Goal: Feedback & Contribution: Leave review/rating

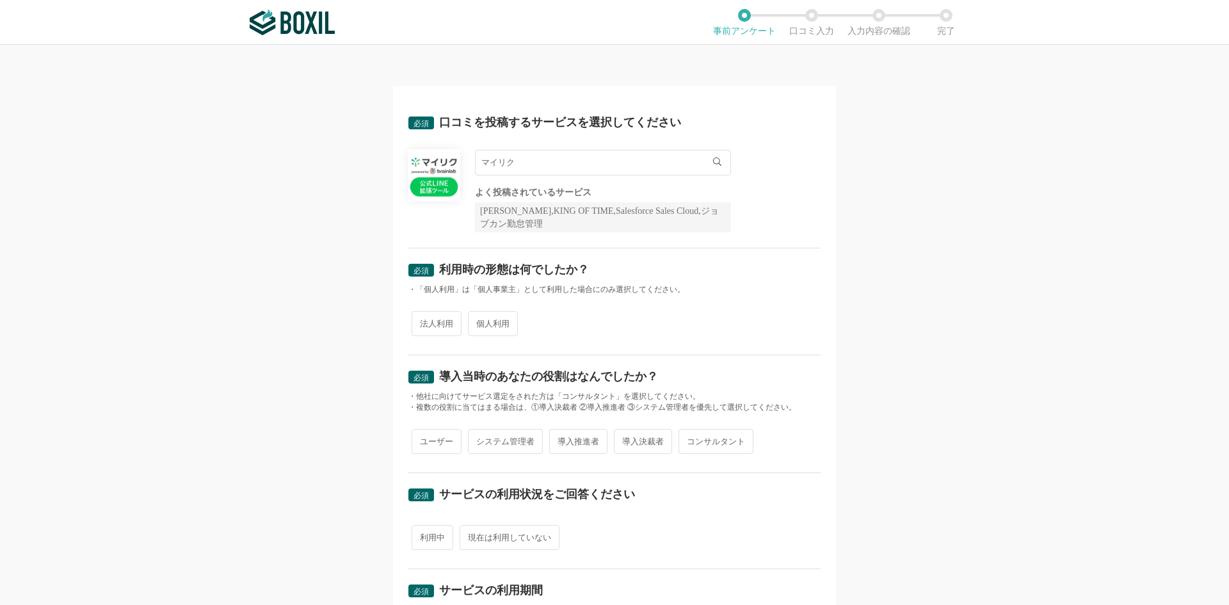
click at [656, 159] on input "マイリク" at bounding box center [603, 163] width 256 height 26
click at [579, 198] on li "マイリク" at bounding box center [603, 189] width 255 height 26
click at [504, 191] on span "マイリク" at bounding box center [504, 189] width 33 height 8
click at [402, 226] on div "必須 口コミを投稿するサービスを選択してください マイリク マイリク よく投稿されているサービス Sansan,KING OF TIME,Salesforce…" at bounding box center [614, 533] width 443 height 895
click at [431, 323] on span "法人利用" at bounding box center [437, 323] width 50 height 25
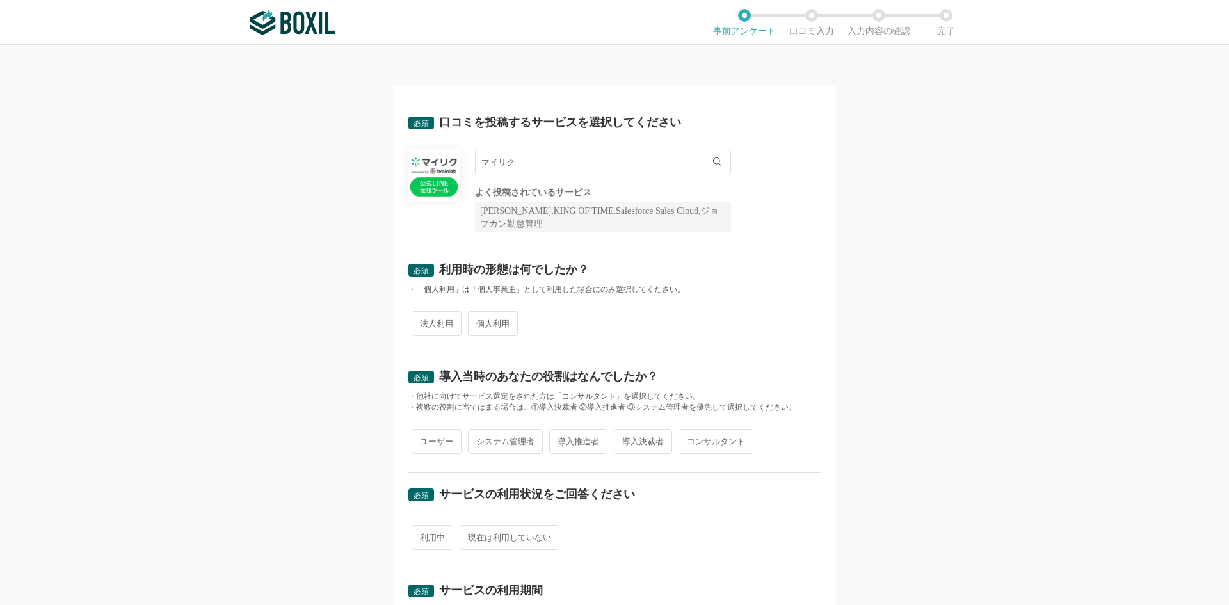
click at [423, 321] on input "法人利用" at bounding box center [419, 317] width 8 height 8
radio input "true"
click at [640, 444] on span "導入決裁者" at bounding box center [643, 441] width 58 height 25
click at [625, 439] on input "導入決裁者" at bounding box center [621, 435] width 8 height 8
radio input "true"
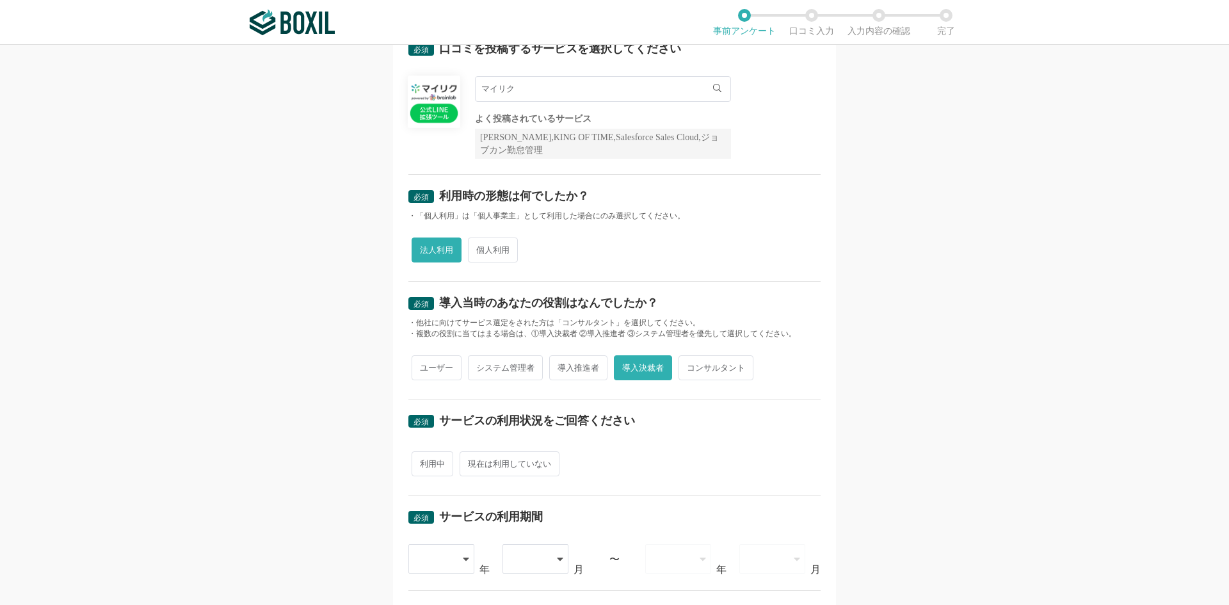
scroll to position [85, 0]
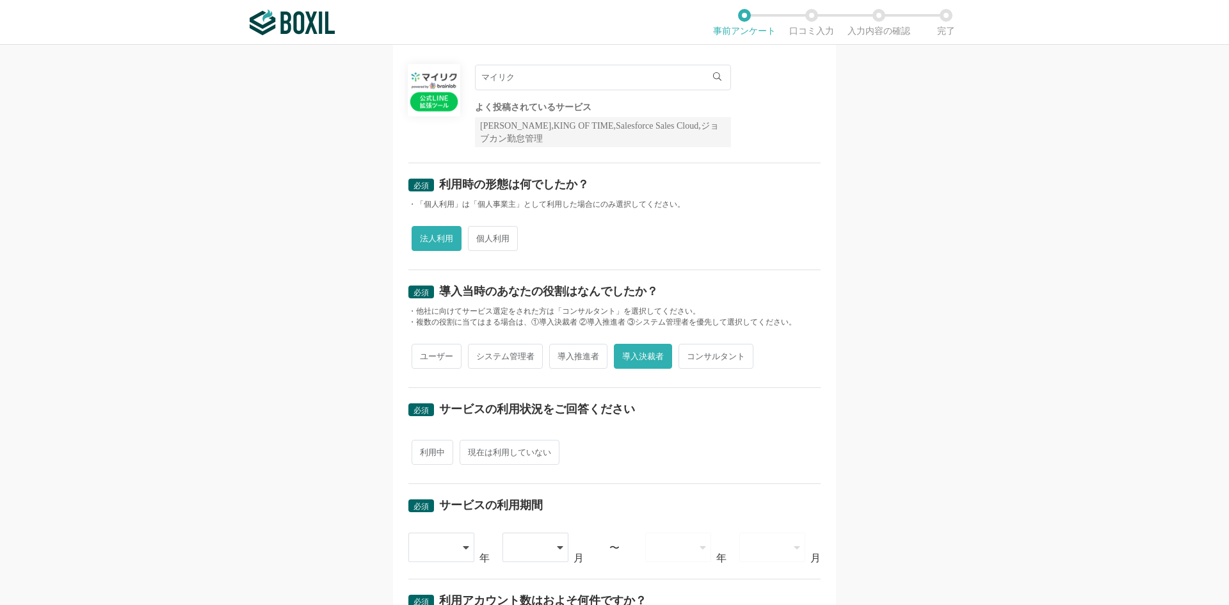
click at [430, 453] on span "利用中" at bounding box center [433, 452] width 42 height 25
click at [423, 450] on input "利用中" at bounding box center [419, 446] width 8 height 8
radio input "true"
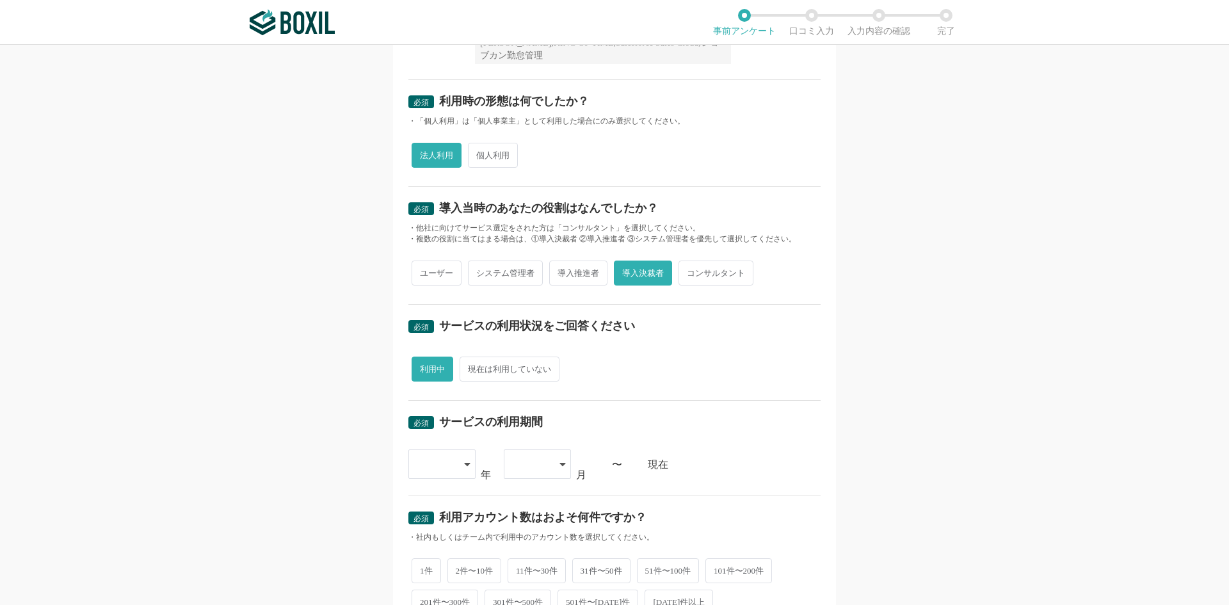
scroll to position [171, 0]
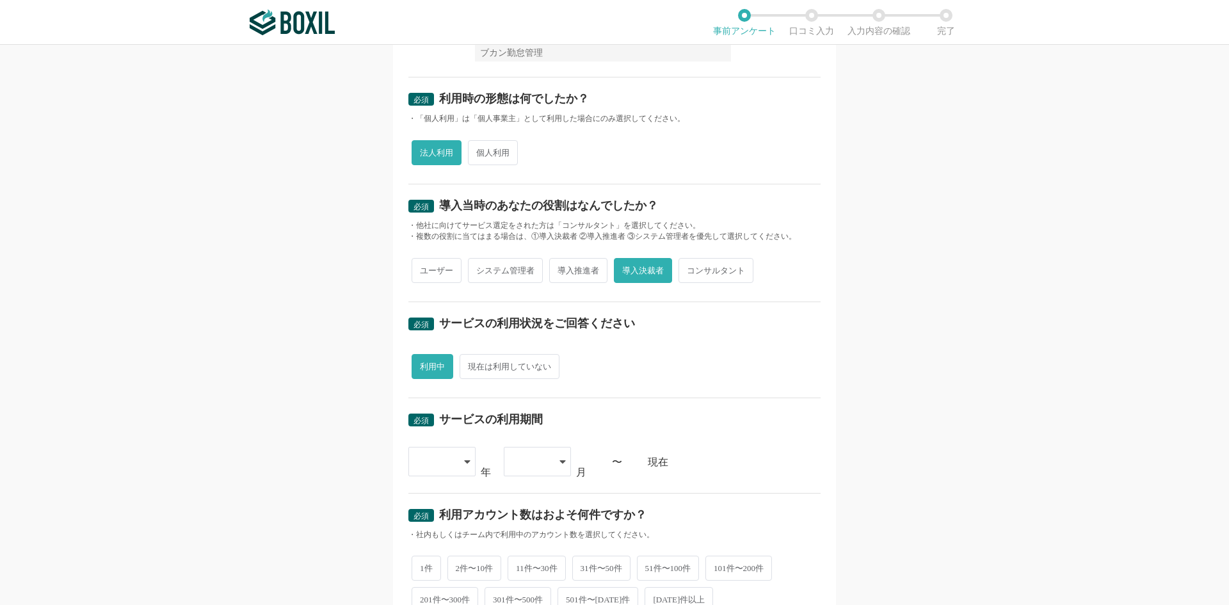
click at [464, 462] on icon at bounding box center [467, 461] width 6 height 3
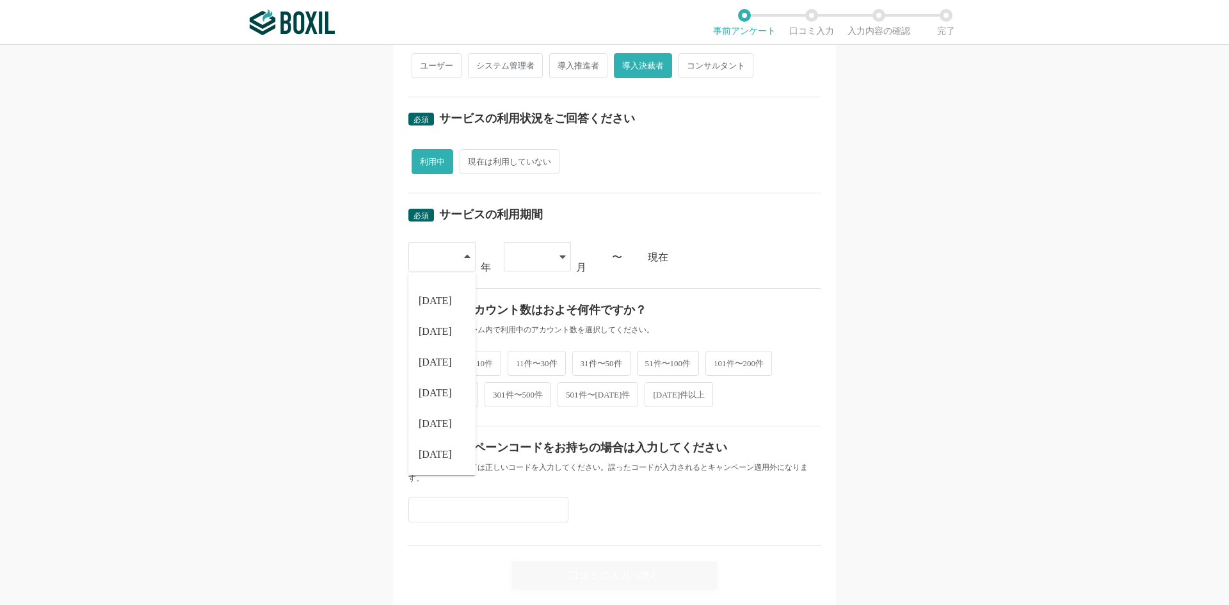
scroll to position [384, 0]
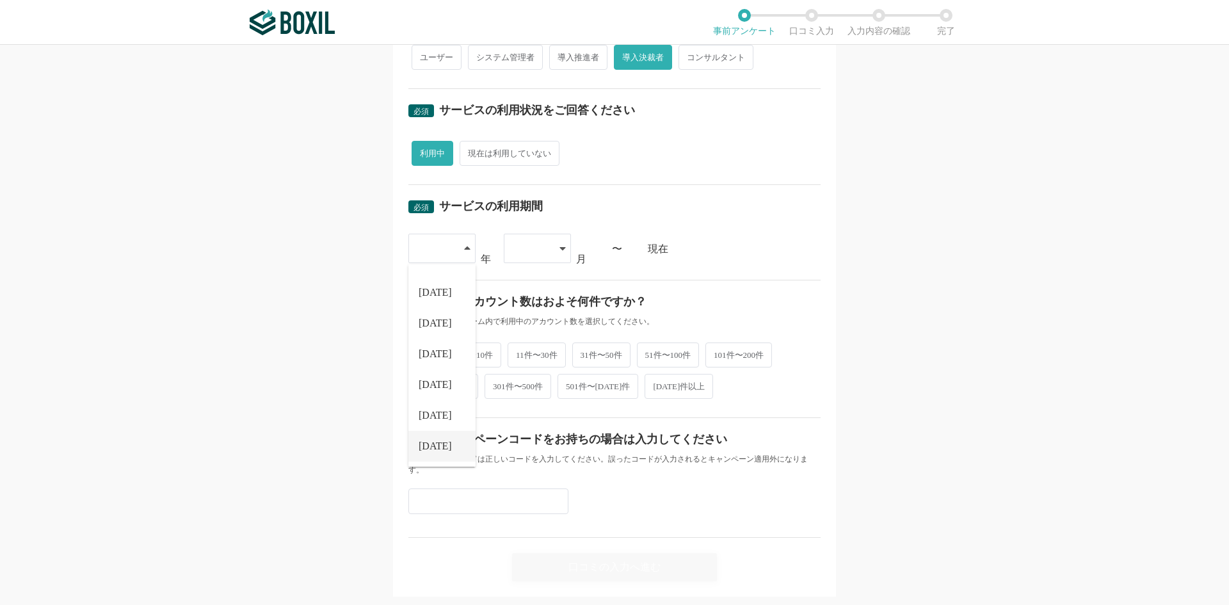
click at [415, 452] on li "[DATE]" at bounding box center [441, 446] width 67 height 31
click at [560, 249] on icon at bounding box center [563, 248] width 6 height 3
click at [514, 441] on span "09" at bounding box center [519, 446] width 10 height 10
click at [469, 352] on span "2件〜10件" at bounding box center [474, 353] width 54 height 25
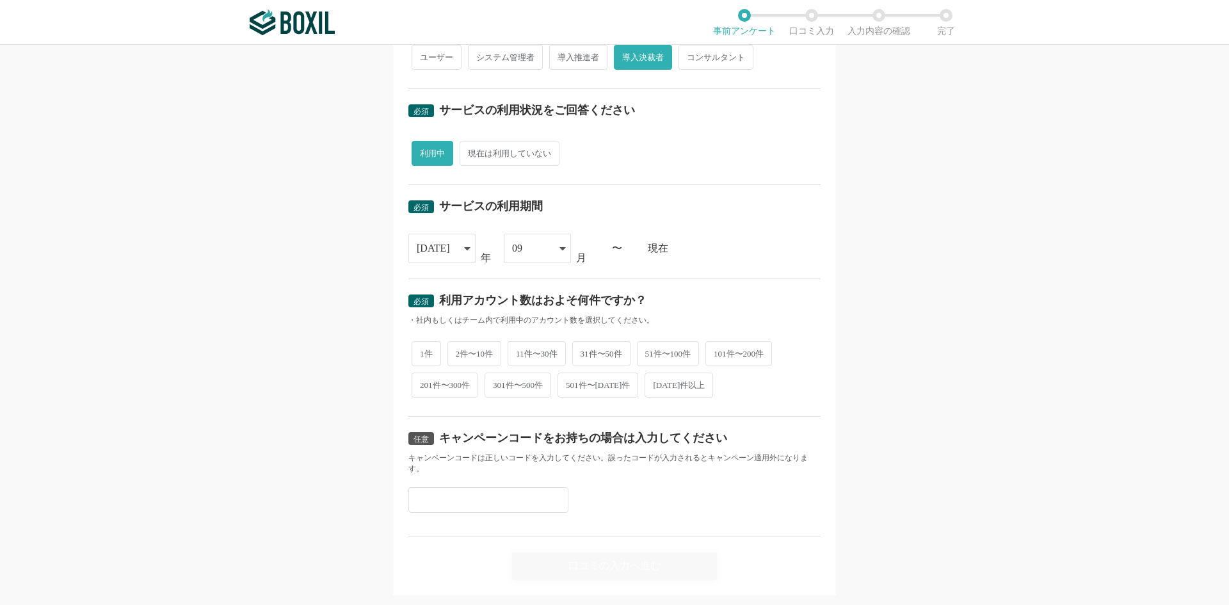
click at [459, 351] on input "2件〜10件" at bounding box center [455, 347] width 8 height 8
radio input "true"
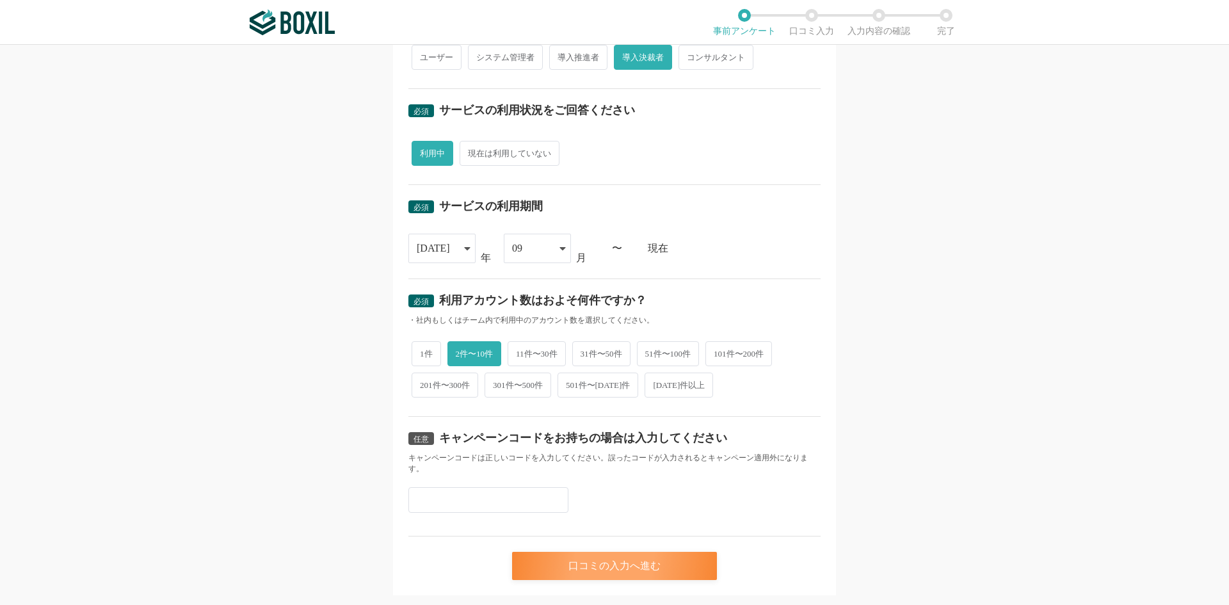
click at [599, 559] on div "口コミの入力へ進む" at bounding box center [614, 566] width 205 height 28
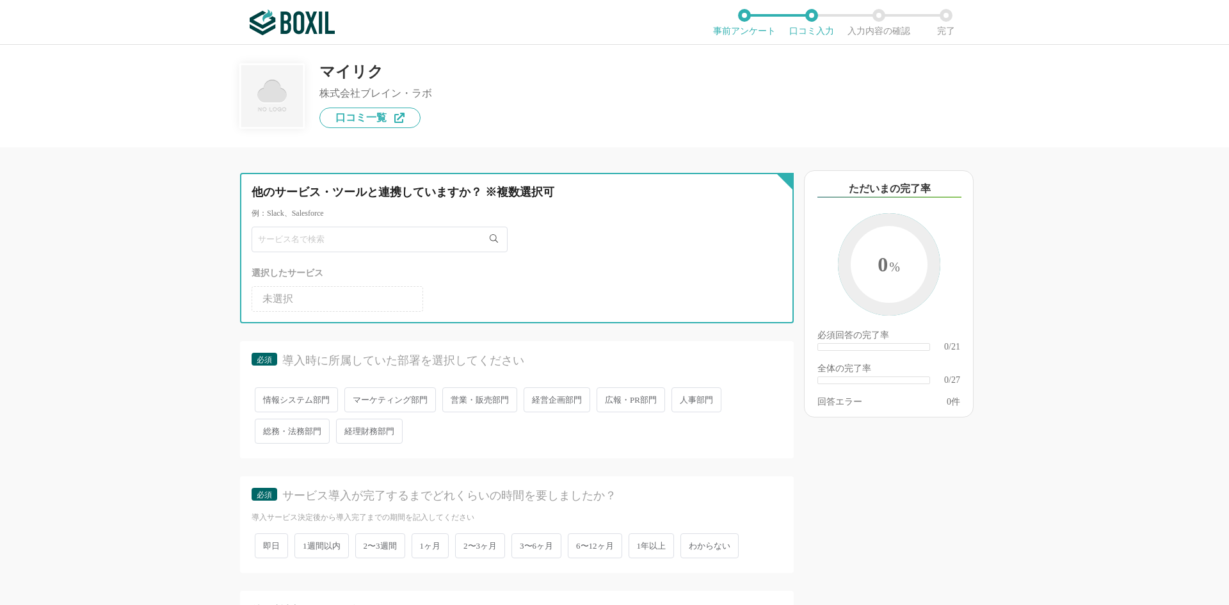
click at [312, 240] on input "text" at bounding box center [380, 240] width 256 height 26
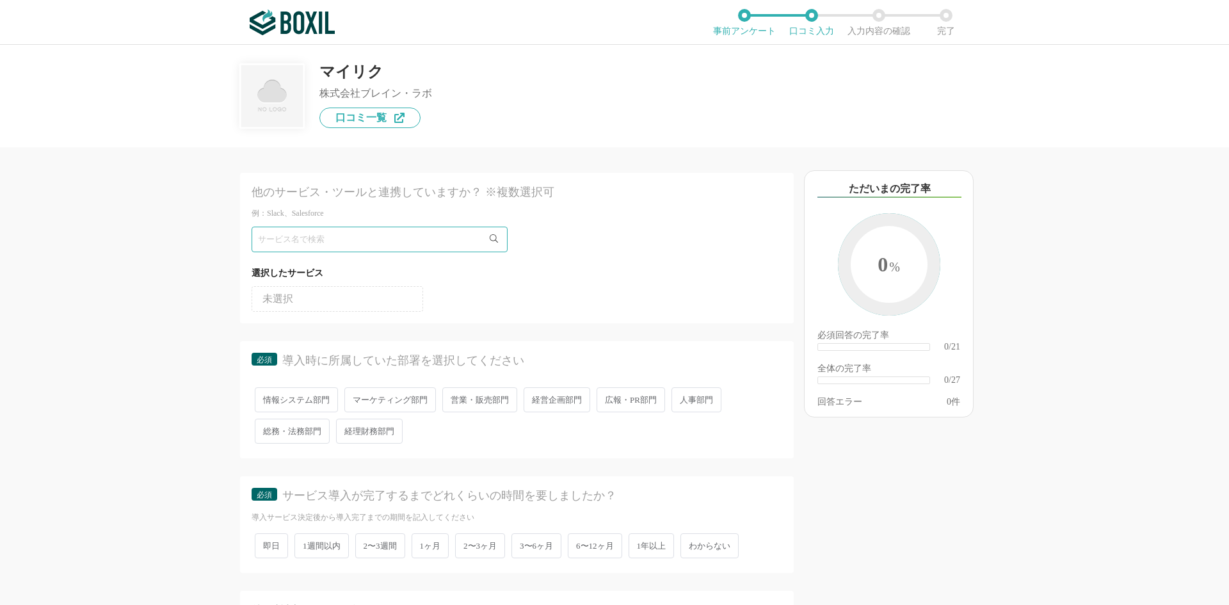
click at [475, 395] on span "営業・販売部門" at bounding box center [479, 399] width 75 height 25
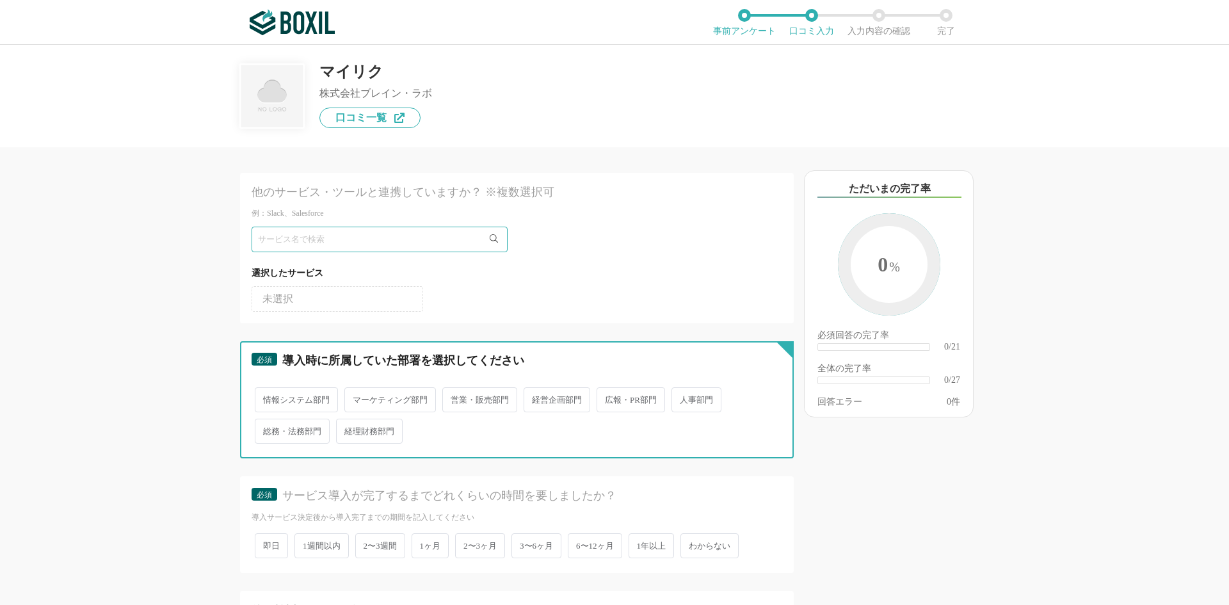
click at [454, 395] on input "営業・販売部門" at bounding box center [450, 393] width 8 height 8
radio input "true"
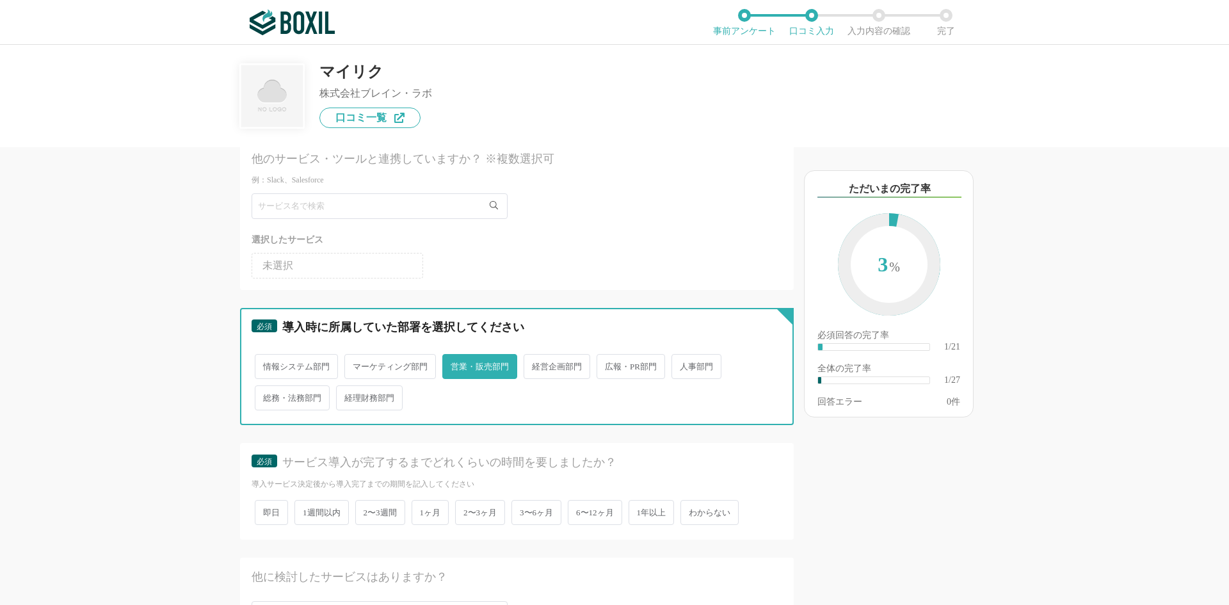
scroll to position [85, 0]
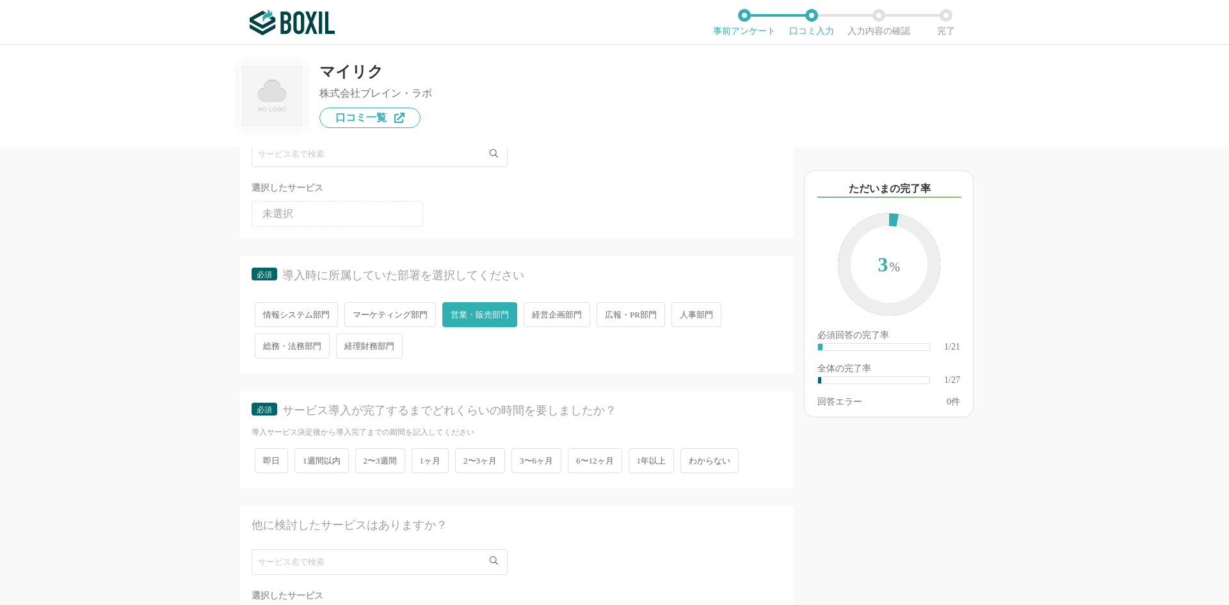
click at [479, 459] on span "2〜3ヶ月" at bounding box center [480, 460] width 50 height 25
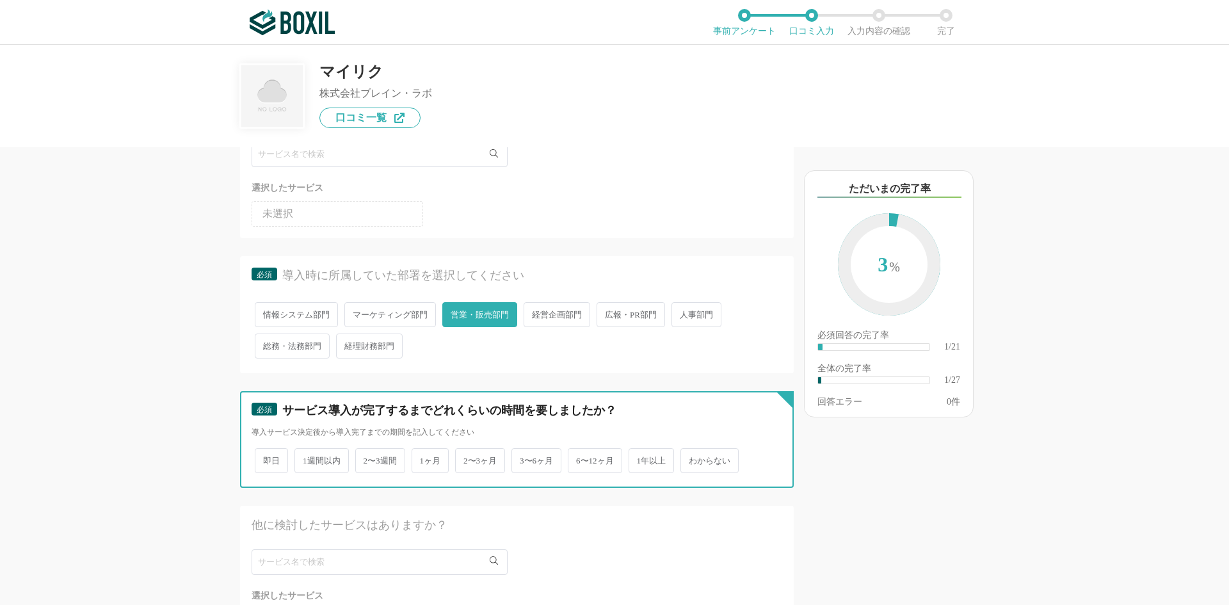
click at [467, 458] on input "2〜3ヶ月" at bounding box center [462, 454] width 8 height 8
radio input "true"
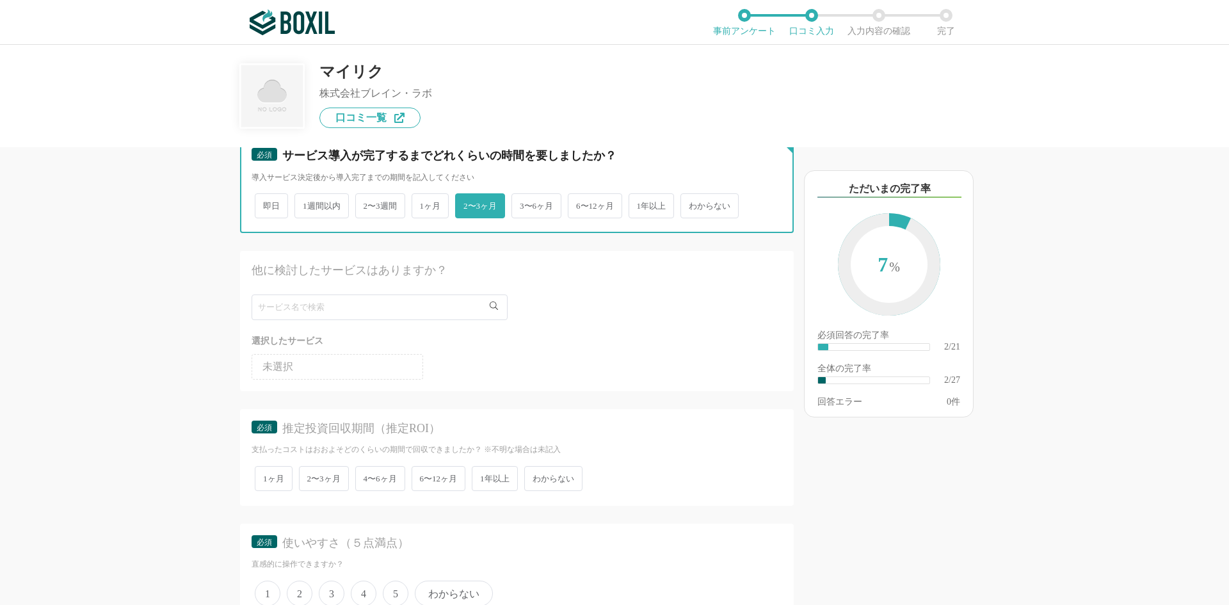
scroll to position [341, 0]
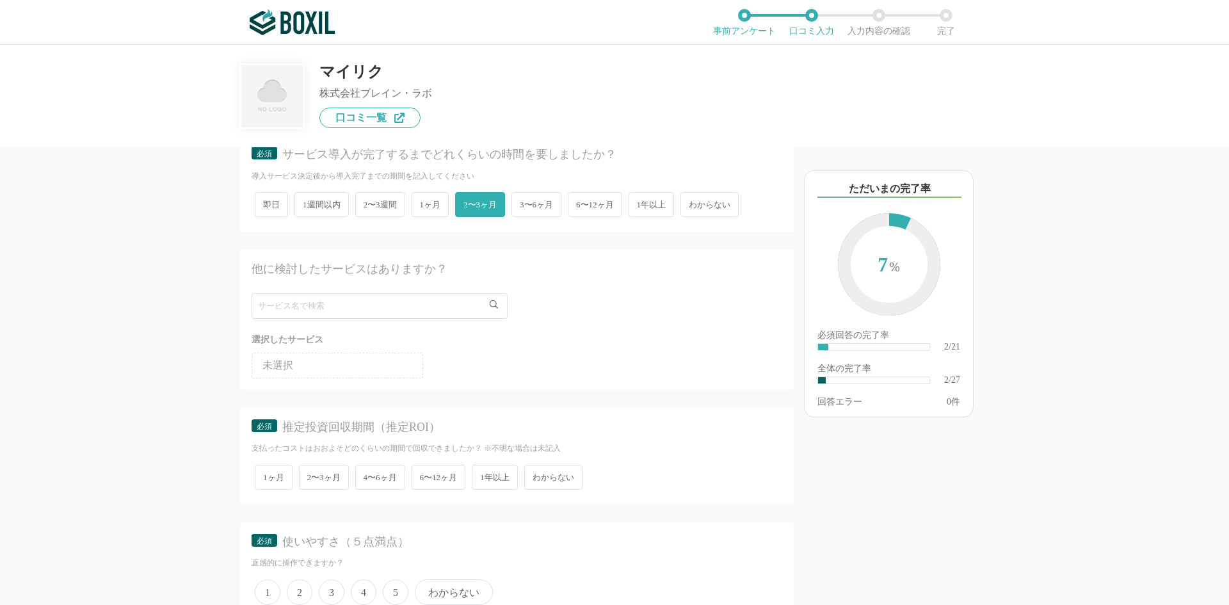
click at [542, 475] on span "わからない" at bounding box center [553, 477] width 58 height 25
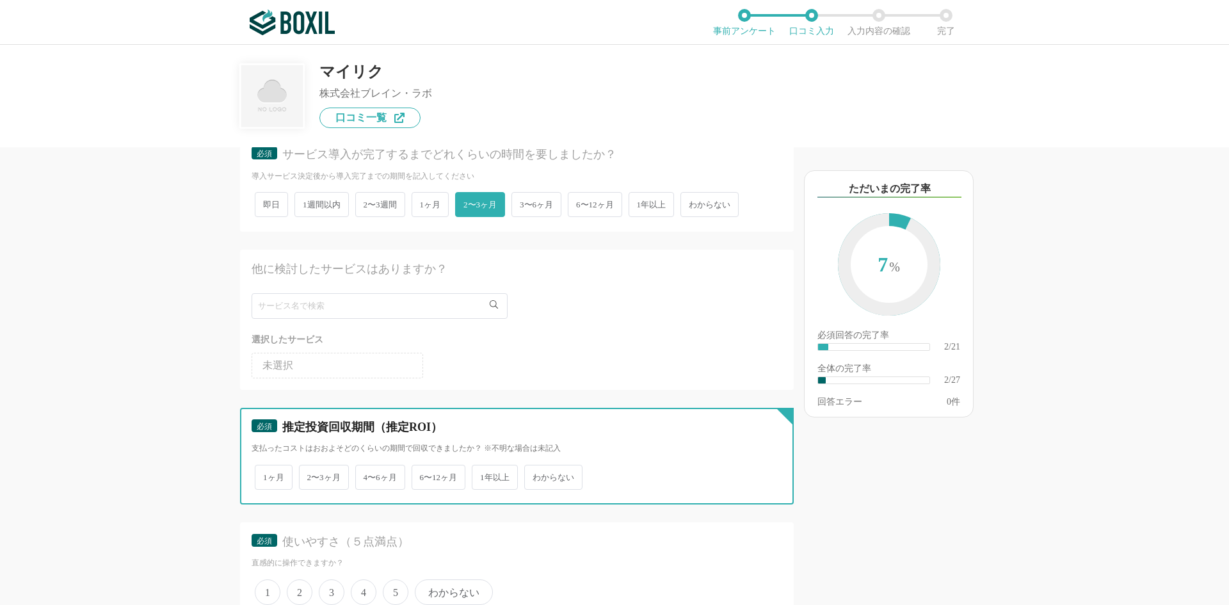
click at [536, 475] on input "わからない" at bounding box center [532, 471] width 8 height 8
radio input "true"
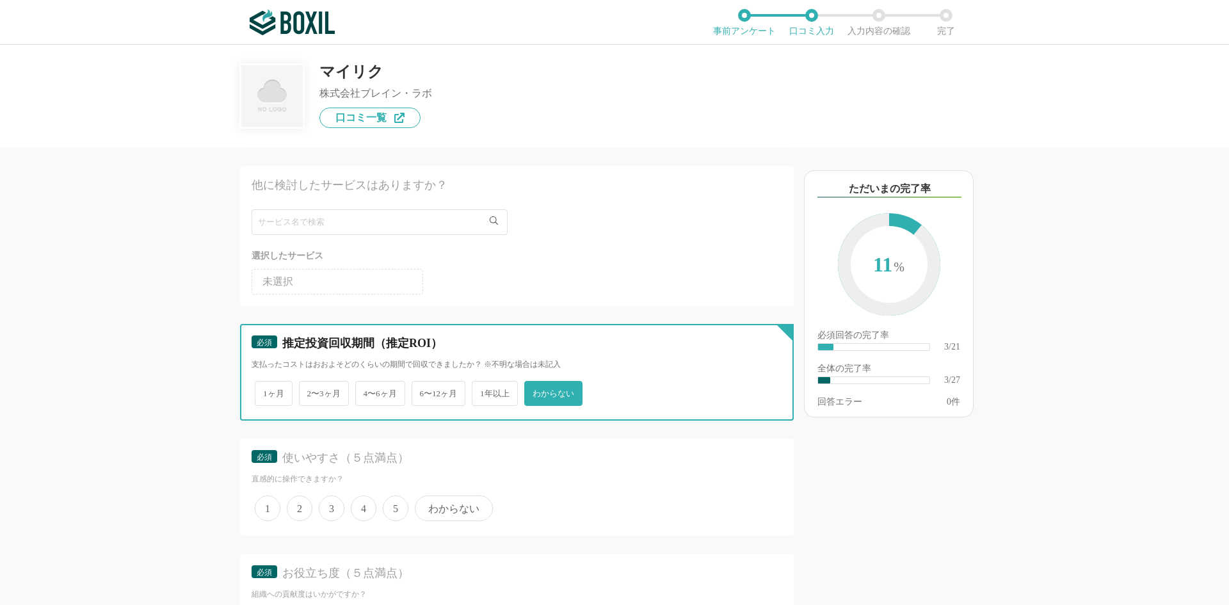
scroll to position [427, 0]
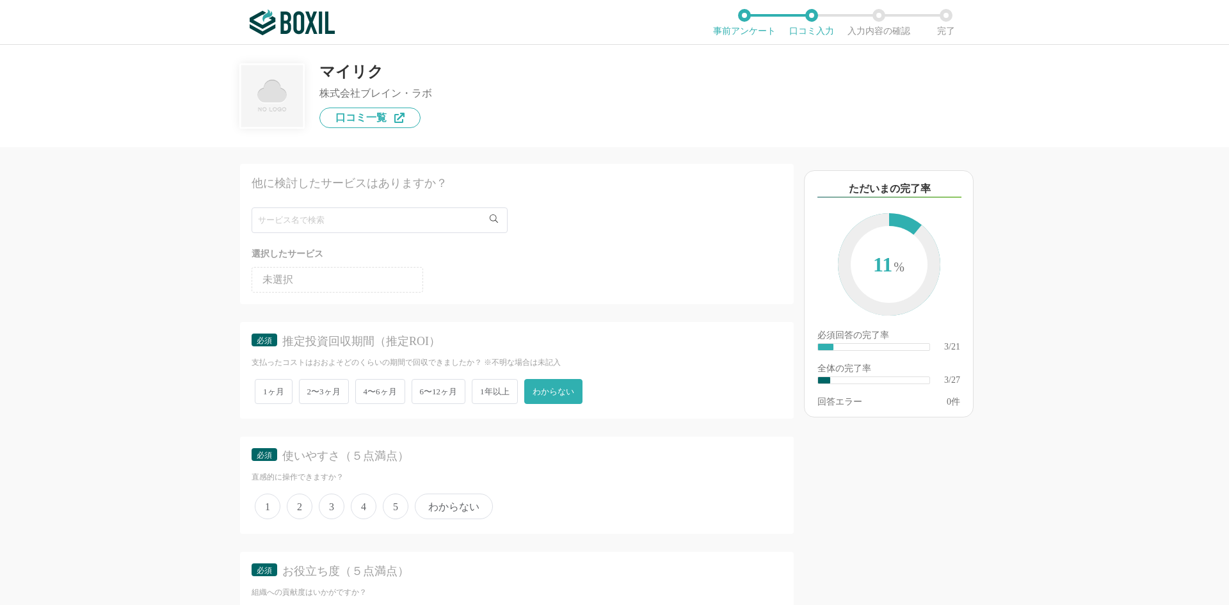
click at [394, 506] on span "5" at bounding box center [396, 507] width 26 height 26
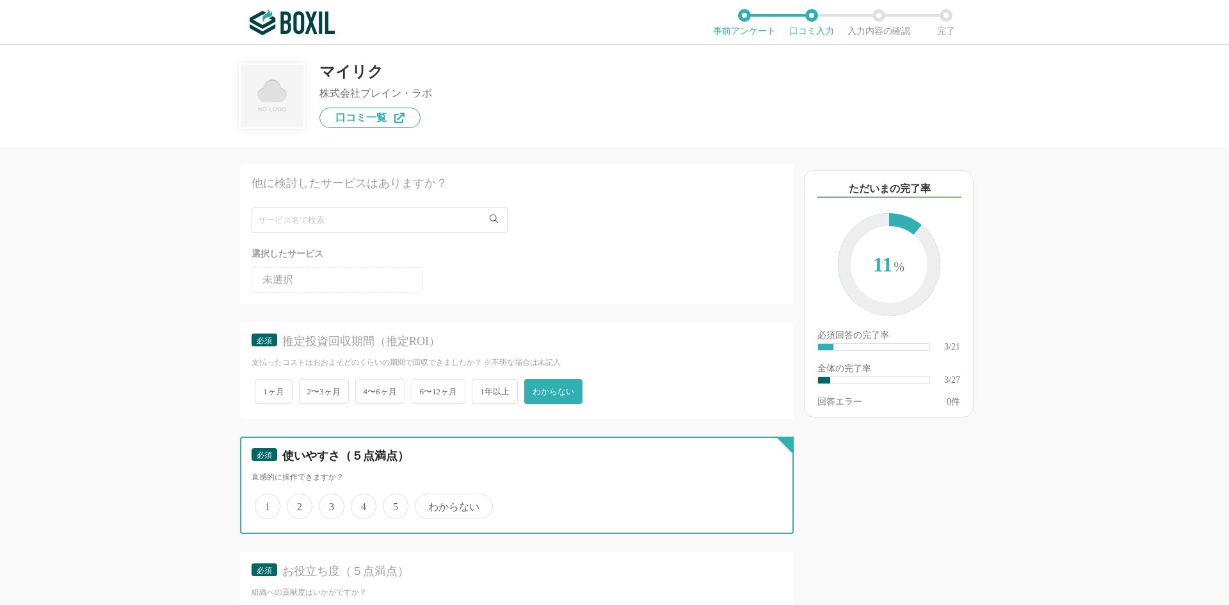
click at [394, 504] on input "5" at bounding box center [390, 499] width 8 height 8
radio input "true"
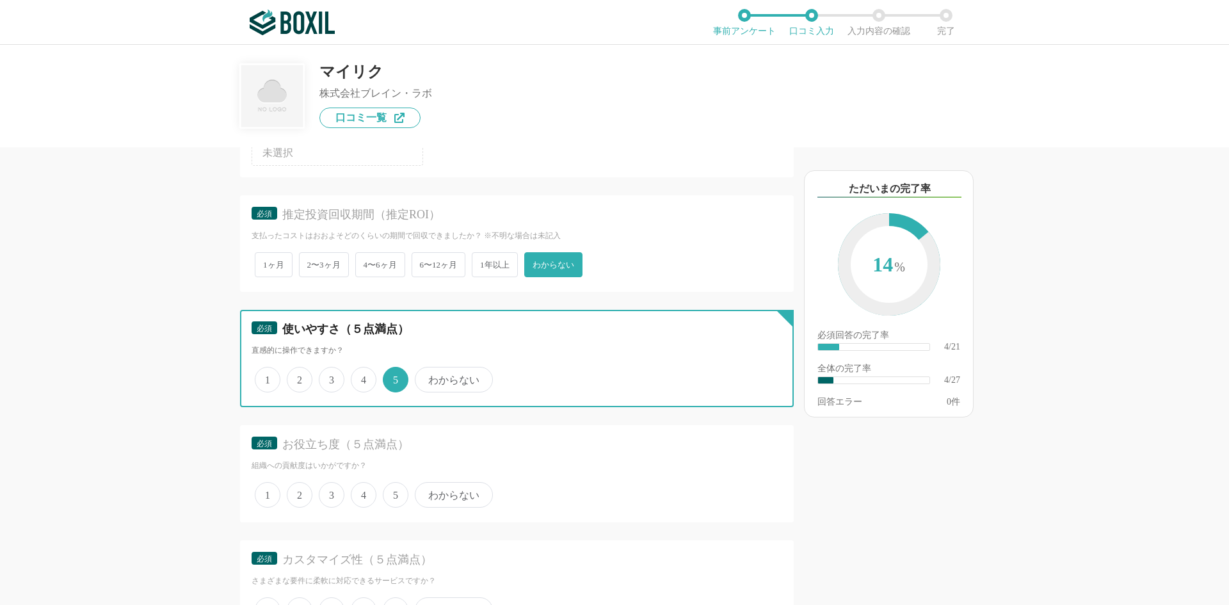
scroll to position [555, 0]
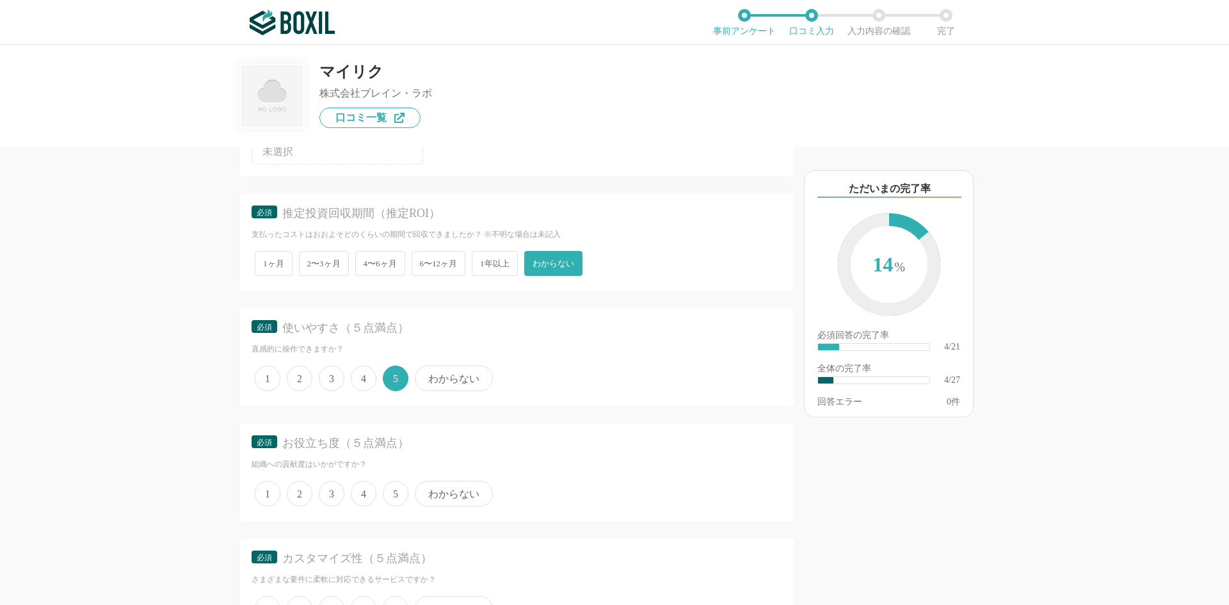
click at [394, 492] on span "5" at bounding box center [396, 494] width 26 height 26
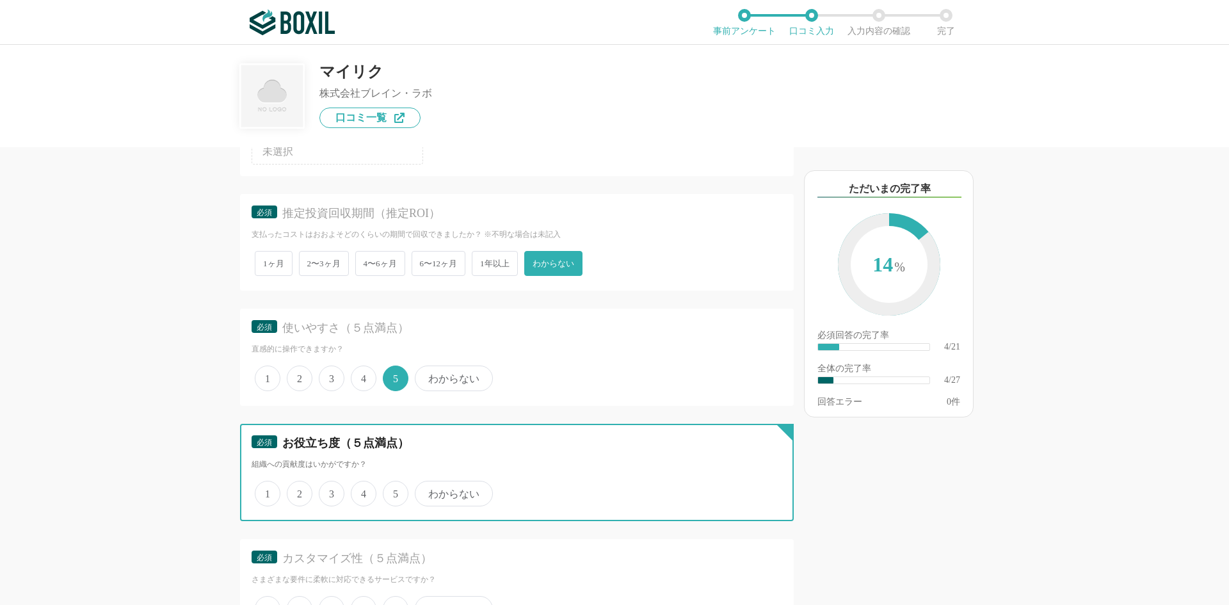
click at [394, 491] on input "5" at bounding box center [390, 487] width 8 height 8
radio input "true"
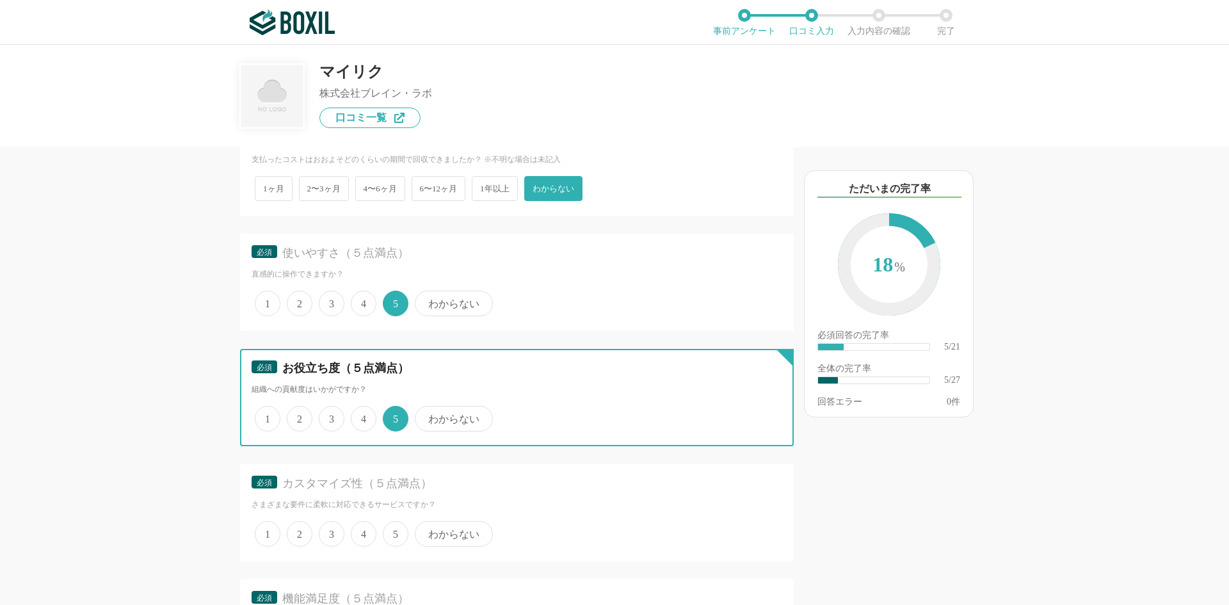
scroll to position [640, 0]
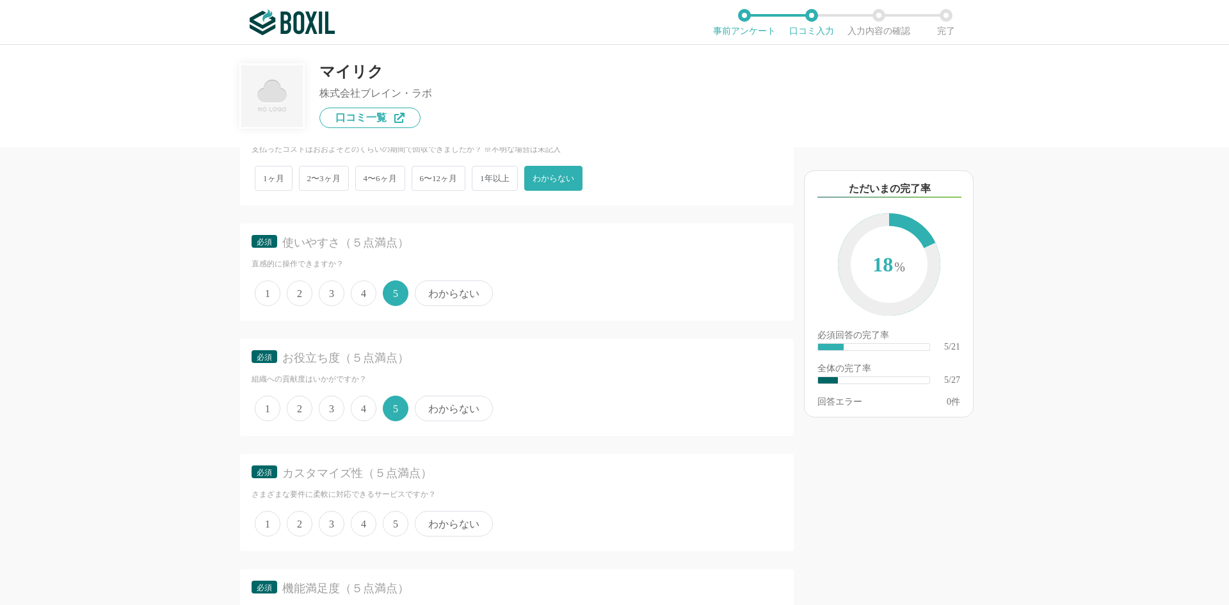
click at [394, 524] on span "5" at bounding box center [396, 524] width 26 height 26
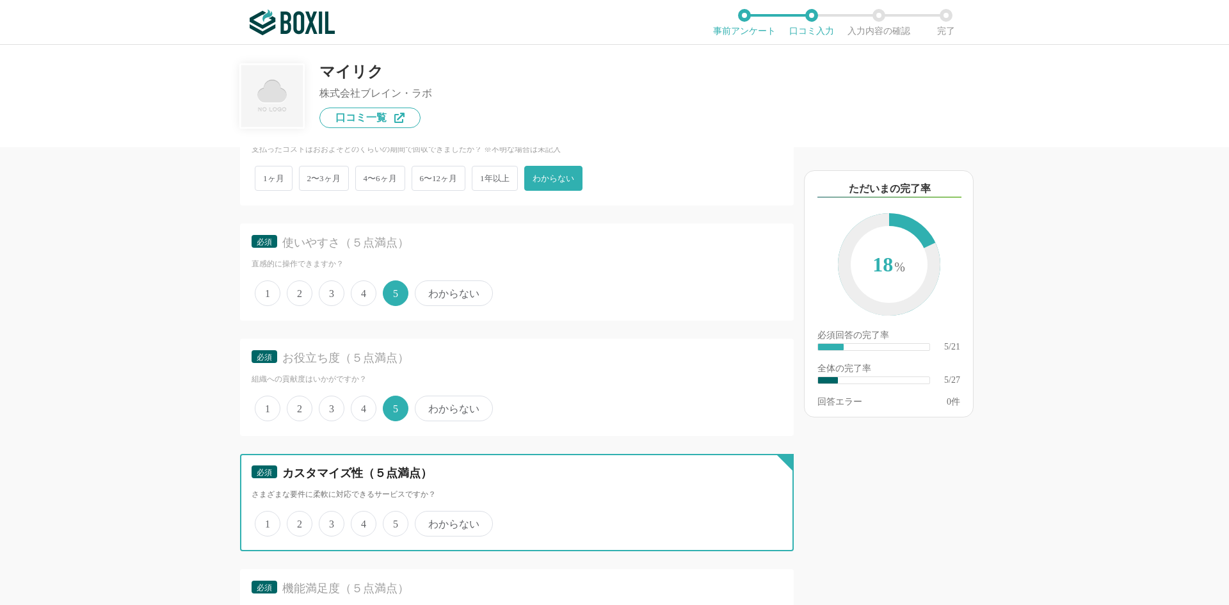
click at [394, 521] on input "5" at bounding box center [390, 517] width 8 height 8
radio input "true"
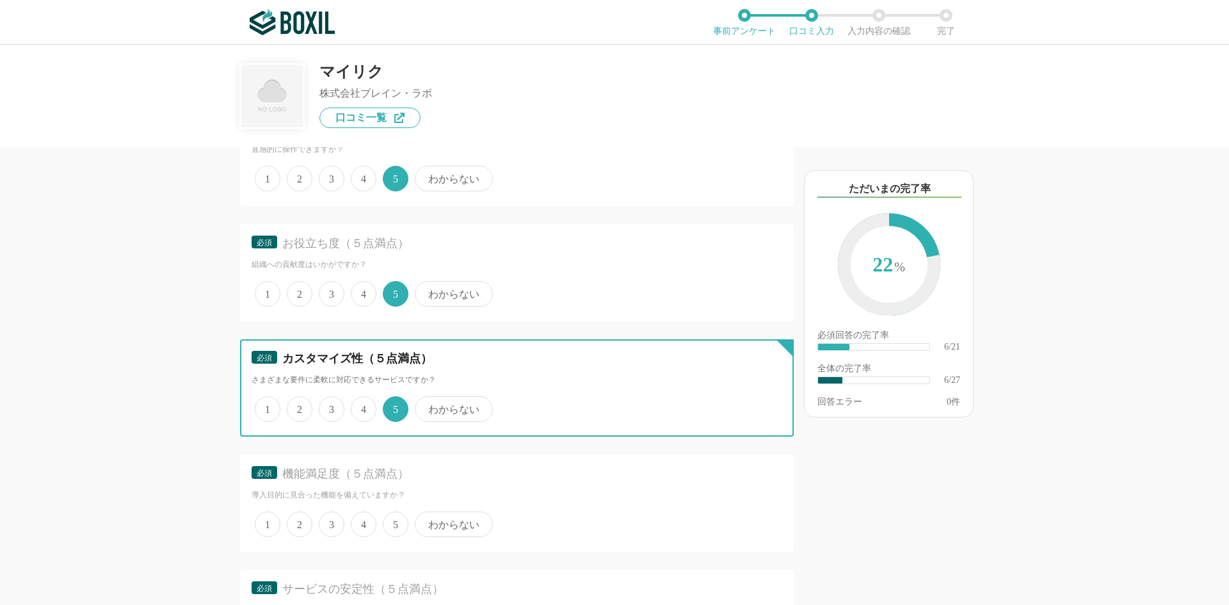
scroll to position [768, 0]
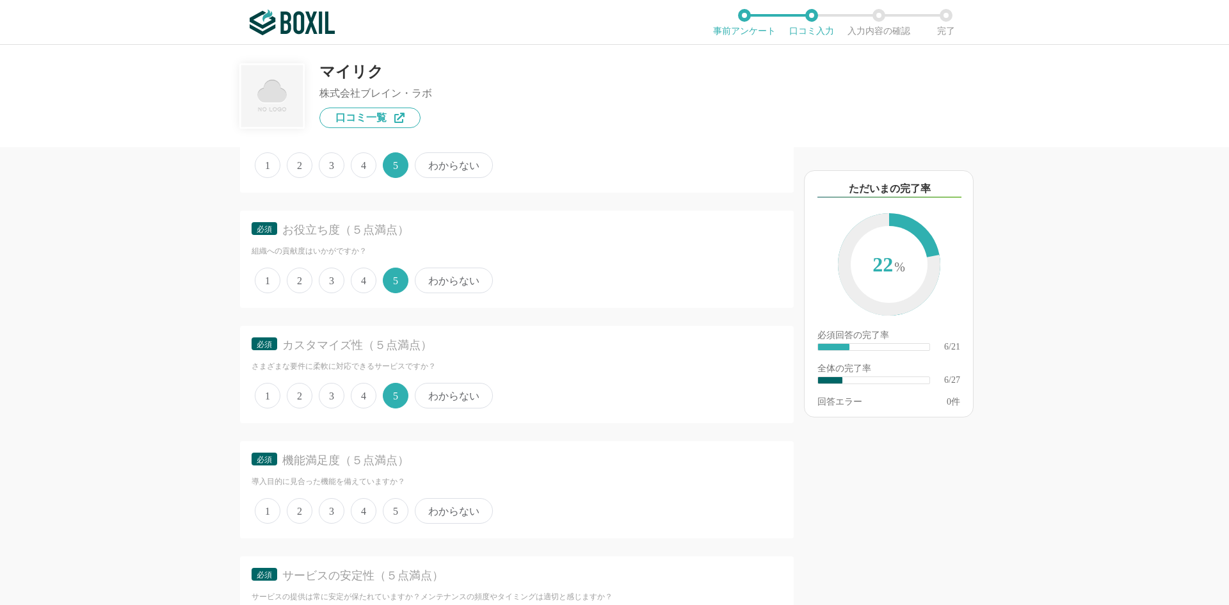
click at [394, 508] on span "5" at bounding box center [396, 511] width 26 height 26
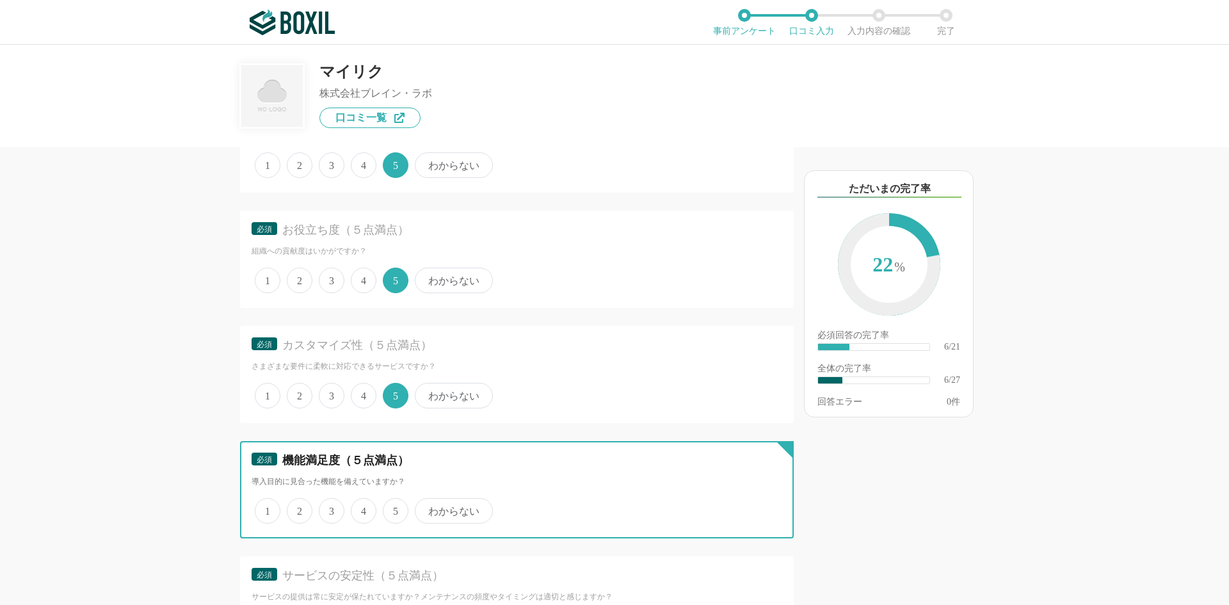
click at [394, 508] on input "5" at bounding box center [390, 504] width 8 height 8
radio input "true"
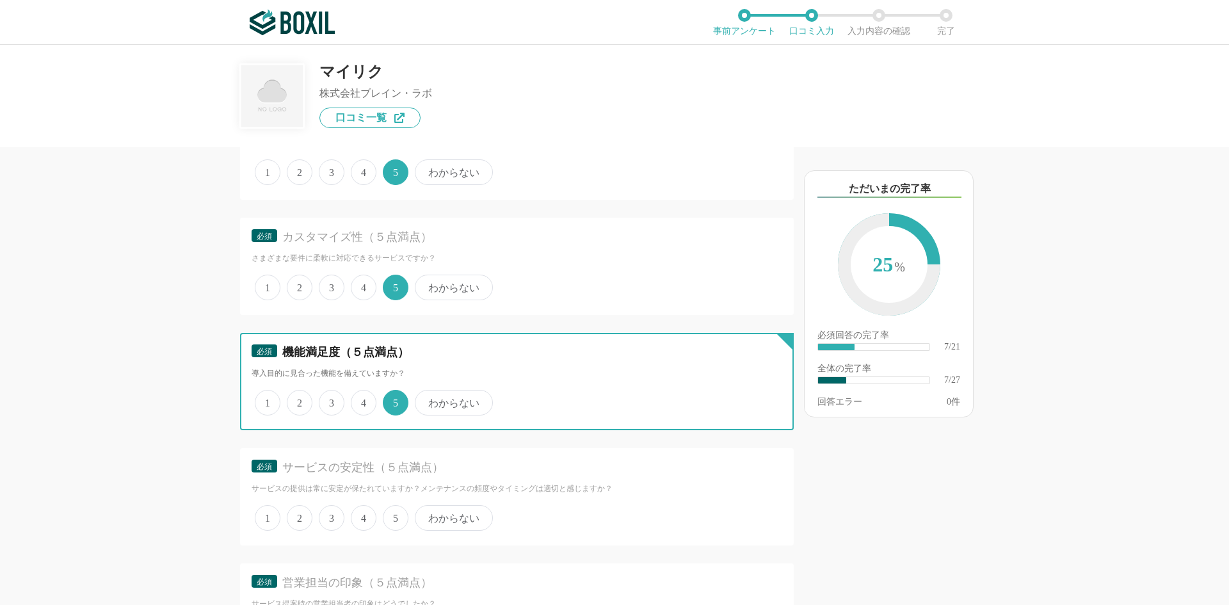
scroll to position [896, 0]
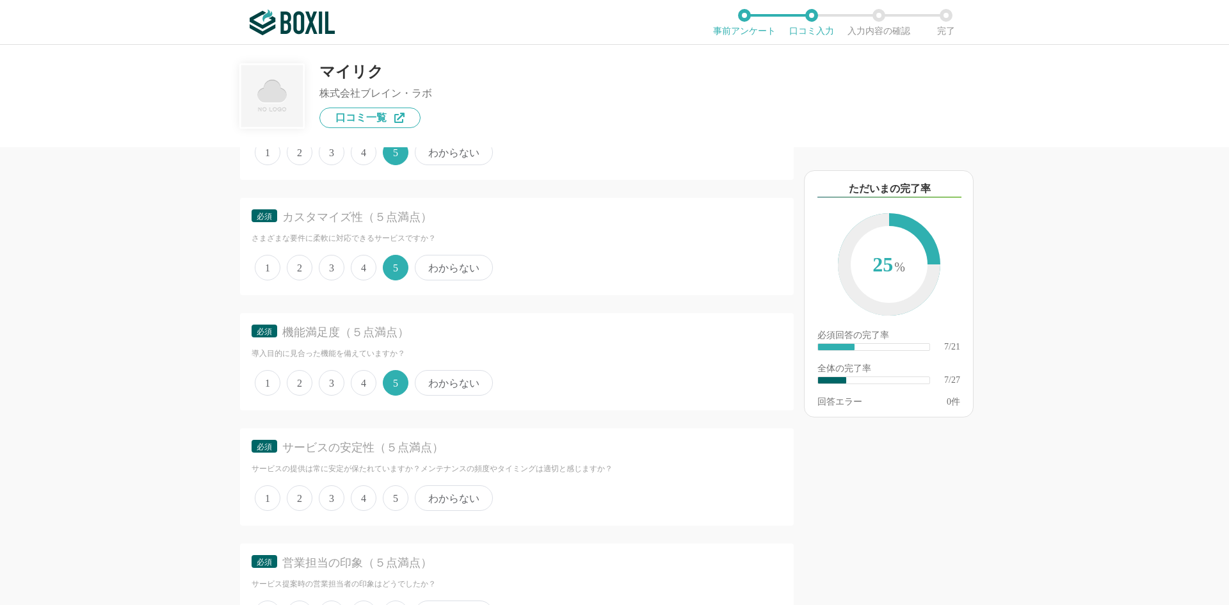
click at [360, 387] on span "4" at bounding box center [364, 383] width 26 height 26
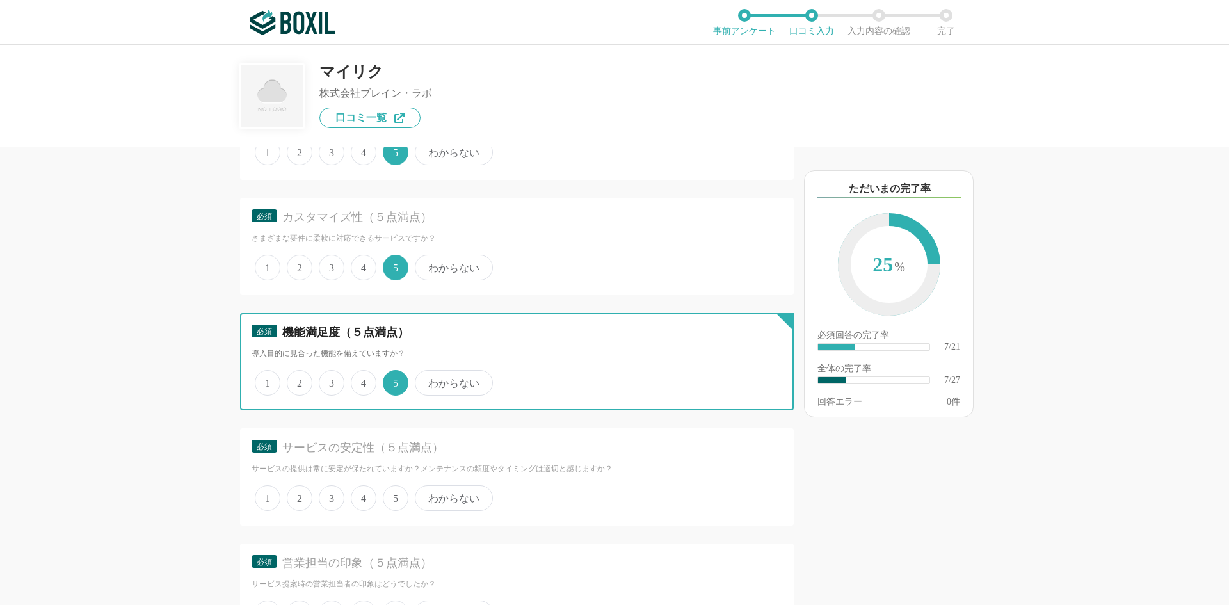
click at [360, 380] on input "4" at bounding box center [358, 376] width 8 height 8
radio input "true"
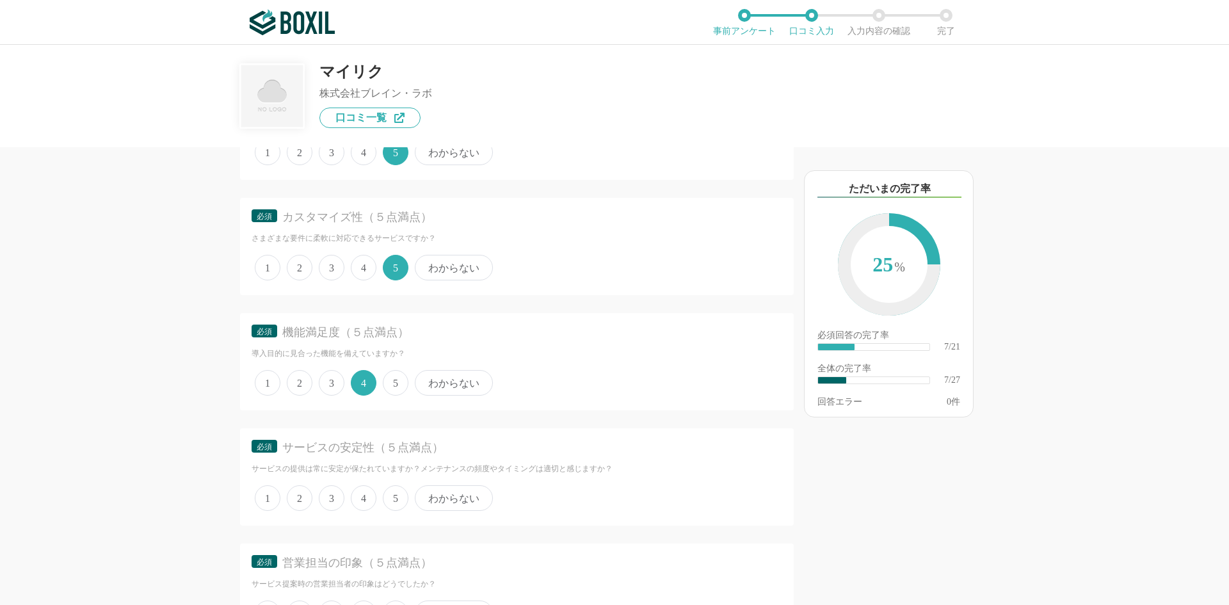
click at [393, 493] on span "5" at bounding box center [396, 498] width 26 height 26
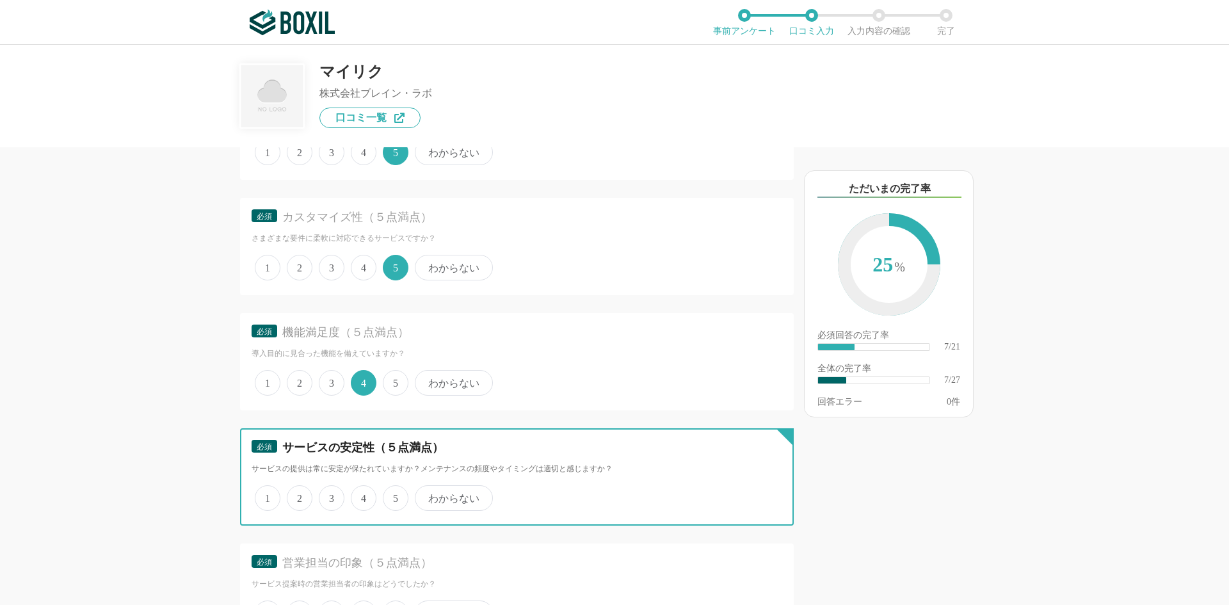
click at [393, 493] on input "5" at bounding box center [390, 491] width 8 height 8
radio input "true"
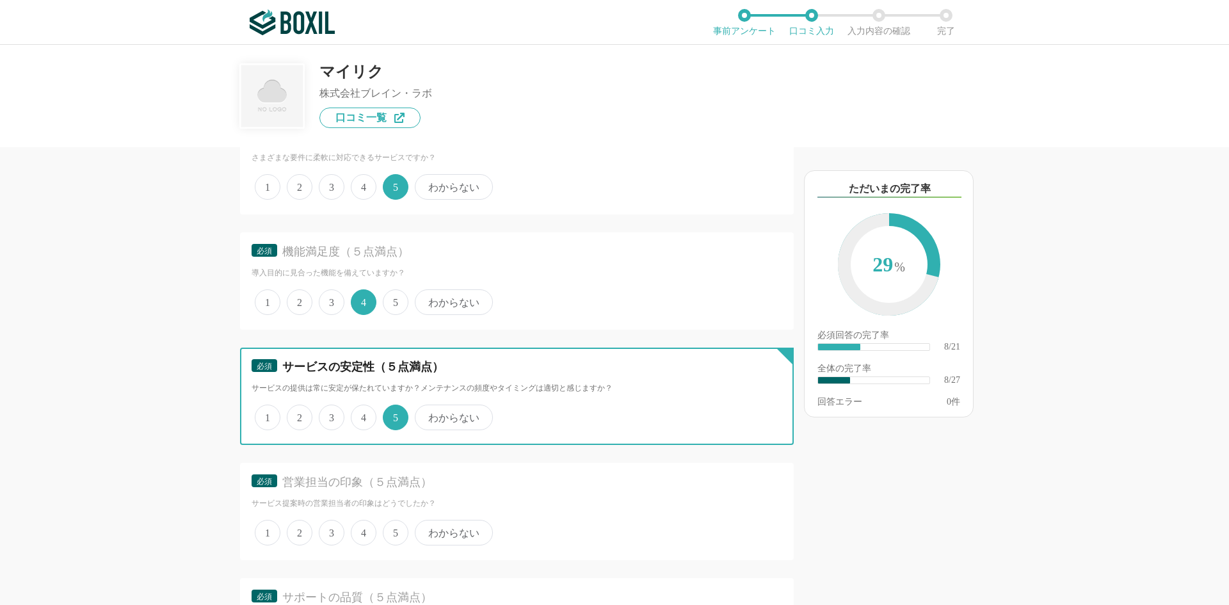
scroll to position [1024, 0]
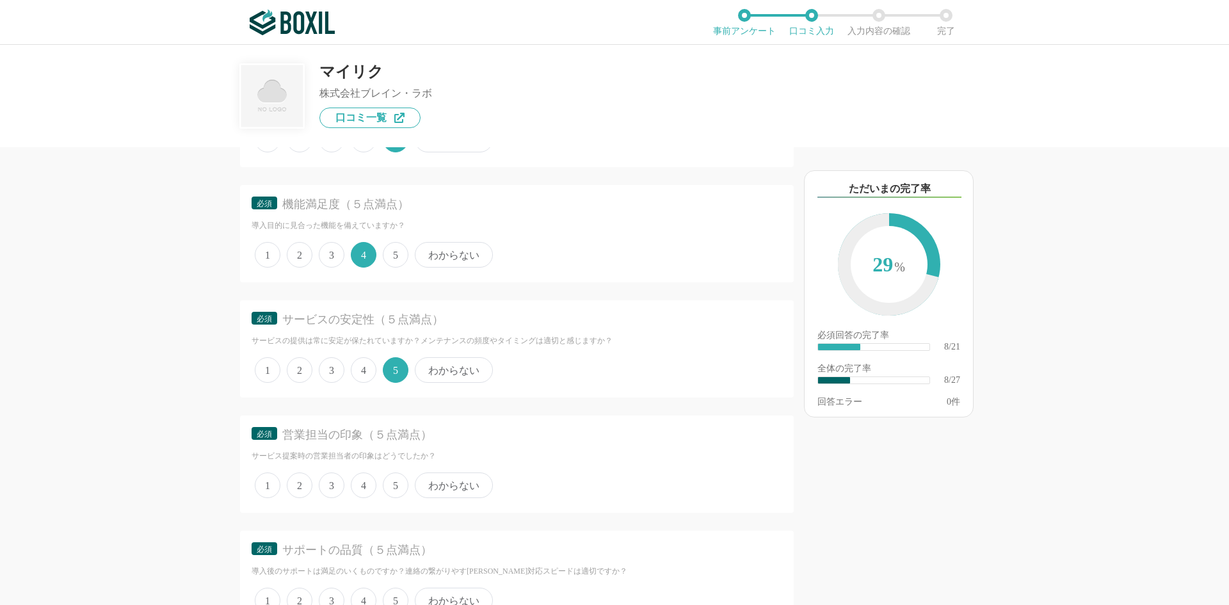
click at [396, 488] on span "5" at bounding box center [396, 485] width 26 height 26
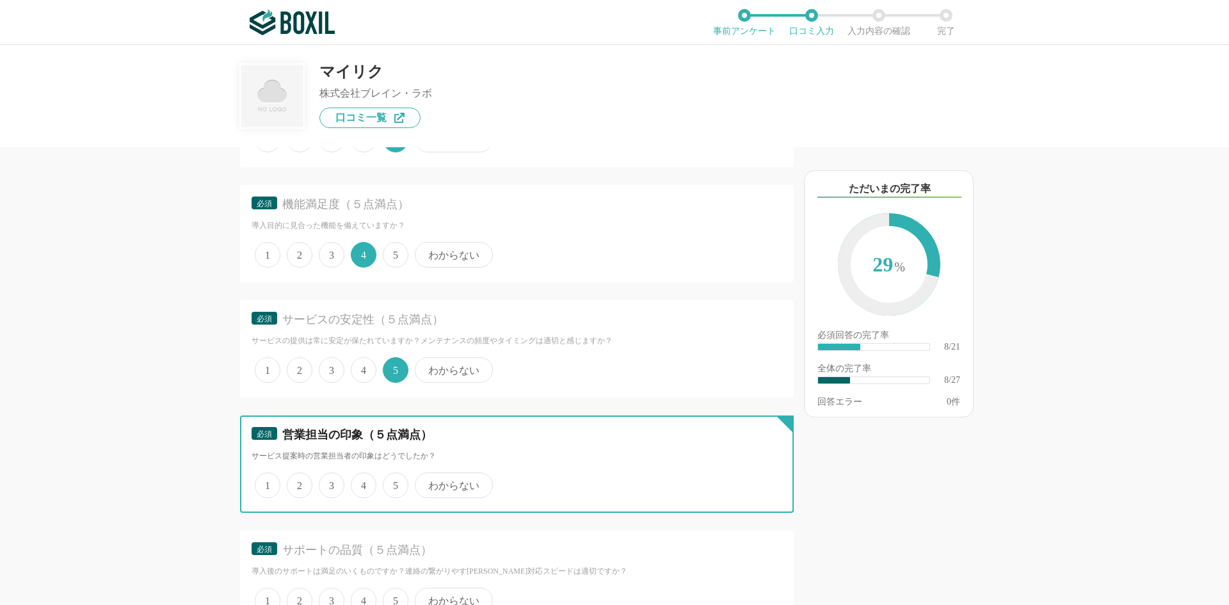
click at [394, 483] on input "5" at bounding box center [390, 478] width 8 height 8
radio input "true"
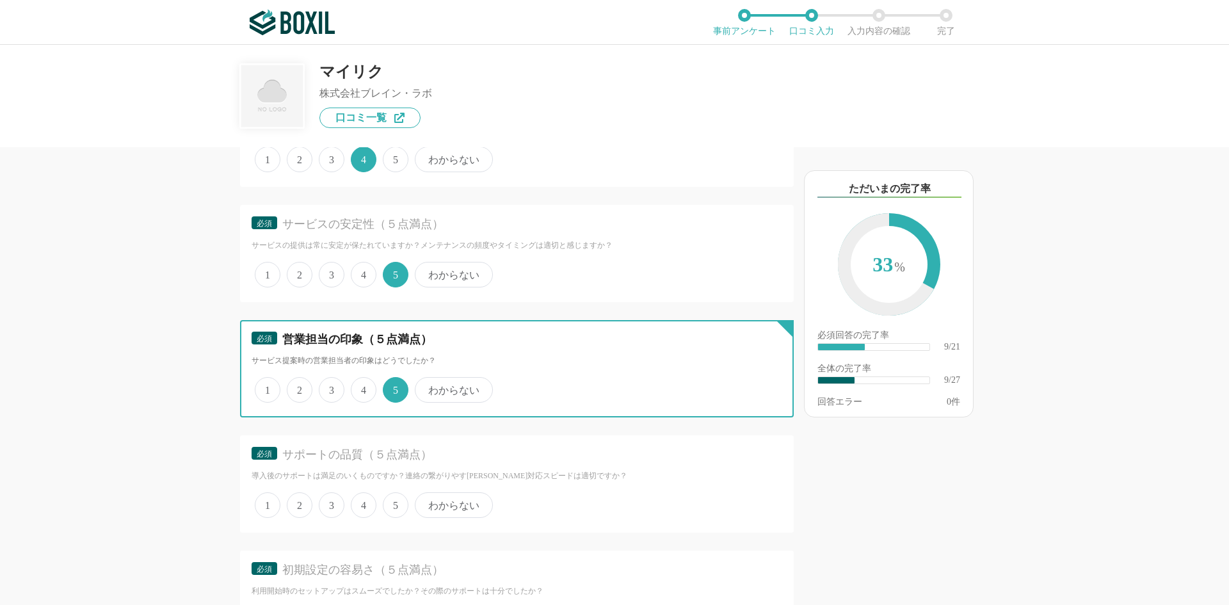
scroll to position [1152, 0]
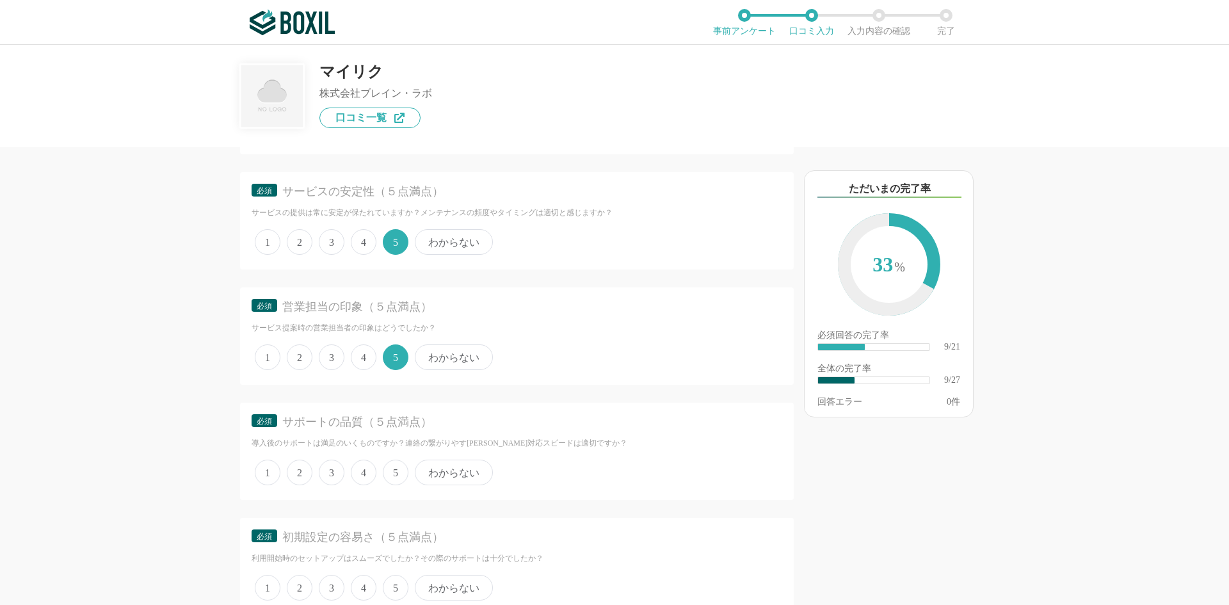
click at [395, 479] on span "5" at bounding box center [396, 473] width 26 height 26
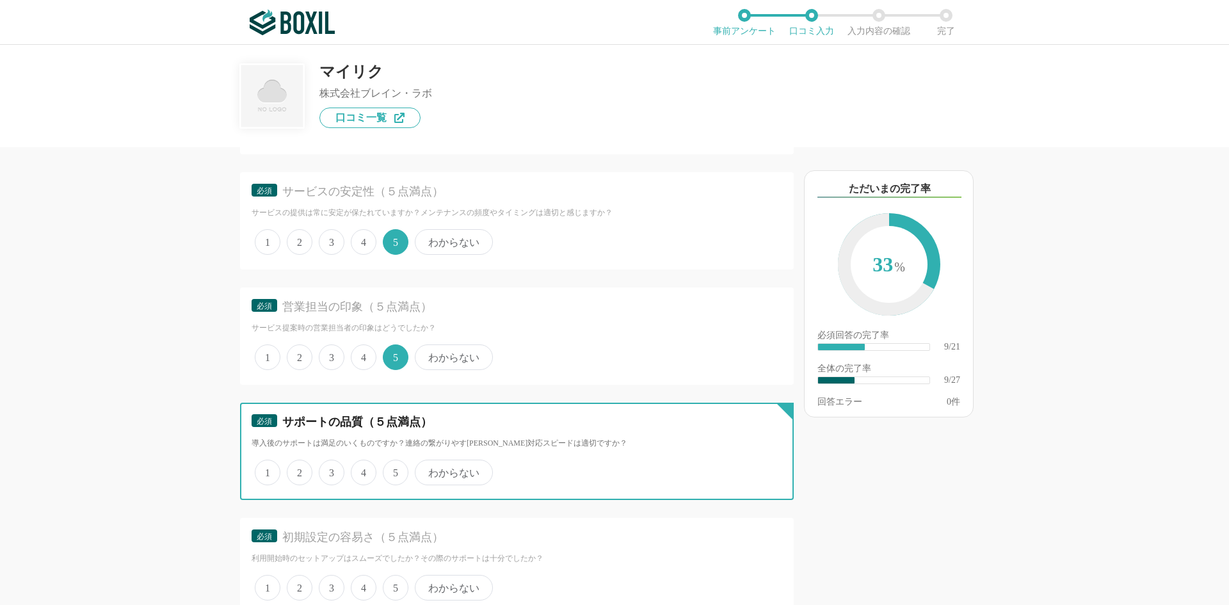
click at [394, 470] on input "5" at bounding box center [390, 466] width 8 height 8
radio input "true"
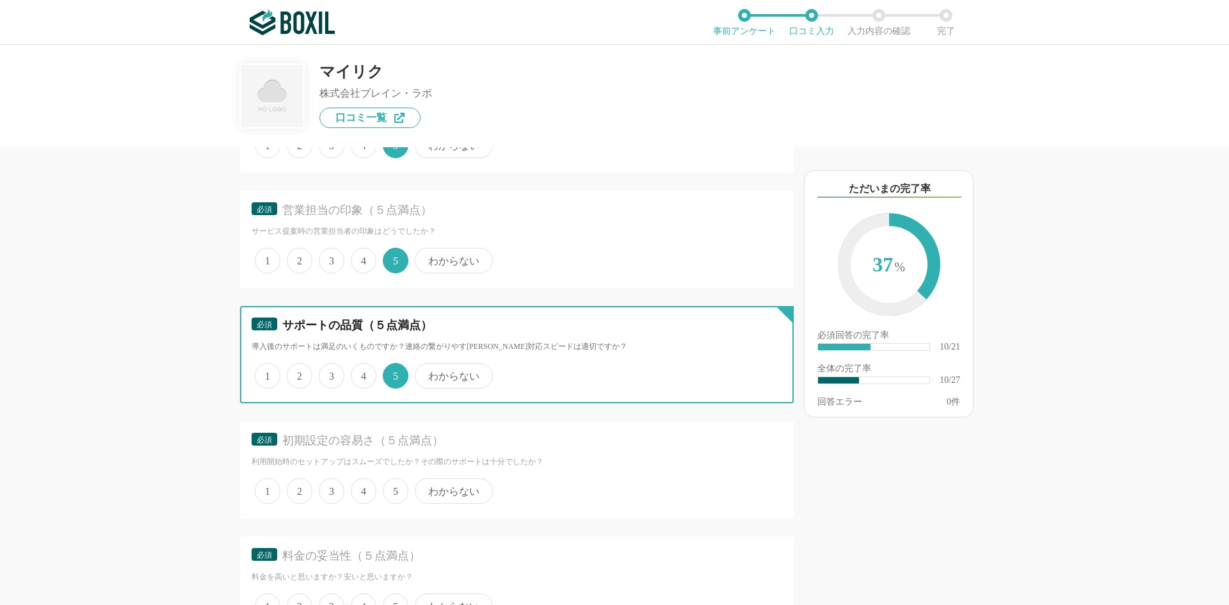
scroll to position [1280, 0]
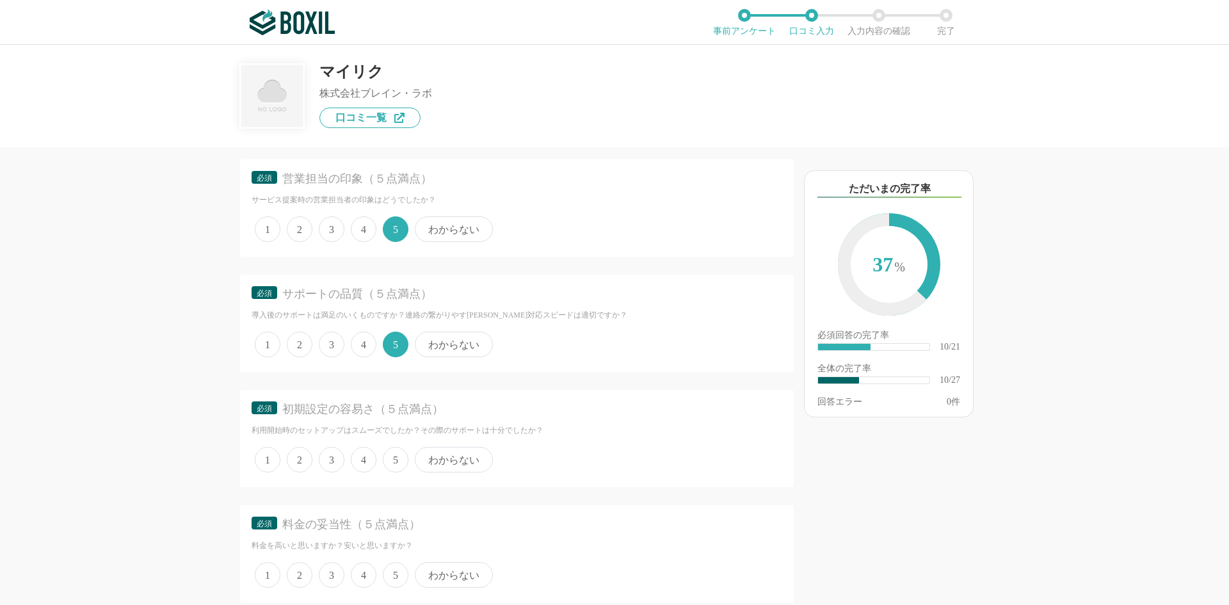
click at [360, 457] on span "4" at bounding box center [364, 460] width 26 height 26
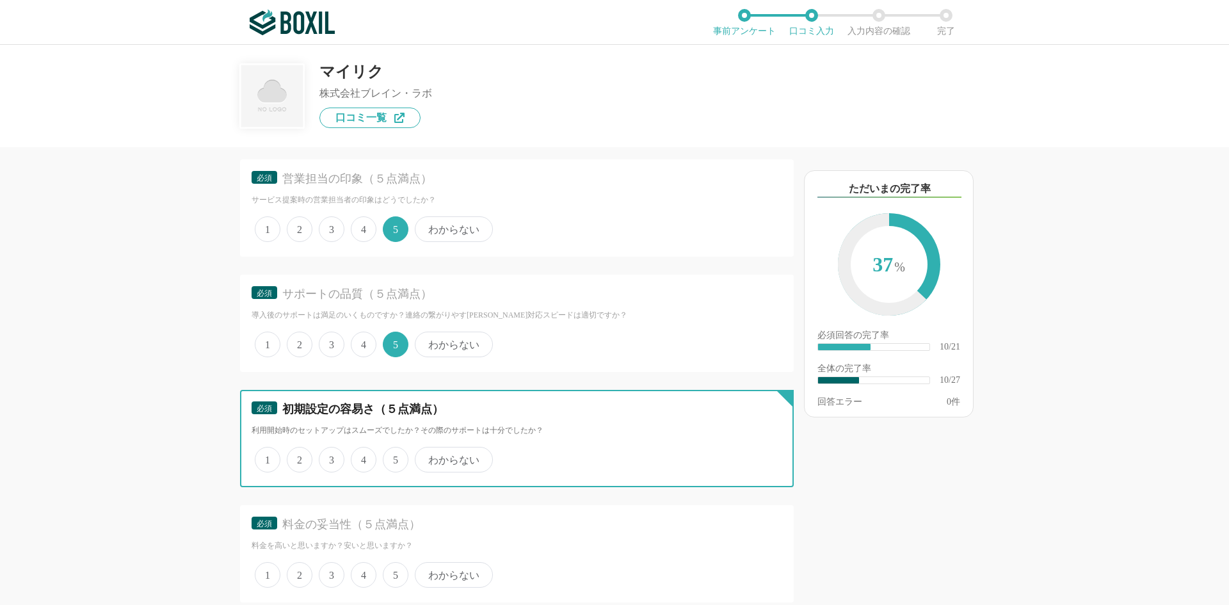
click at [360, 457] on input "4" at bounding box center [358, 453] width 8 height 8
radio input "true"
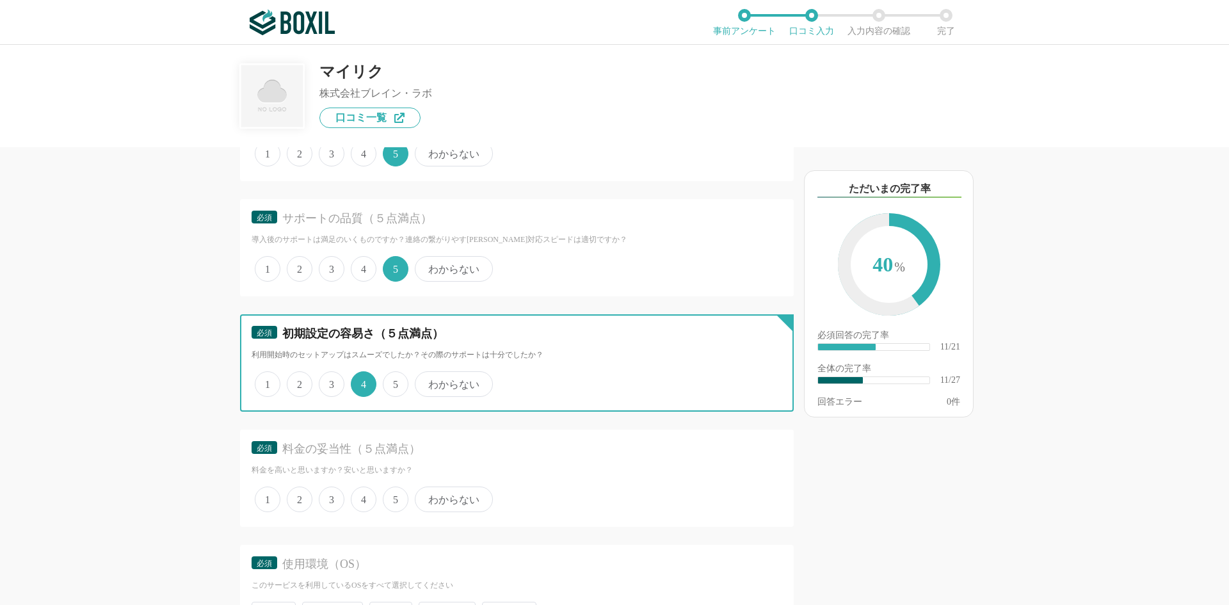
scroll to position [1365, 0]
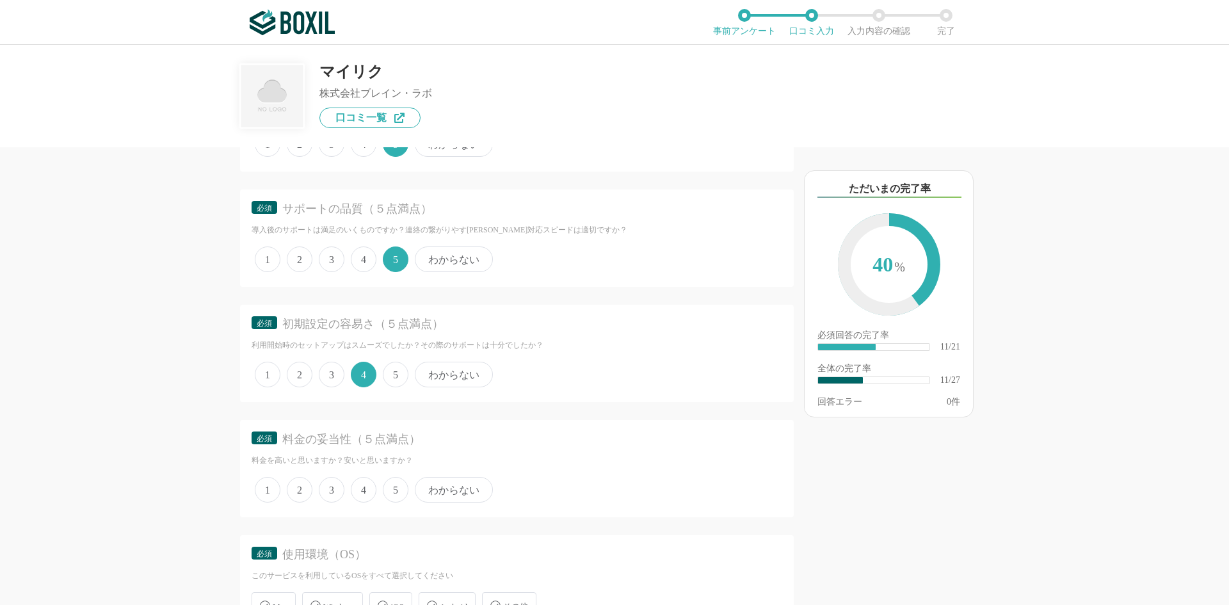
click at [391, 483] on span "5" at bounding box center [396, 490] width 26 height 26
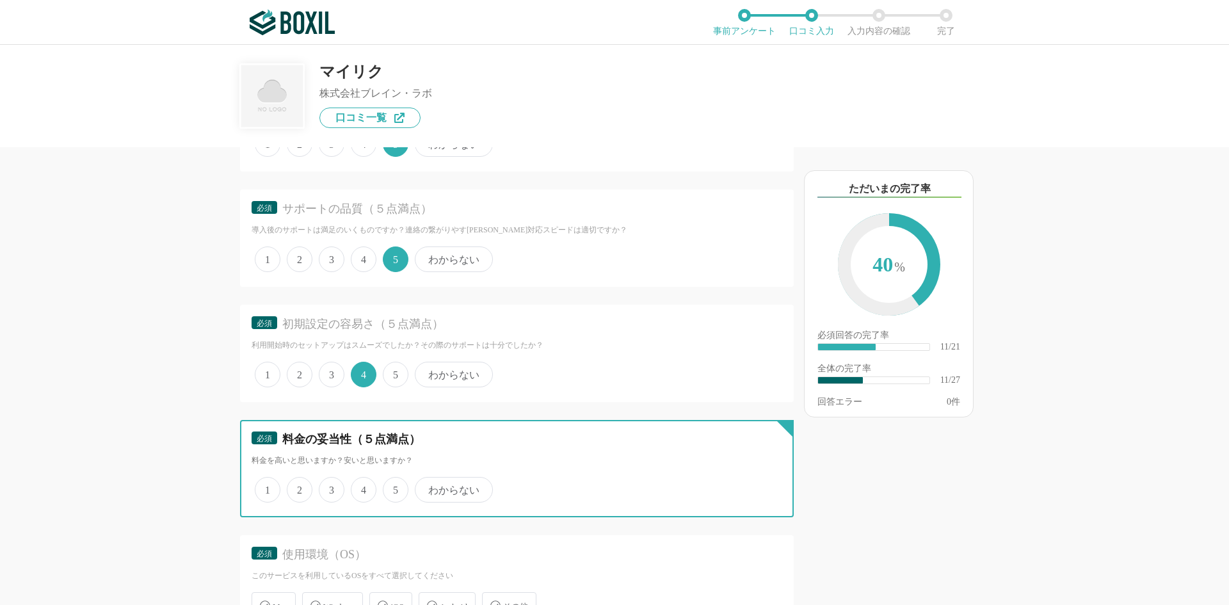
click at [391, 483] on input "5" at bounding box center [390, 483] width 8 height 8
radio input "true"
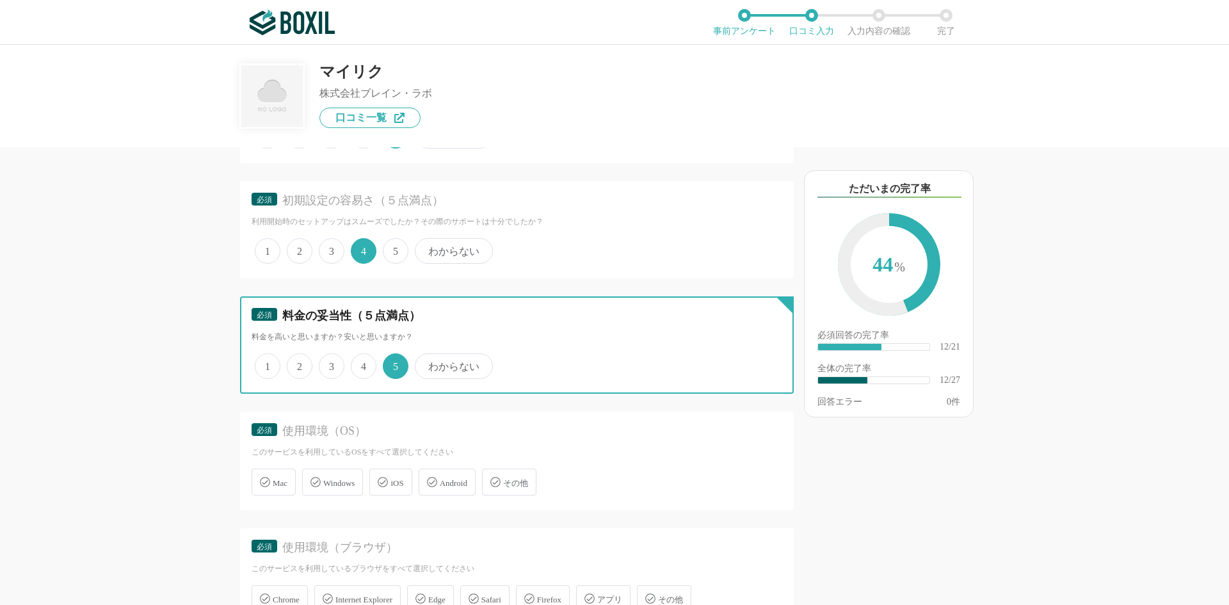
scroll to position [1494, 0]
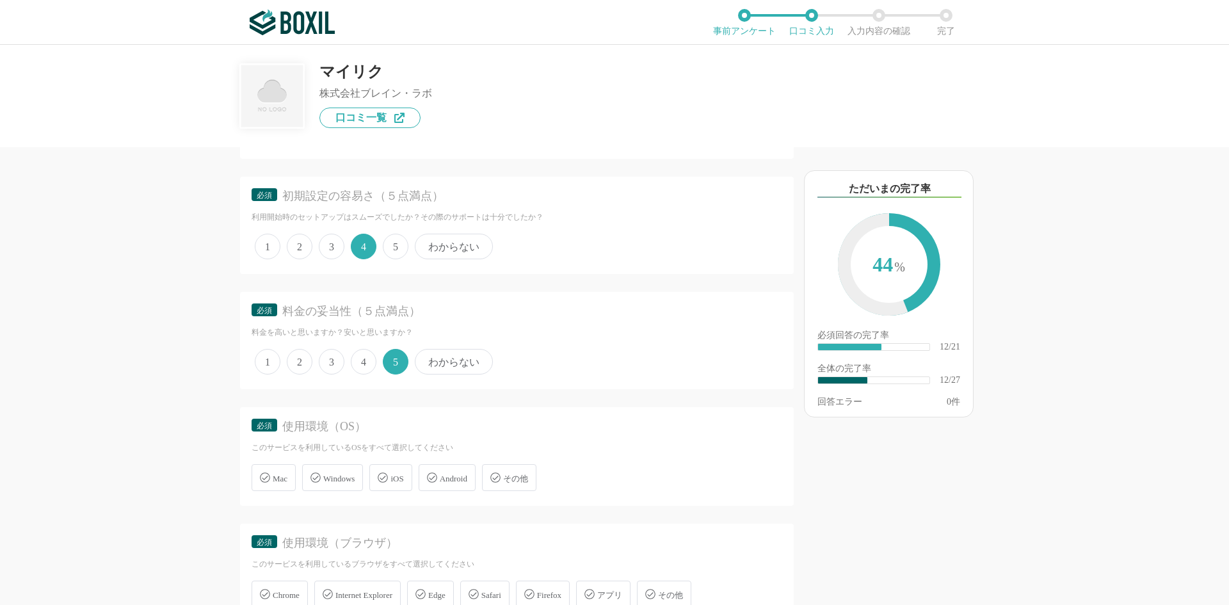
click at [316, 478] on icon at bounding box center [315, 477] width 10 height 10
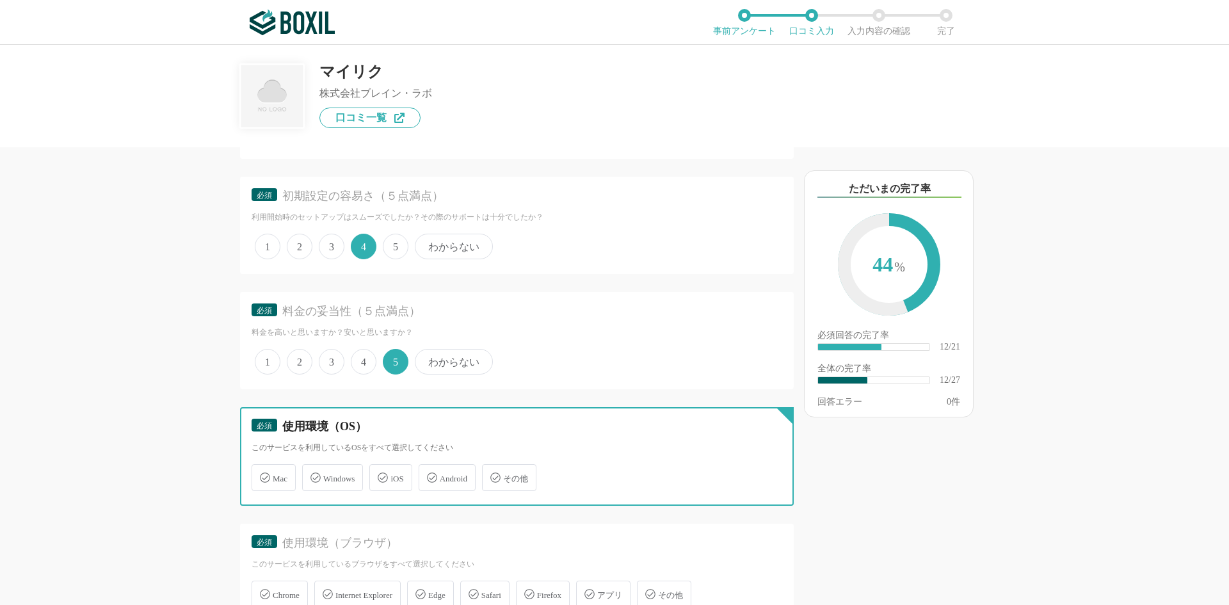
click at [313, 474] on input "Windows" at bounding box center [309, 470] width 8 height 8
checkbox input "true"
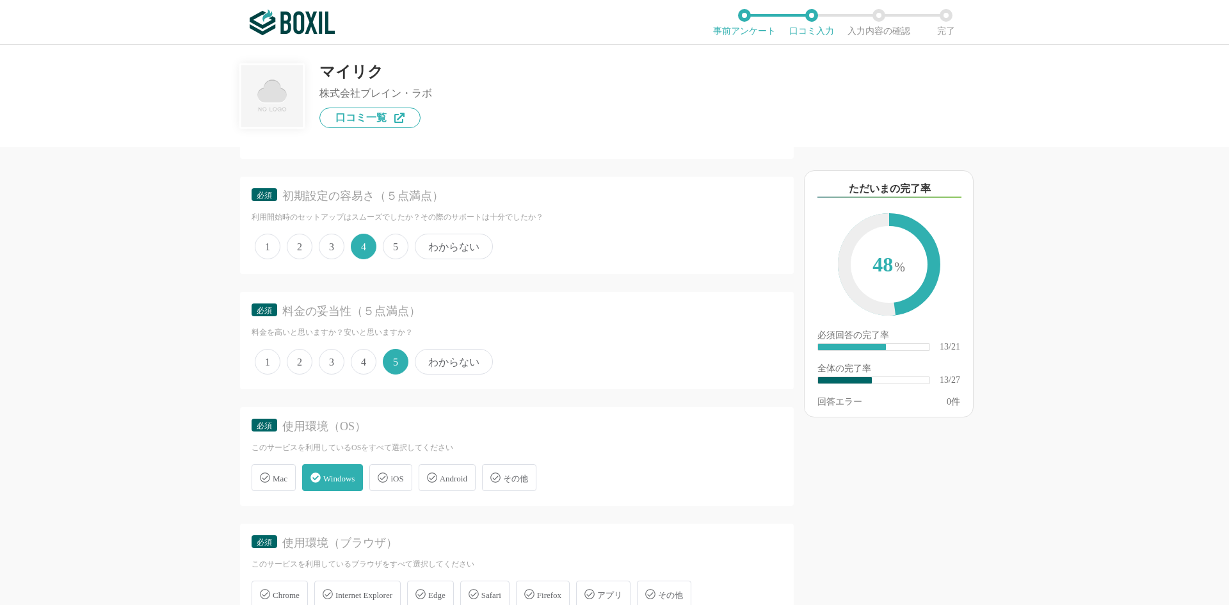
click at [383, 478] on icon at bounding box center [383, 477] width 10 height 10
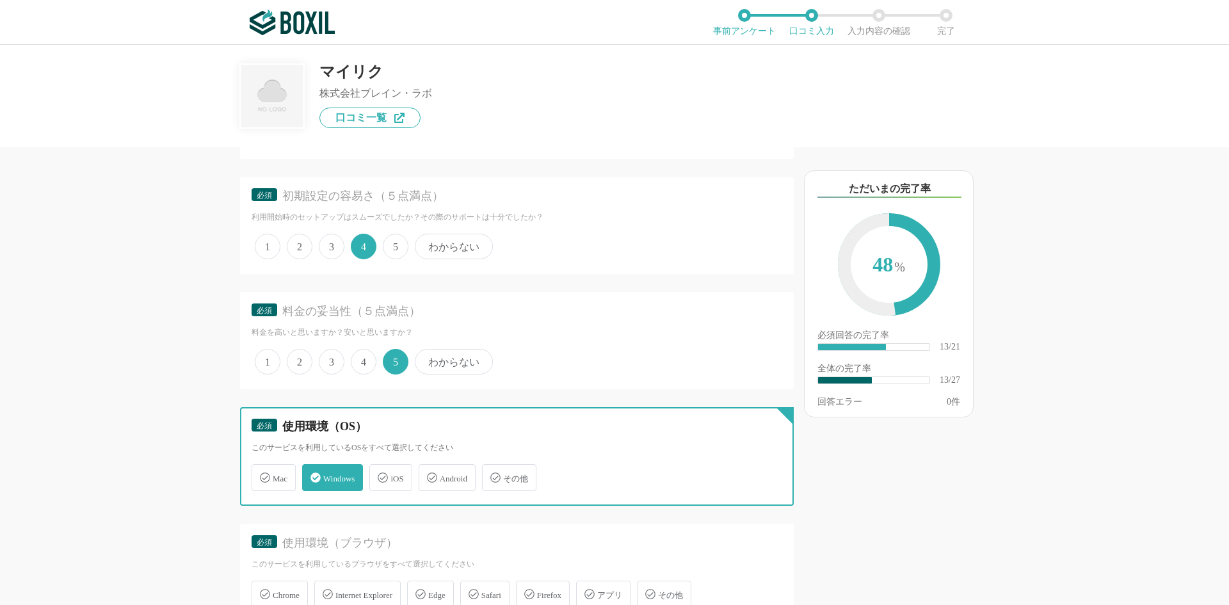
click at [380, 474] on input "iOS" at bounding box center [376, 470] width 8 height 8
checkbox input "true"
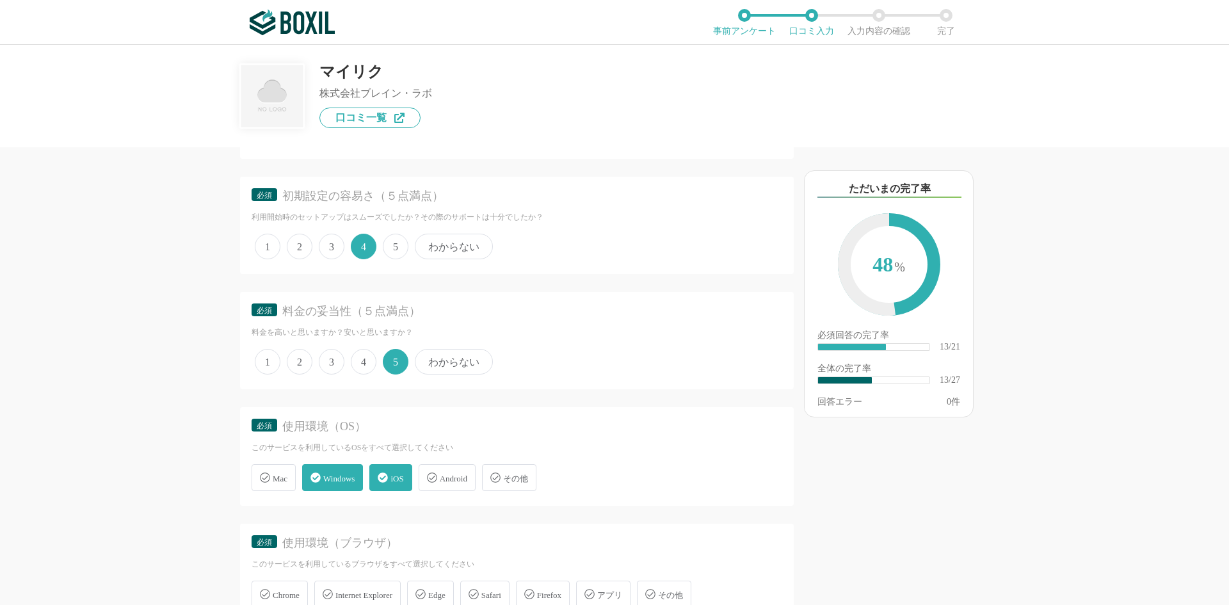
click at [435, 473] on icon at bounding box center [432, 477] width 10 height 10
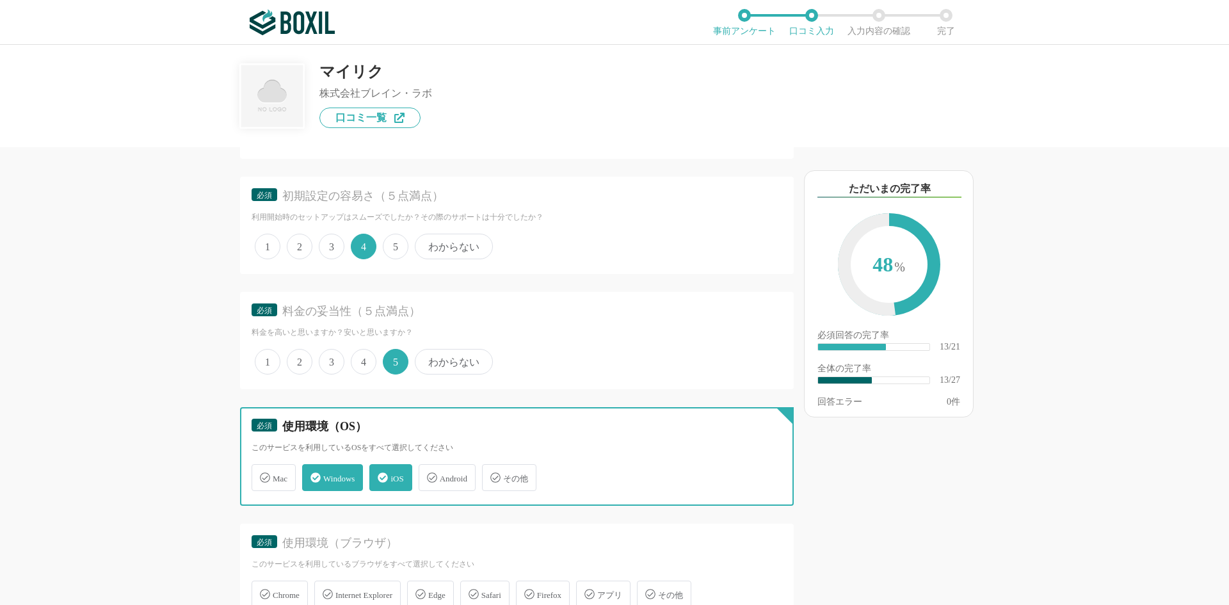
click at [430, 473] on input "Android" at bounding box center [425, 470] width 8 height 8
checkbox input "true"
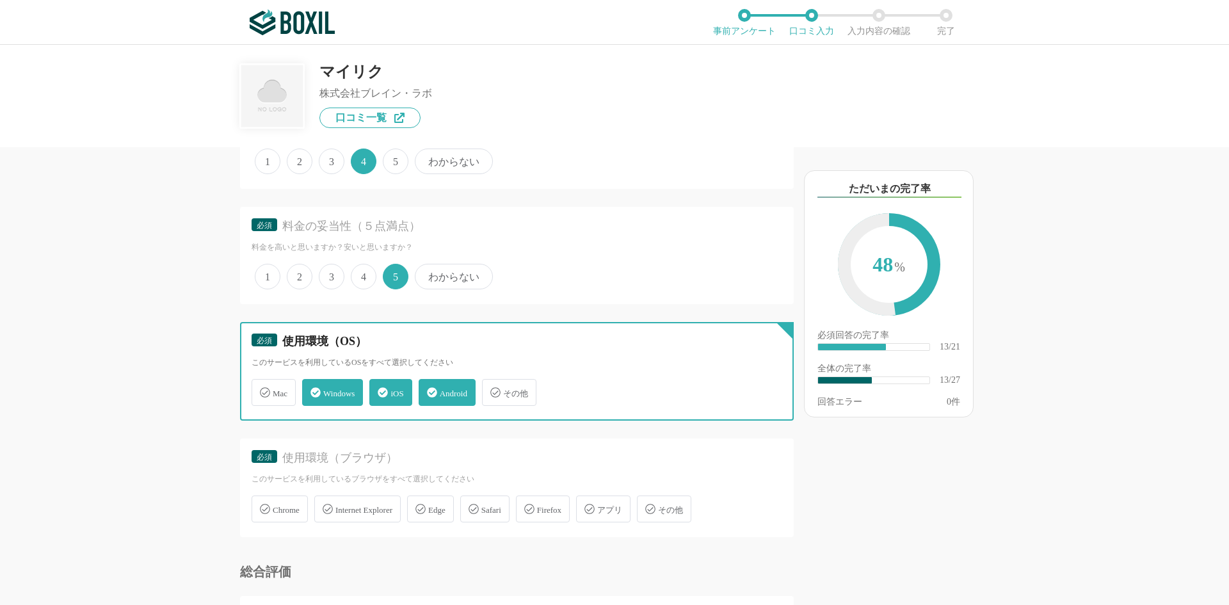
scroll to position [1579, 0]
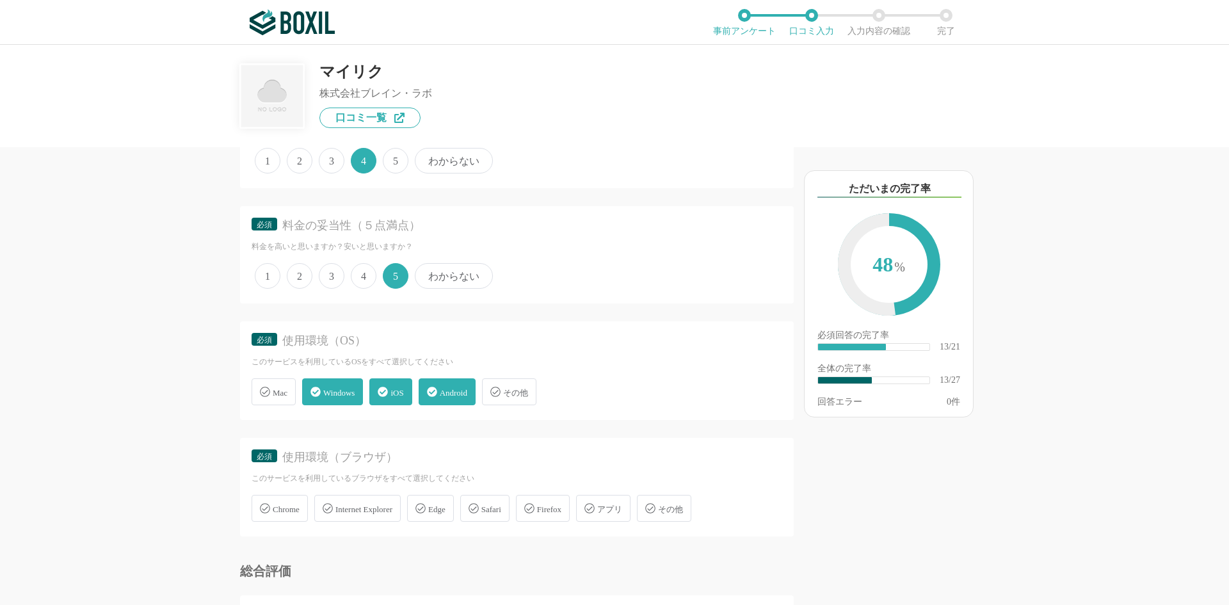
click at [265, 506] on icon at bounding box center [265, 508] width 10 height 10
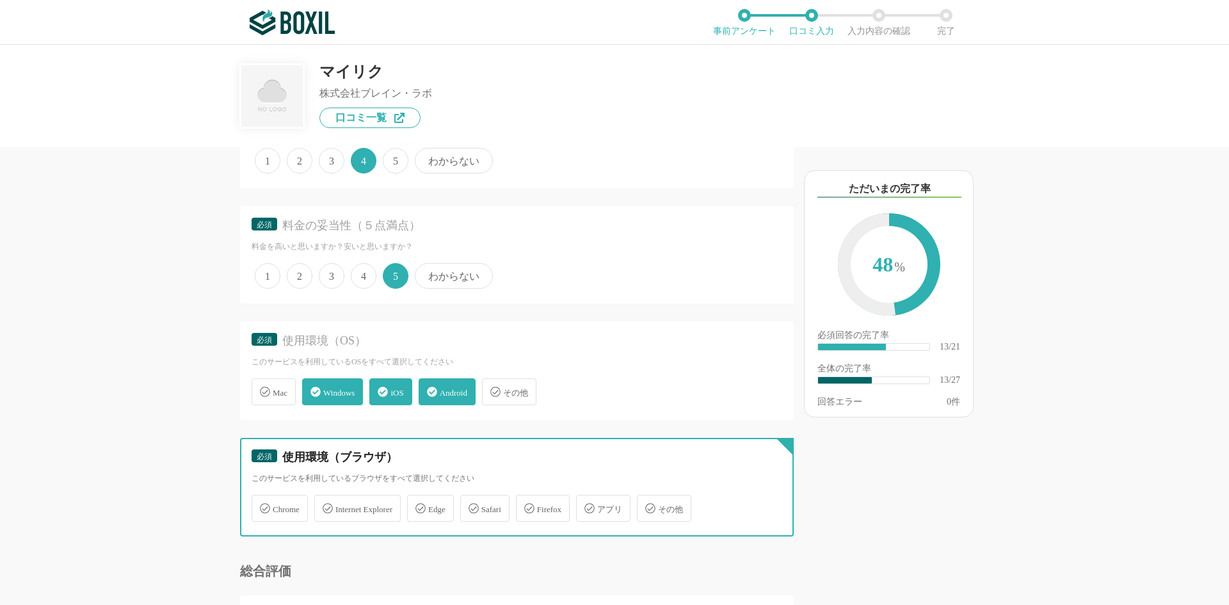
click at [262, 505] on input "Chrome" at bounding box center [258, 501] width 8 height 8
checkbox input "true"
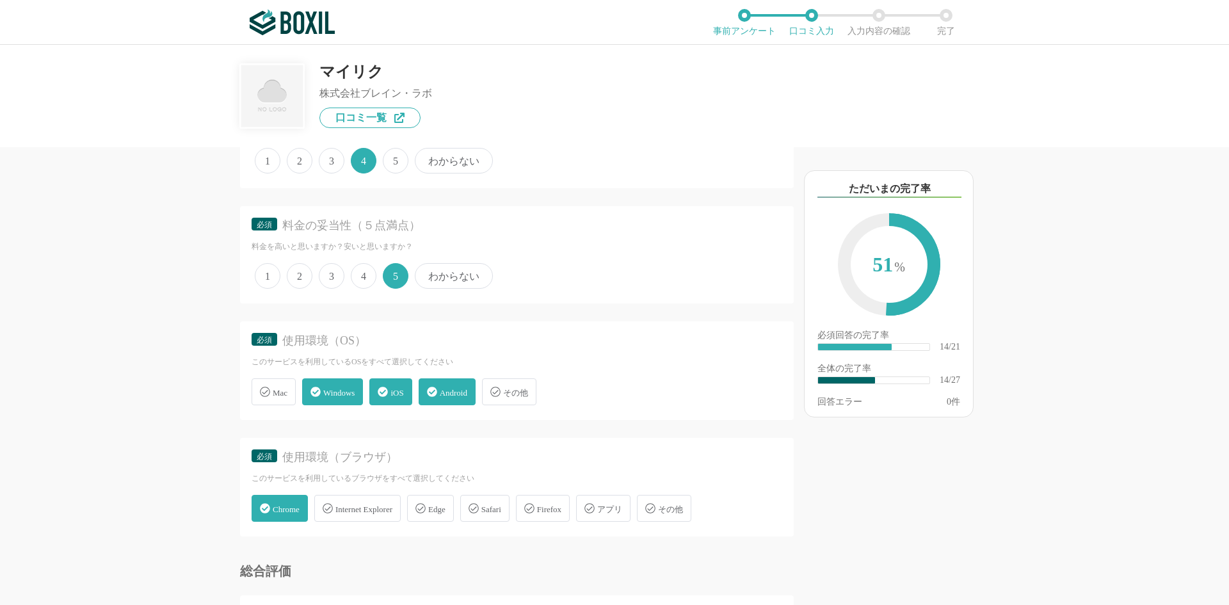
click at [446, 508] on span "Edge" at bounding box center [436, 509] width 17 height 10
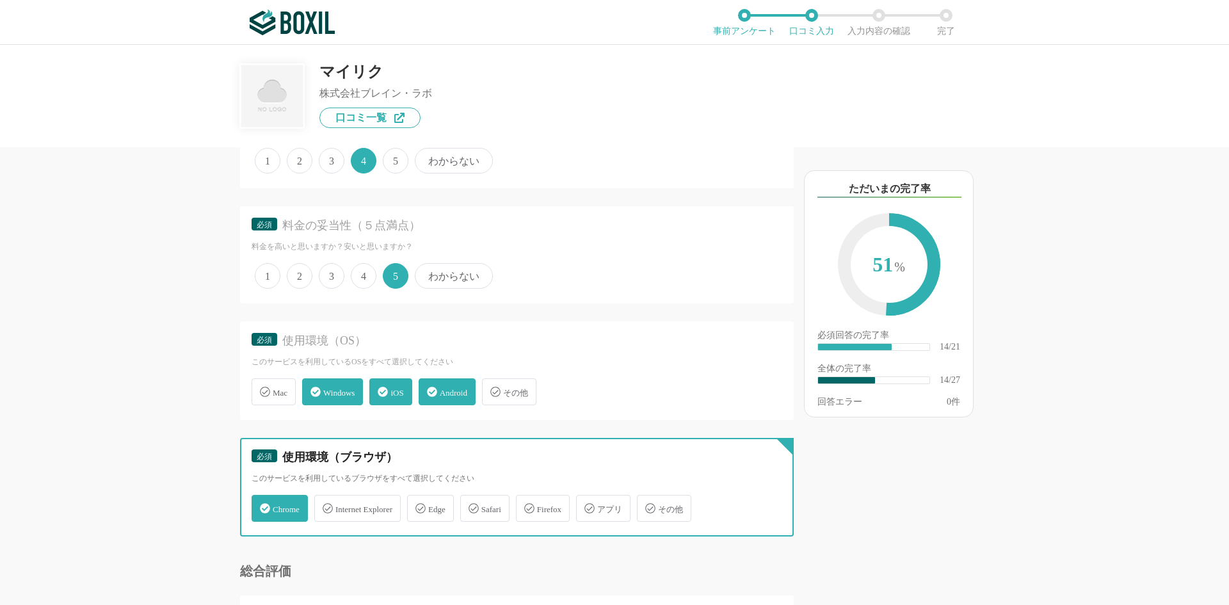
click at [418, 505] on input "Edge" at bounding box center [414, 501] width 8 height 8
checkbox input "true"
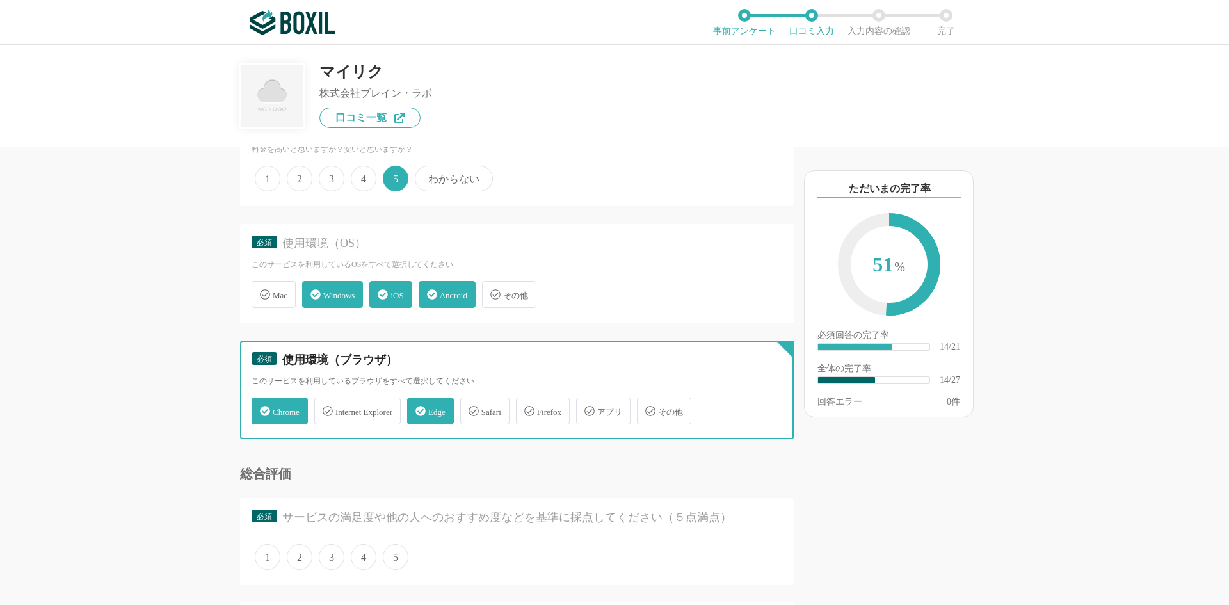
scroll to position [1707, 0]
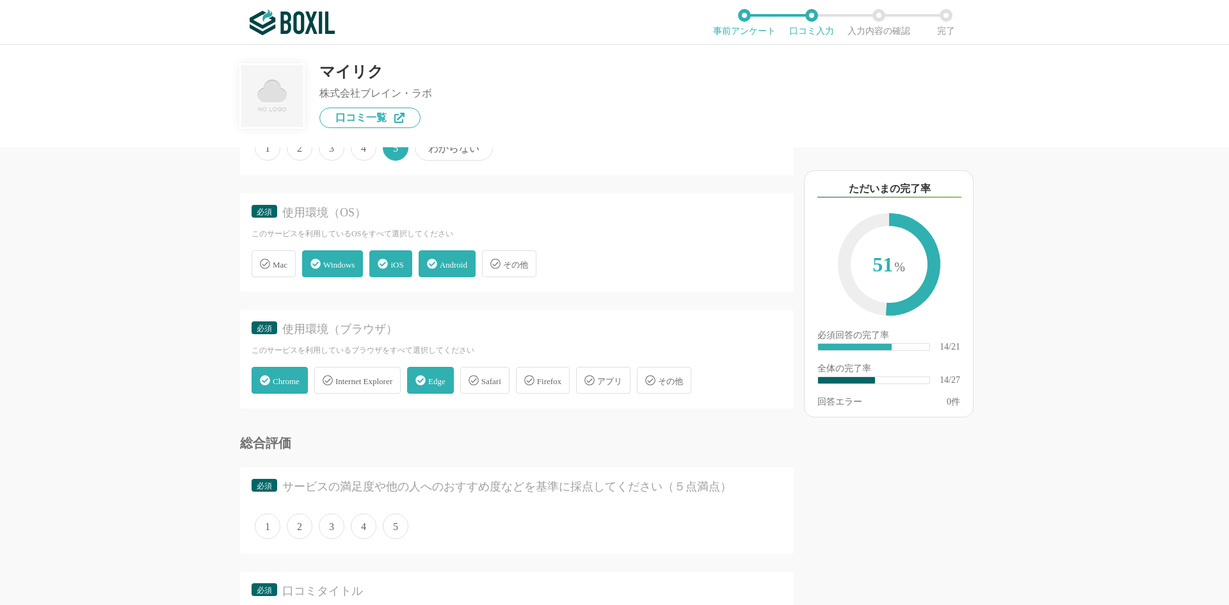
click at [329, 380] on icon at bounding box center [328, 380] width 10 height 10
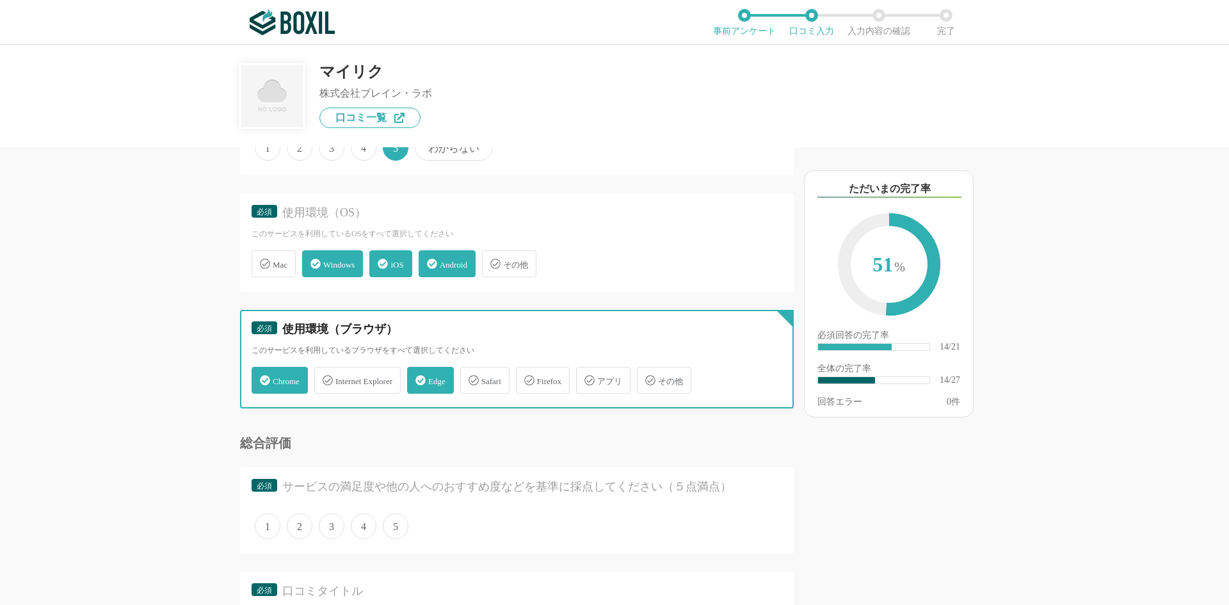
click at [325, 377] on input "Internet Explorer" at bounding box center [321, 373] width 8 height 8
checkbox input "true"
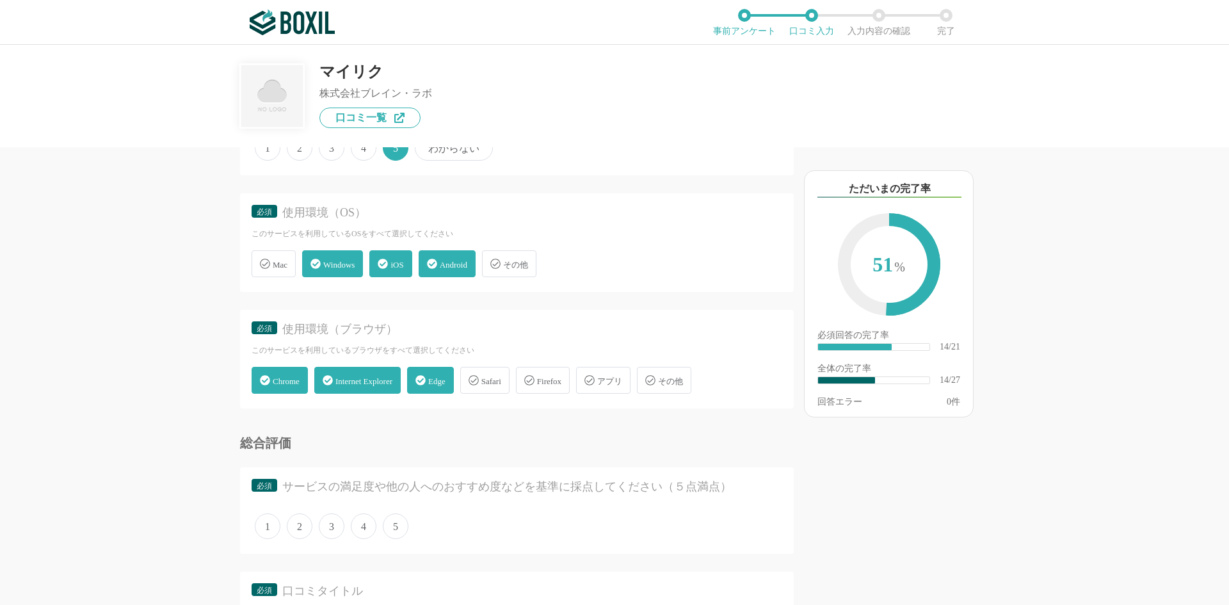
click at [396, 522] on span "5" at bounding box center [396, 526] width 26 height 26
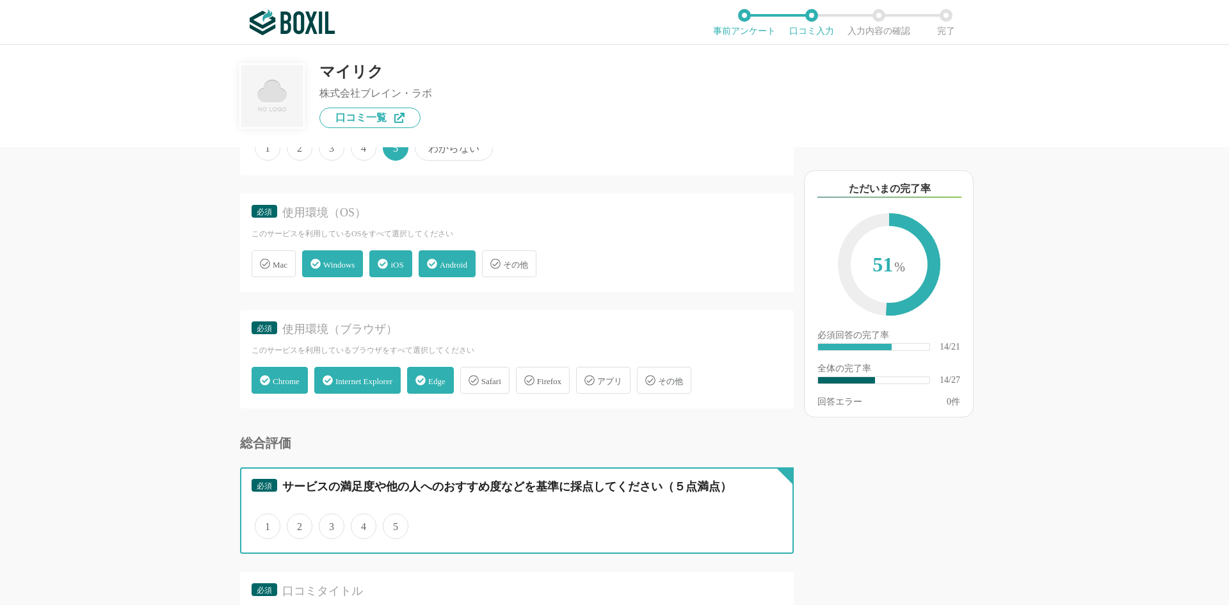
click at [394, 522] on input "5" at bounding box center [390, 519] width 8 height 8
radio input "true"
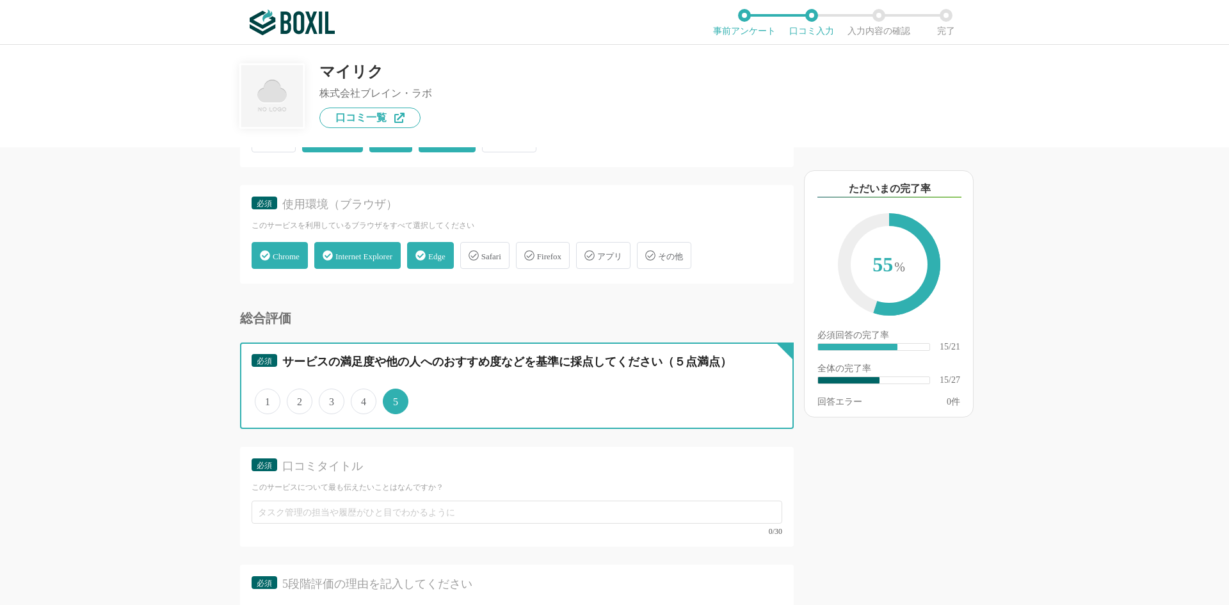
scroll to position [1835, 0]
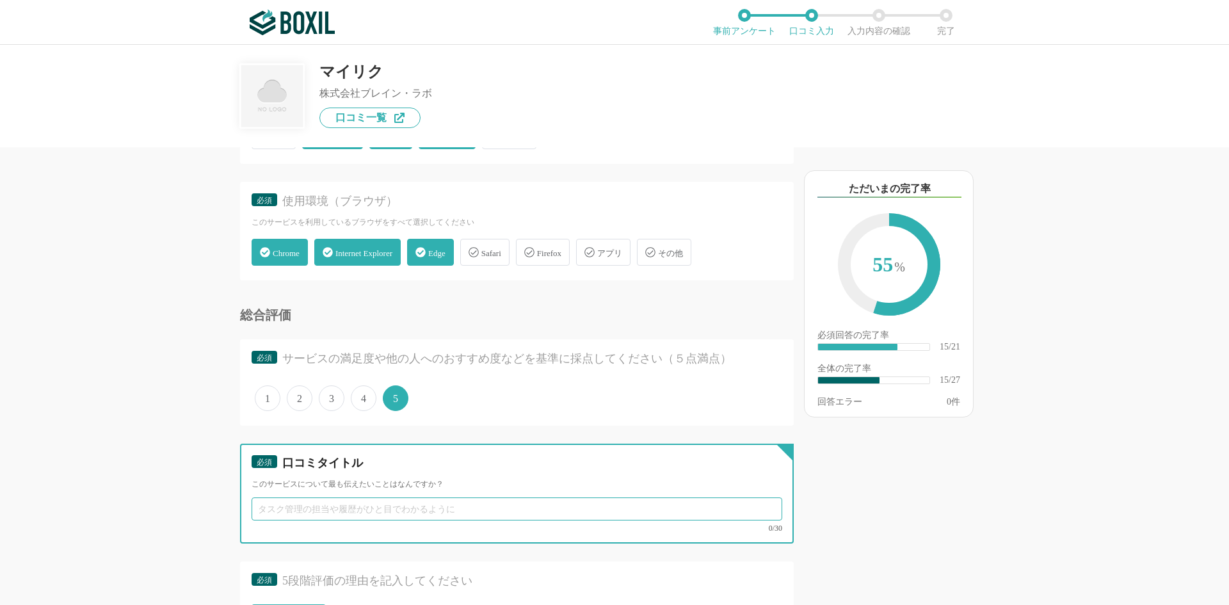
click at [375, 504] on input "text" at bounding box center [517, 508] width 531 height 23
type input "サ"
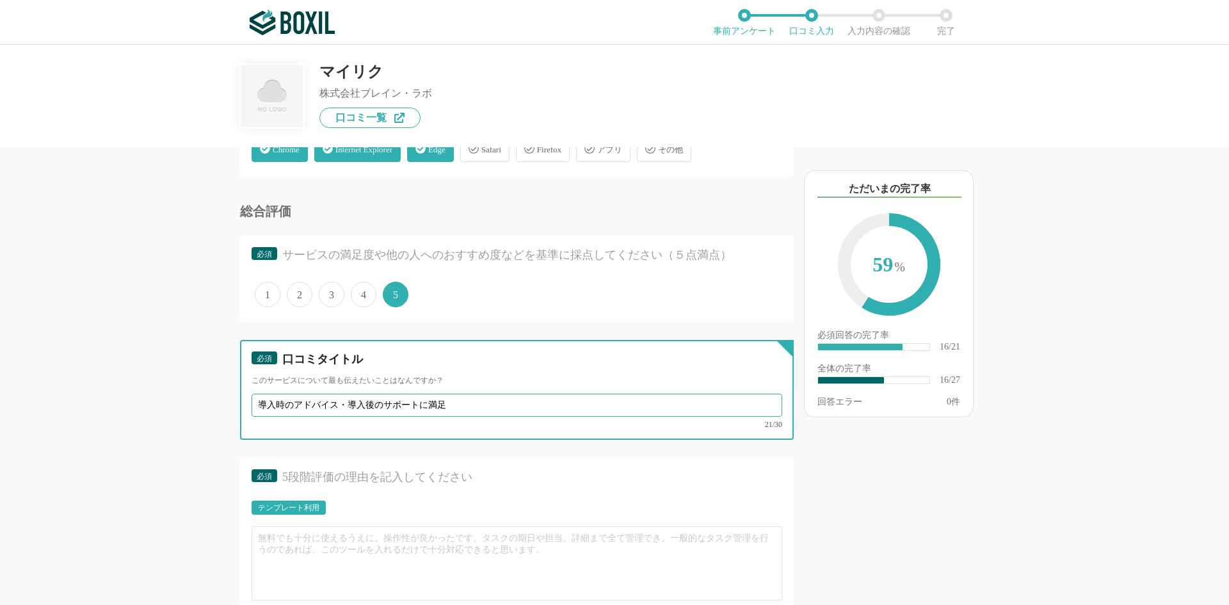
scroll to position [2049, 0]
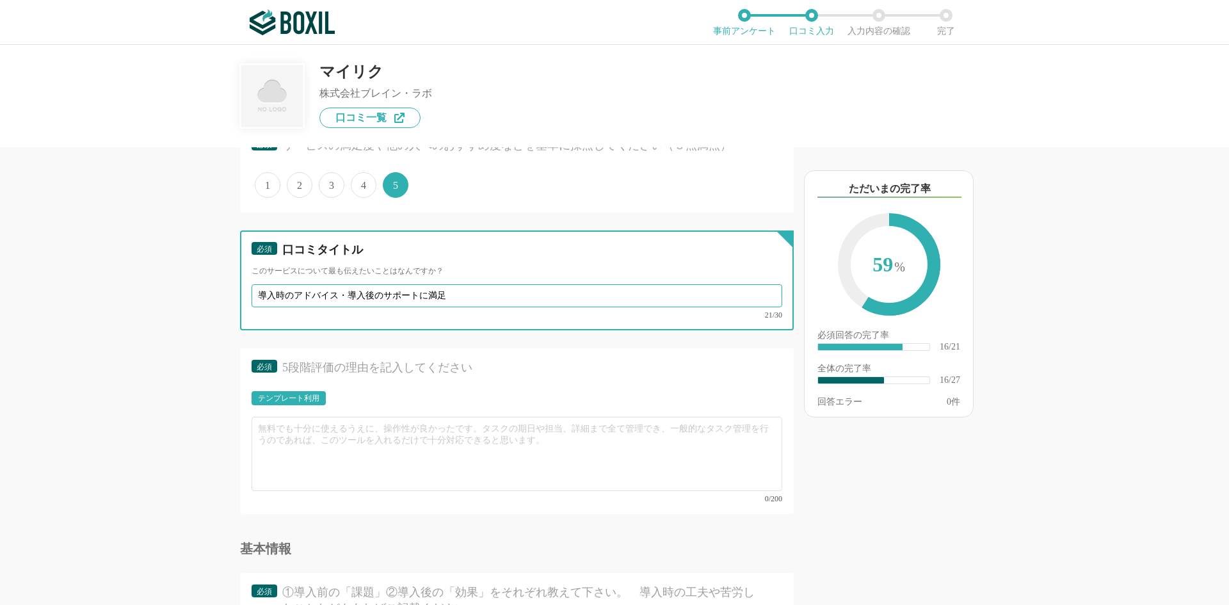
type input "導入時のアドバイス・導入後のサポートに満足"
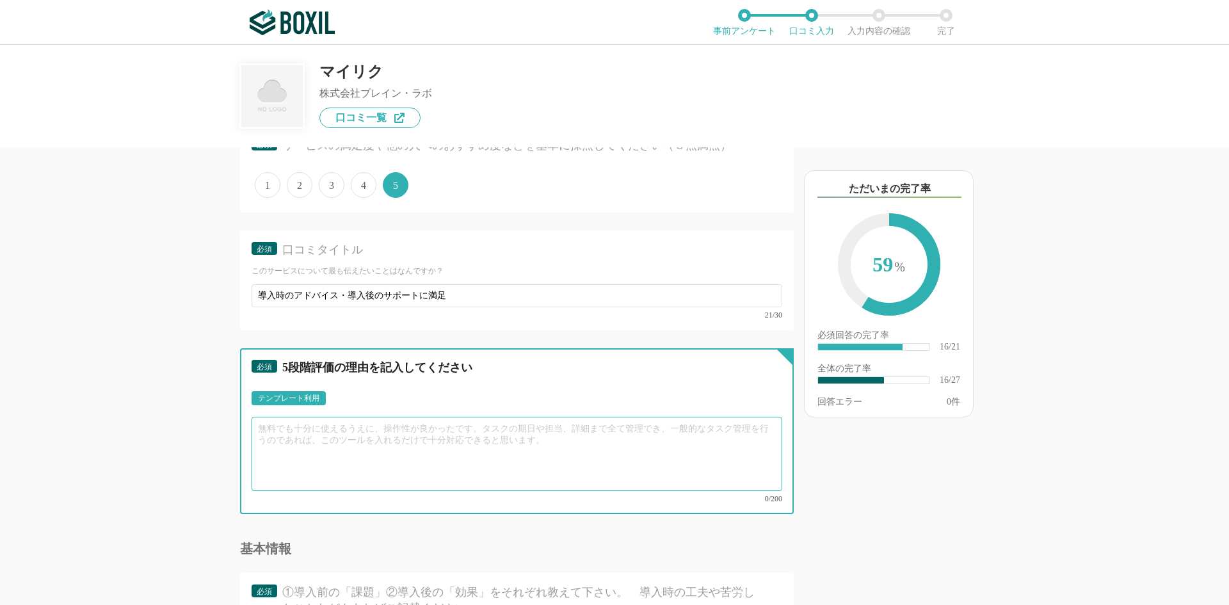
click at [317, 437] on textarea at bounding box center [517, 454] width 531 height 74
type textarea "ど"
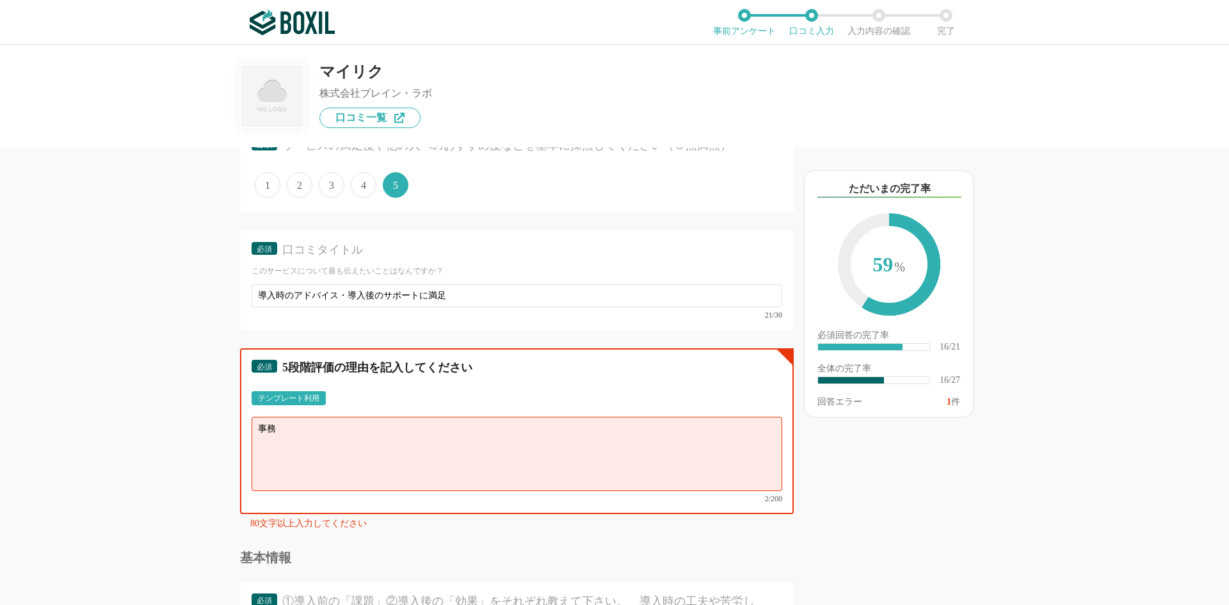
type textarea "事"
type textarea "ｄ"
type textarea "ぱ"
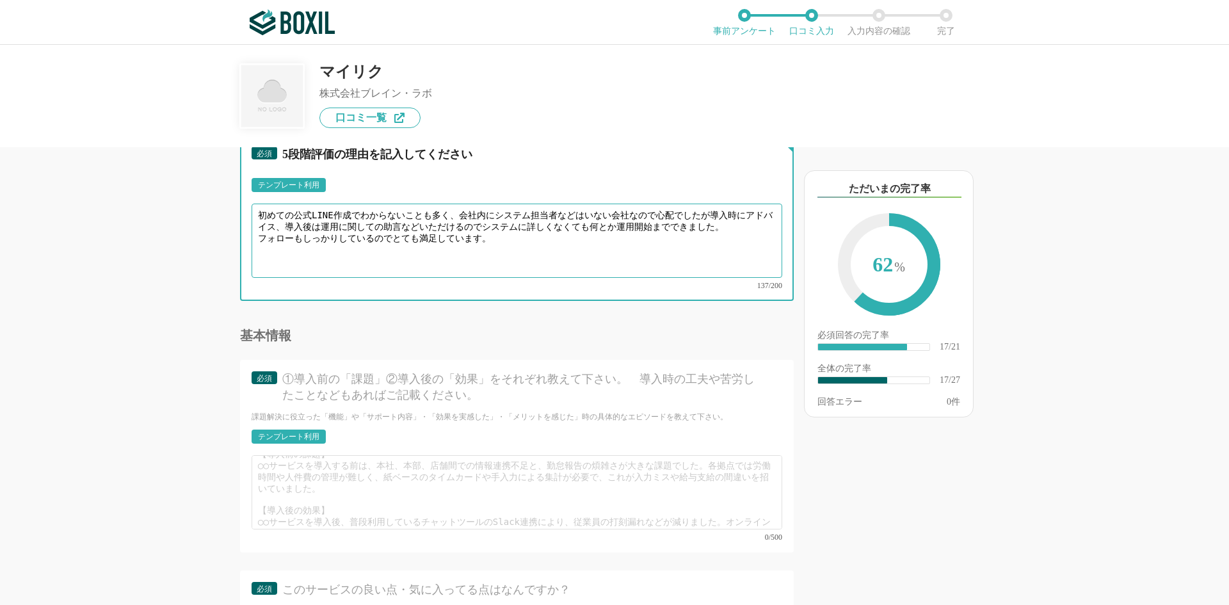
scroll to position [0, 0]
type textarea "初めての公式LINE作成でわからないことも多く、会社内にシステム担当者などはいない会社なので心配でしたが導入時にアドバイス、導入後は運用に関しての助言などいた…"
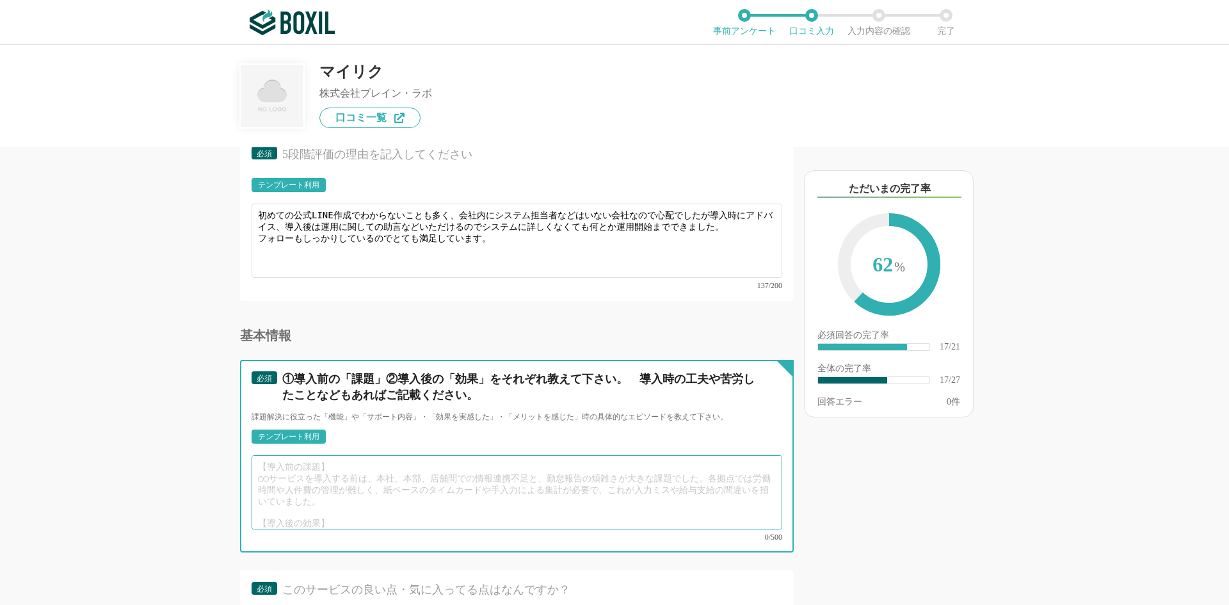
click at [373, 462] on textarea at bounding box center [517, 492] width 531 height 74
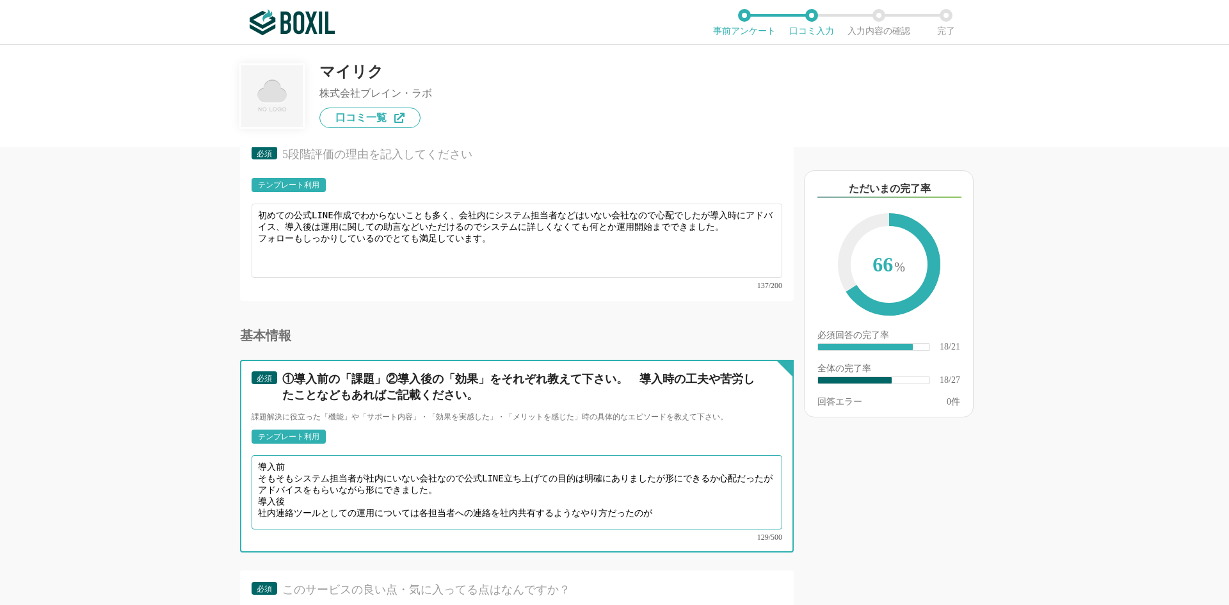
click at [294, 497] on textarea "導入前 そもそもシステム担当者が社内にいない会社なので公式LINE立ち上げての目的は明確にありましたが形にできるか心配だったがアドバイスをもらいながら形にでき…" at bounding box center [517, 492] width 531 height 74
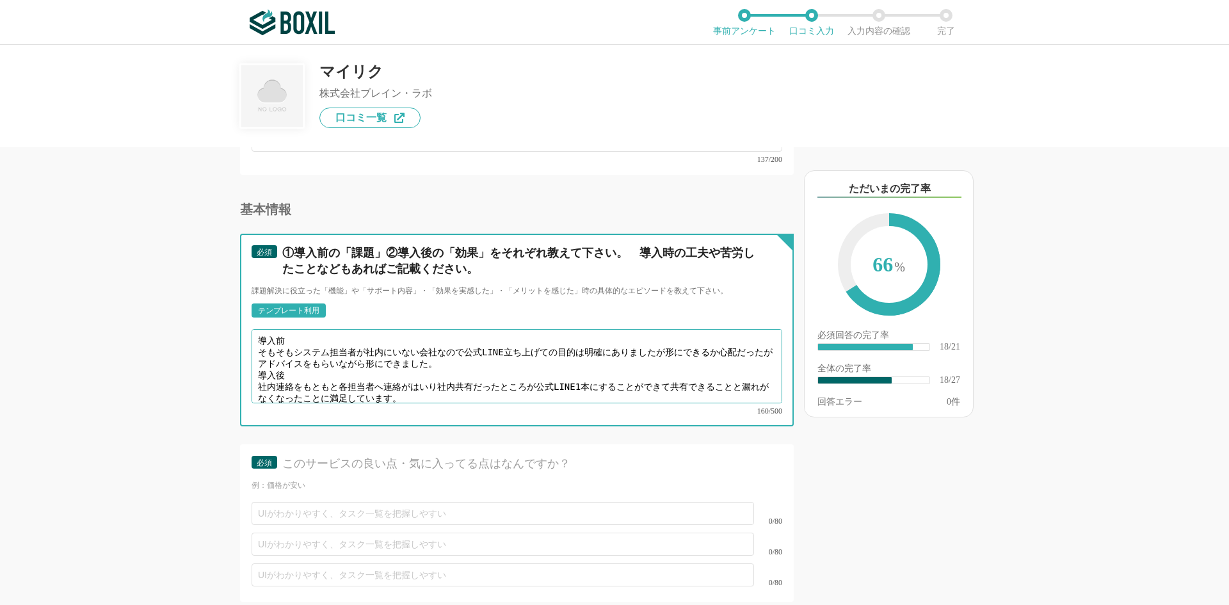
scroll to position [2433, 0]
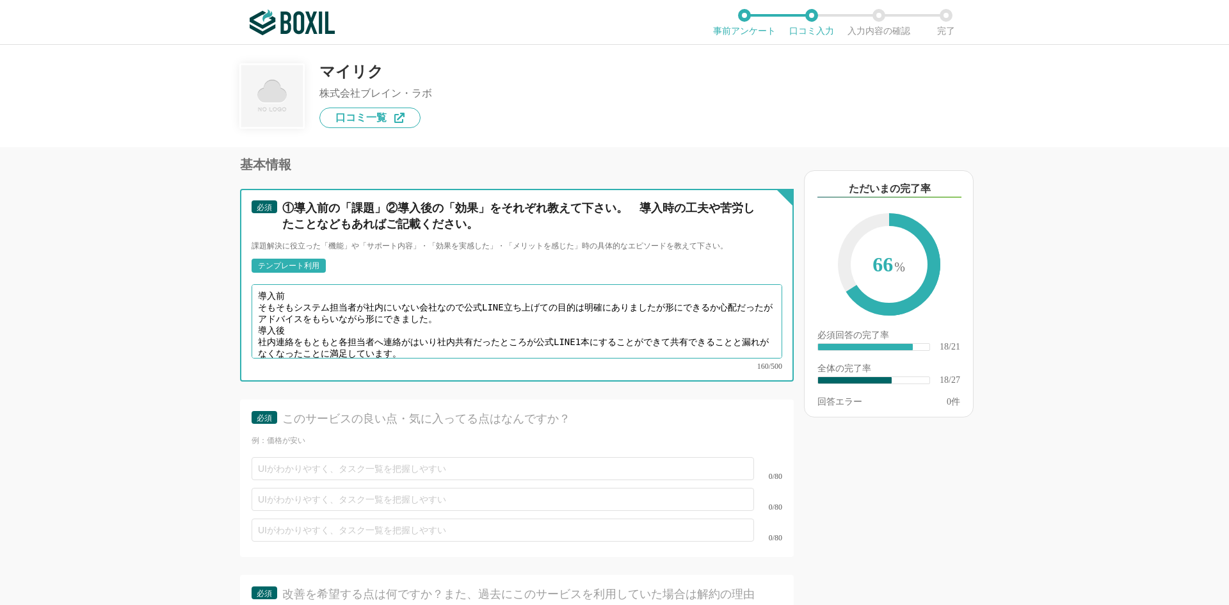
type textarea "導入前 そもそもシステム担当者が社内にいない会社なので公式LINE立ち上げての目的は明確にありましたが形にできるか心配だったがアドバイスをもらいながら形にでき…"
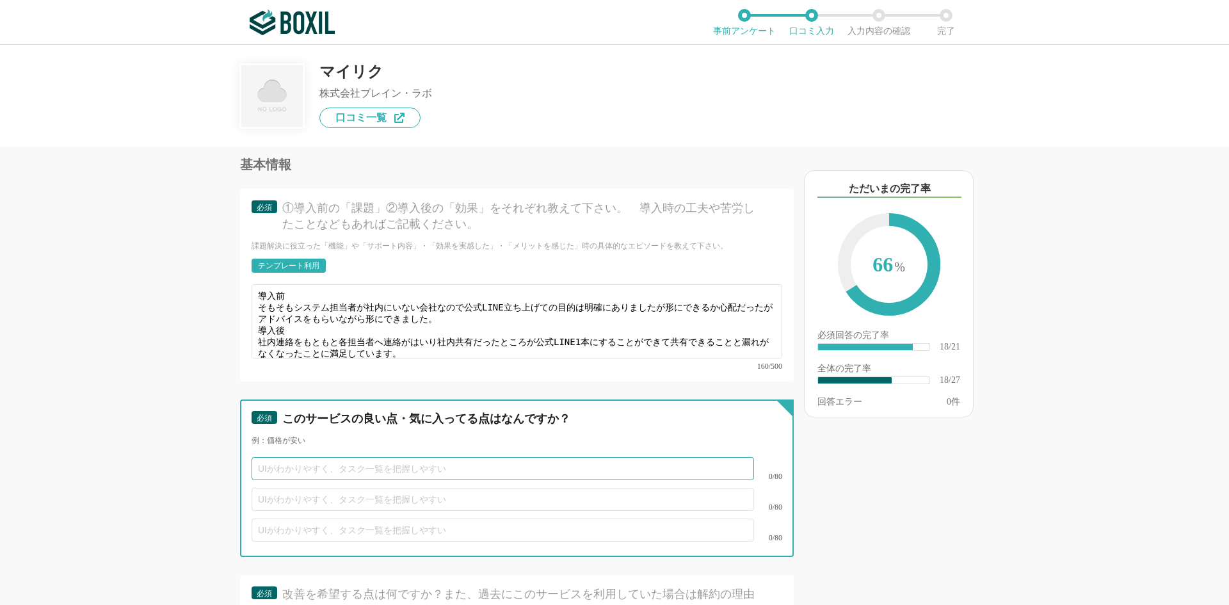
click at [442, 457] on input "text" at bounding box center [503, 468] width 503 height 23
type input "導"
type input "多"
type input "初心者でも立ち上げ運用ができる"
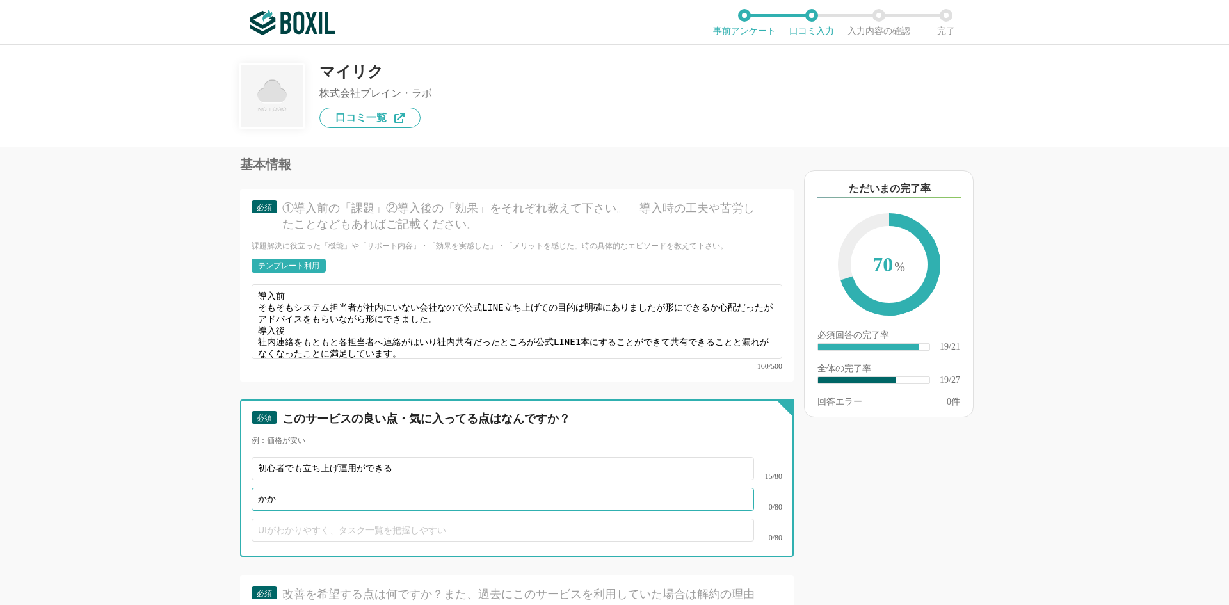
type input "か"
type input "IT導入補助金対象なので導入費用などを抑えられる。"
type input "L"
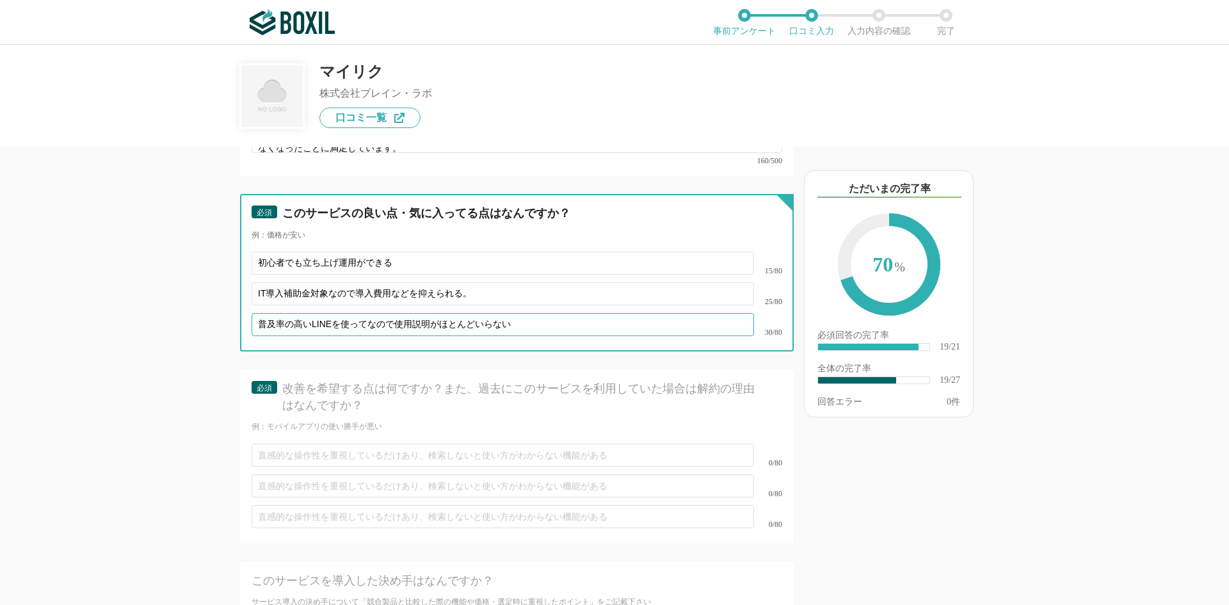
scroll to position [2646, 0]
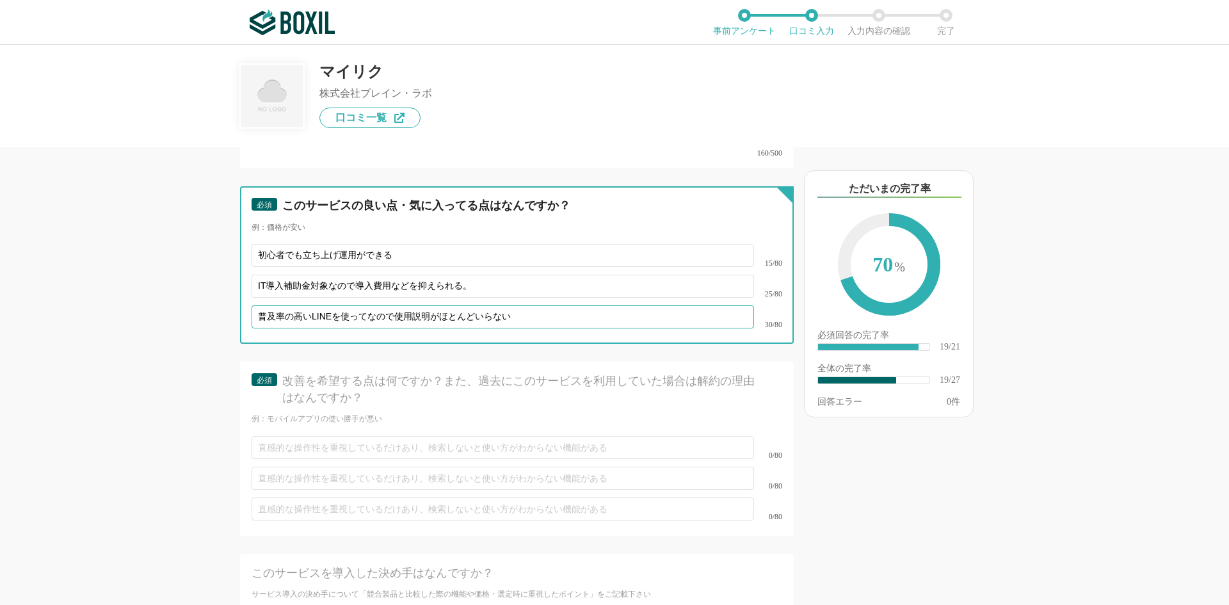
type input "普及率の高いLINEを使ってなので使用説明がほとんどいらない"
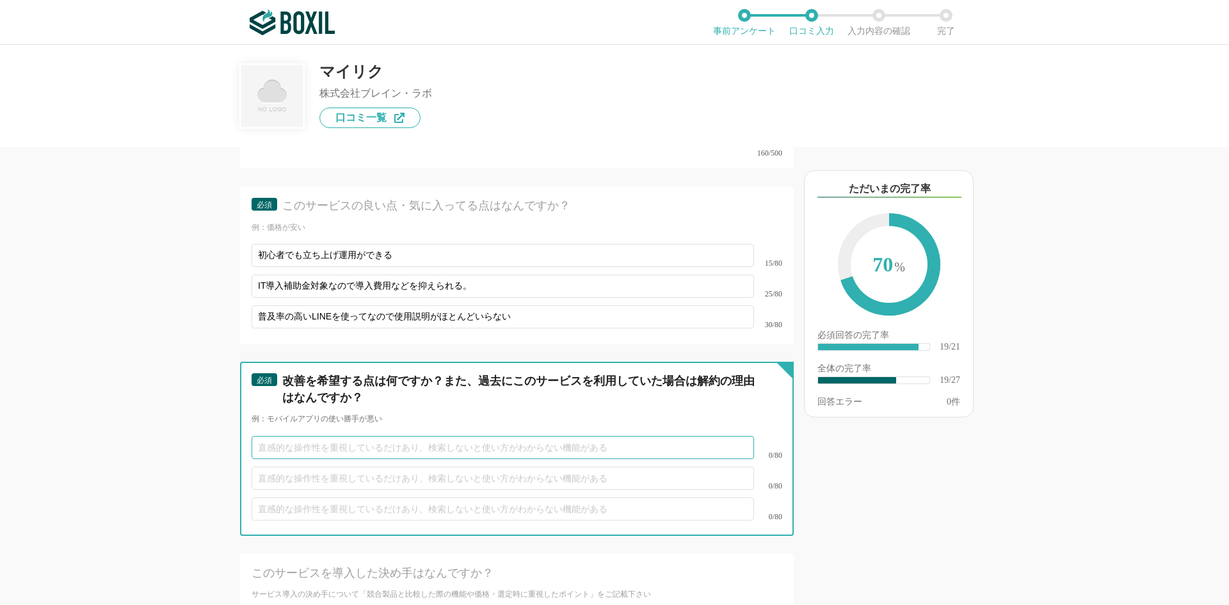
click at [318, 437] on input "text" at bounding box center [503, 447] width 503 height 23
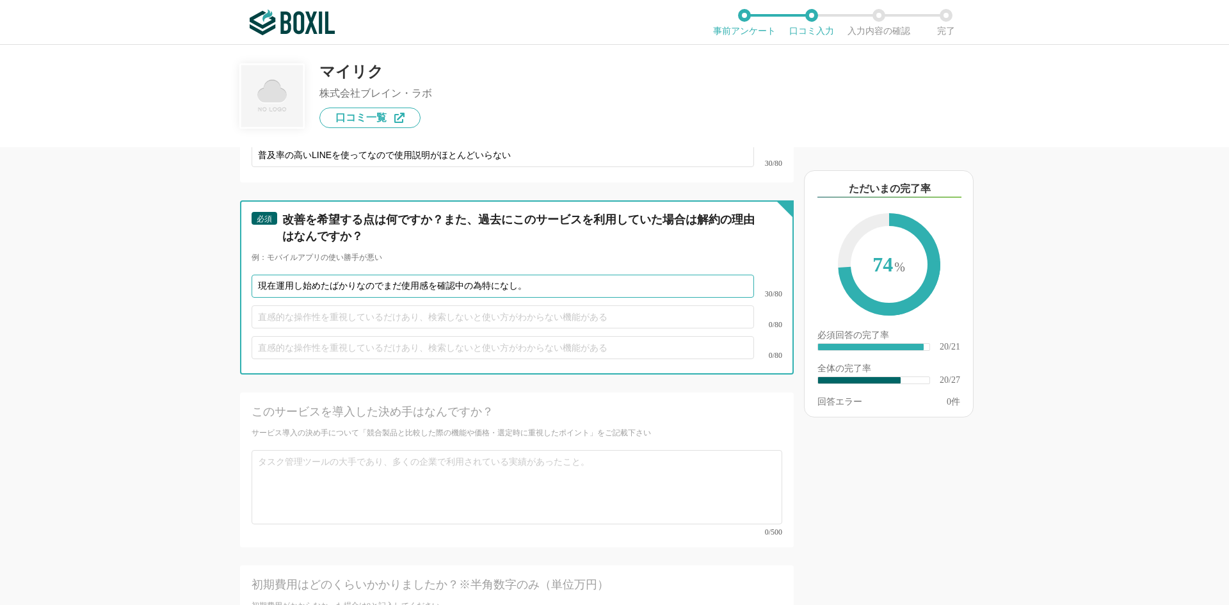
scroll to position [2817, 0]
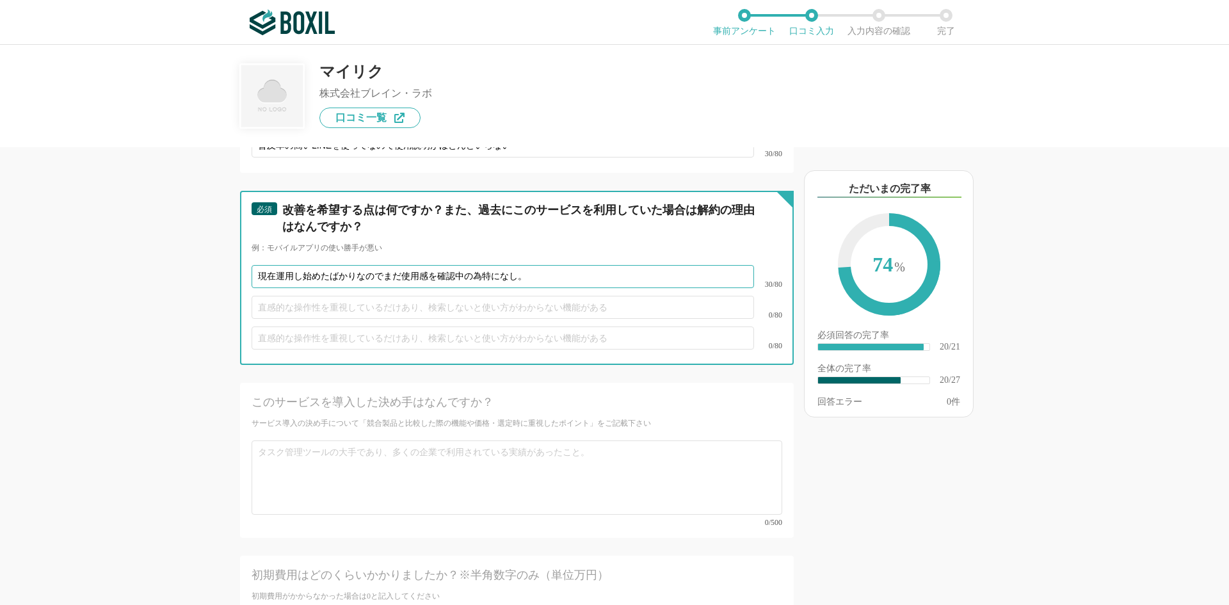
type input "現在運用し始めたばかりなのでまだ使用感を確認中の為特になし。"
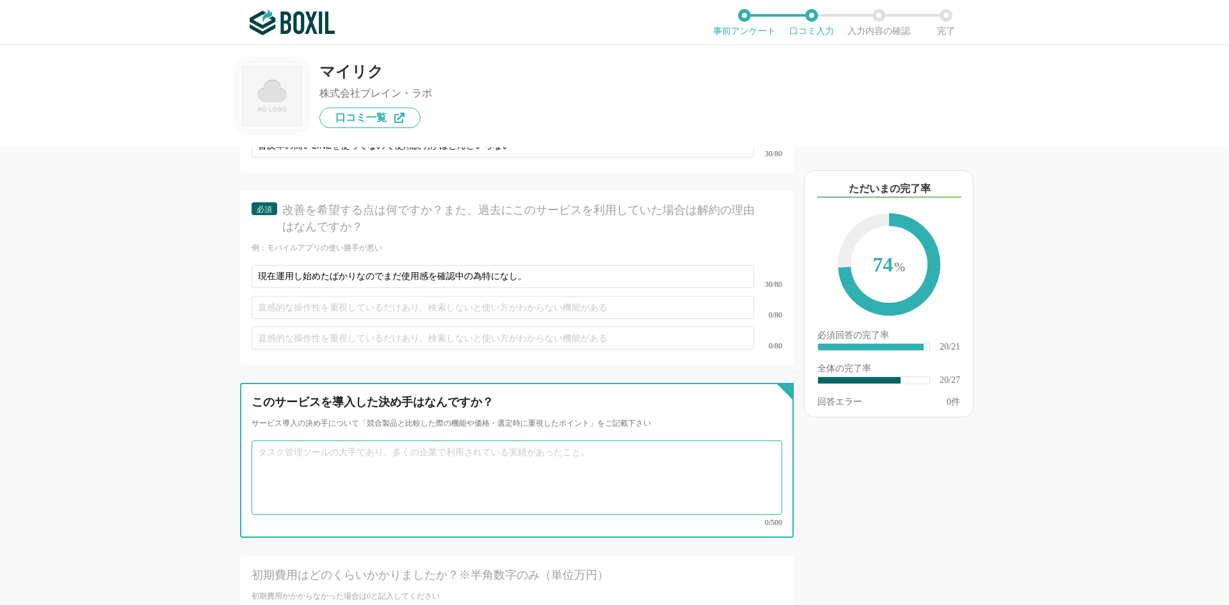
click at [421, 449] on textarea at bounding box center [517, 477] width 531 height 74
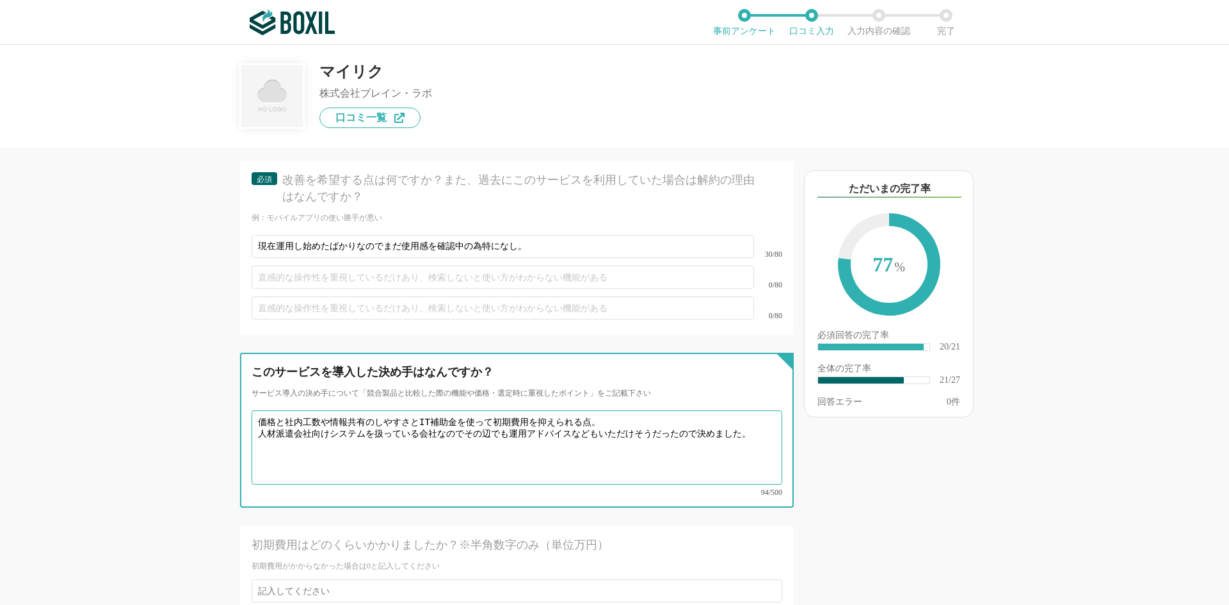
scroll to position [2988, 0]
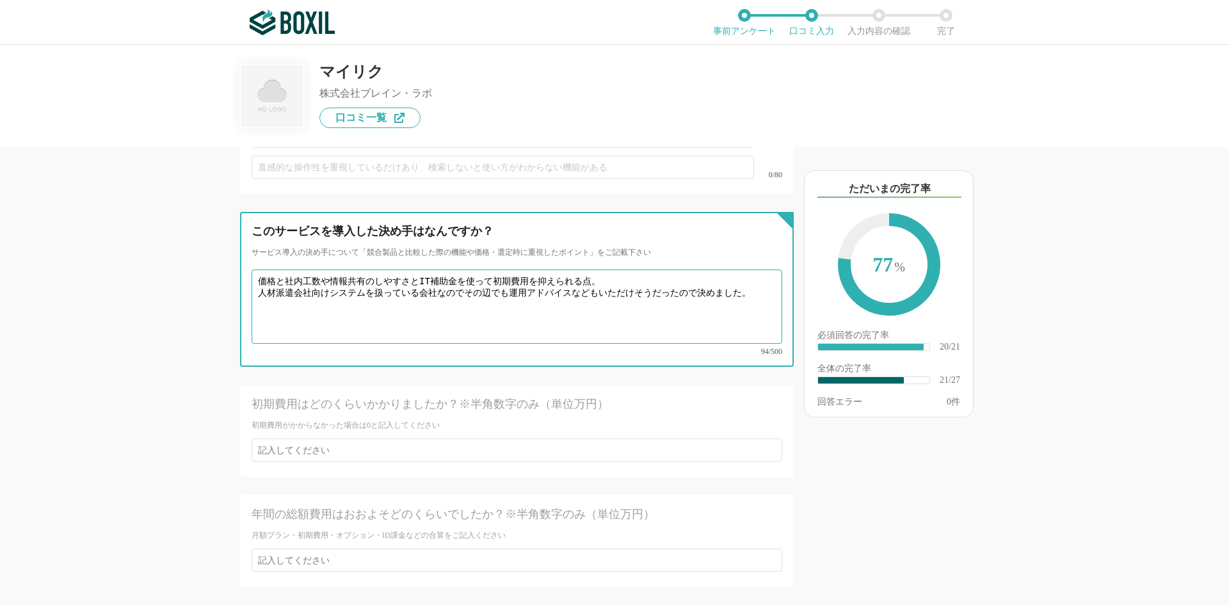
type textarea "価格と社内工数や情報共有のしやすさとIT補助金を使って初期費用を抑えられる点。 人材派遣会社向けシステムを扱っている会社なのでその辺でも運用アドバイスなどもい…"
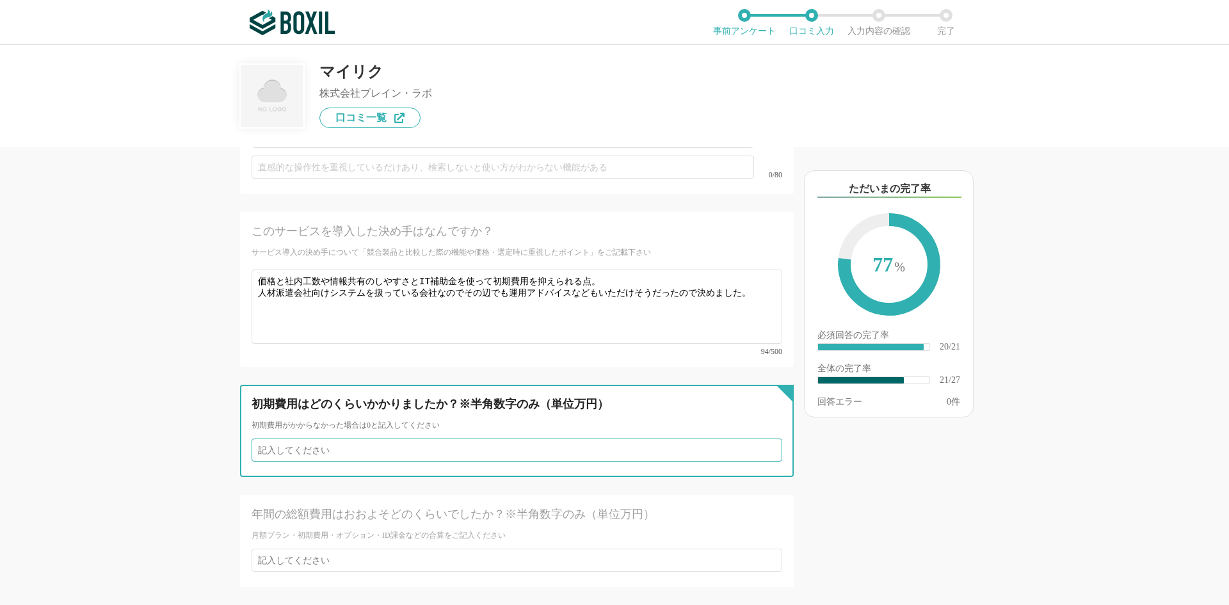
click at [332, 439] on input "number" at bounding box center [517, 450] width 531 height 23
type input "60"
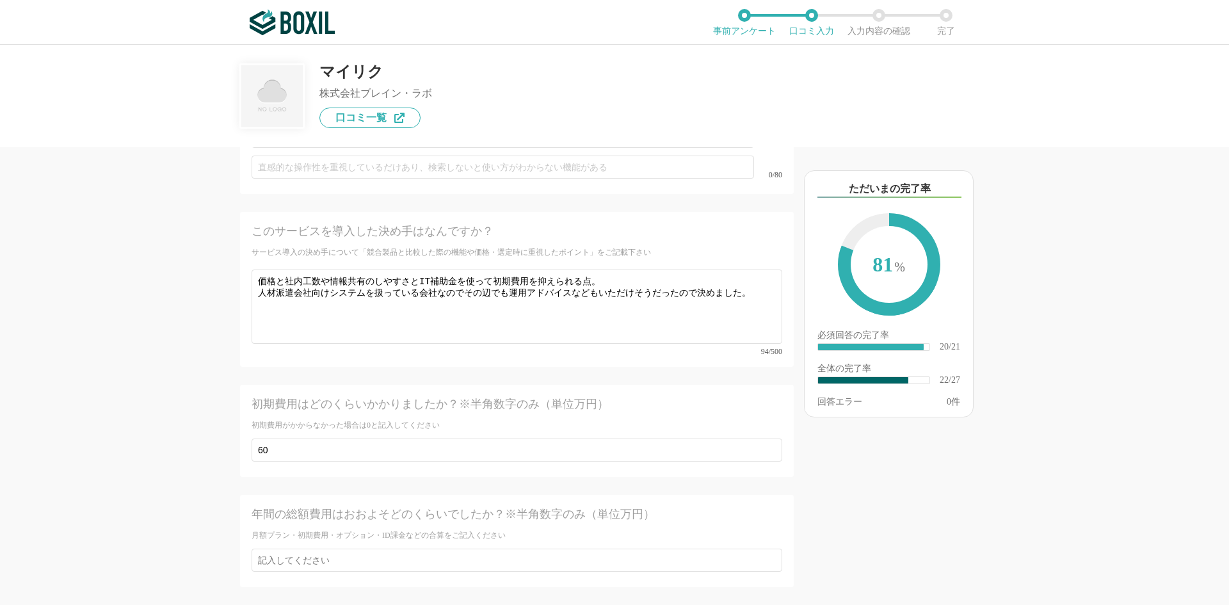
click at [154, 509] on div "他のサービス・ツールと連携していますか？ ※複数選択可 例：Slack、Salesforce 選択したサービス 未選択 必須 導入時に所属していた部署を選択し…" at bounding box center [474, 376] width 640 height 458
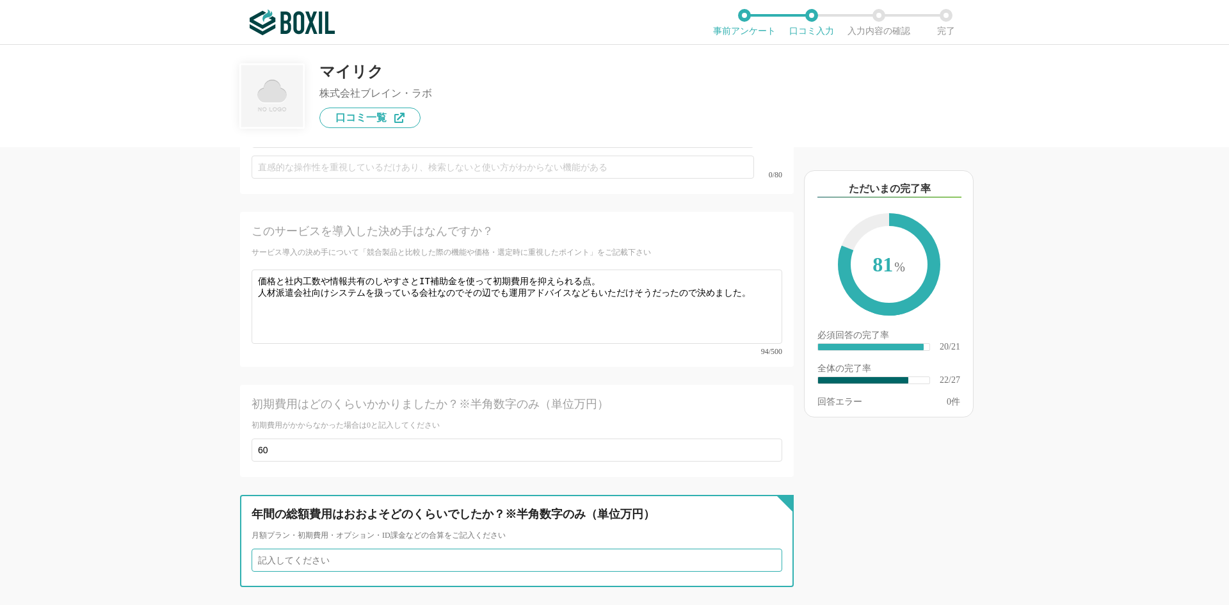
click at [369, 549] on input "number" at bounding box center [517, 560] width 531 height 23
click at [344, 549] on input "number" at bounding box center [517, 560] width 531 height 23
click at [764, 549] on input "1" at bounding box center [517, 560] width 531 height 23
click at [764, 549] on input "2" at bounding box center [517, 560] width 531 height 23
click at [764, 549] on input "3" at bounding box center [517, 560] width 531 height 23
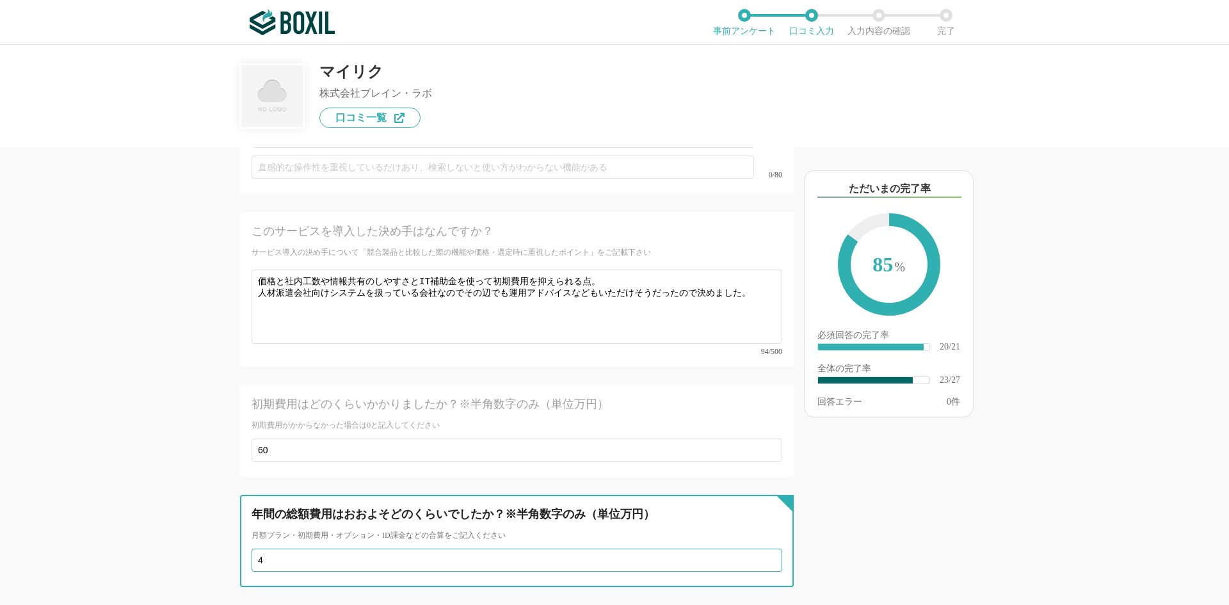
click at [764, 549] on input "4" at bounding box center [517, 560] width 531 height 23
click at [764, 549] on input "5" at bounding box center [517, 560] width 531 height 23
click at [764, 549] on input "6" at bounding box center [517, 560] width 531 height 23
click at [764, 549] on input "7" at bounding box center [517, 560] width 531 height 23
click at [764, 549] on input "8" at bounding box center [517, 560] width 531 height 23
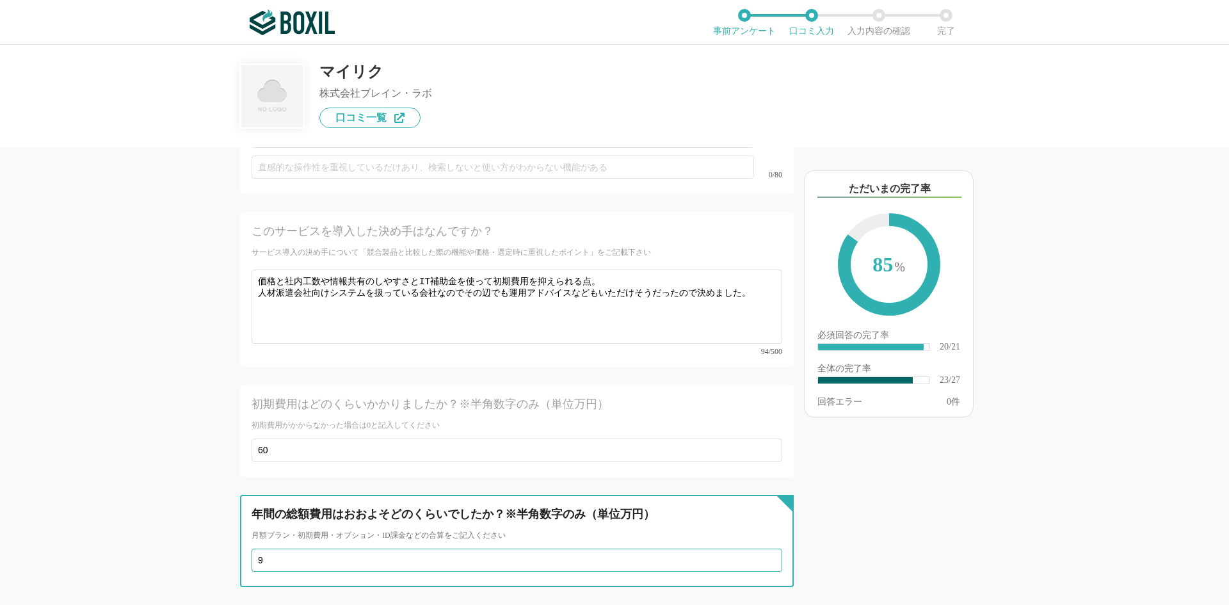
click at [763, 549] on input "9" at bounding box center [517, 560] width 531 height 23
click at [763, 549] on input "10" at bounding box center [517, 560] width 531 height 23
click at [763, 549] on input "11" at bounding box center [517, 560] width 531 height 23
click at [763, 549] on input "12" at bounding box center [517, 560] width 531 height 23
click at [763, 549] on input "13" at bounding box center [517, 560] width 531 height 23
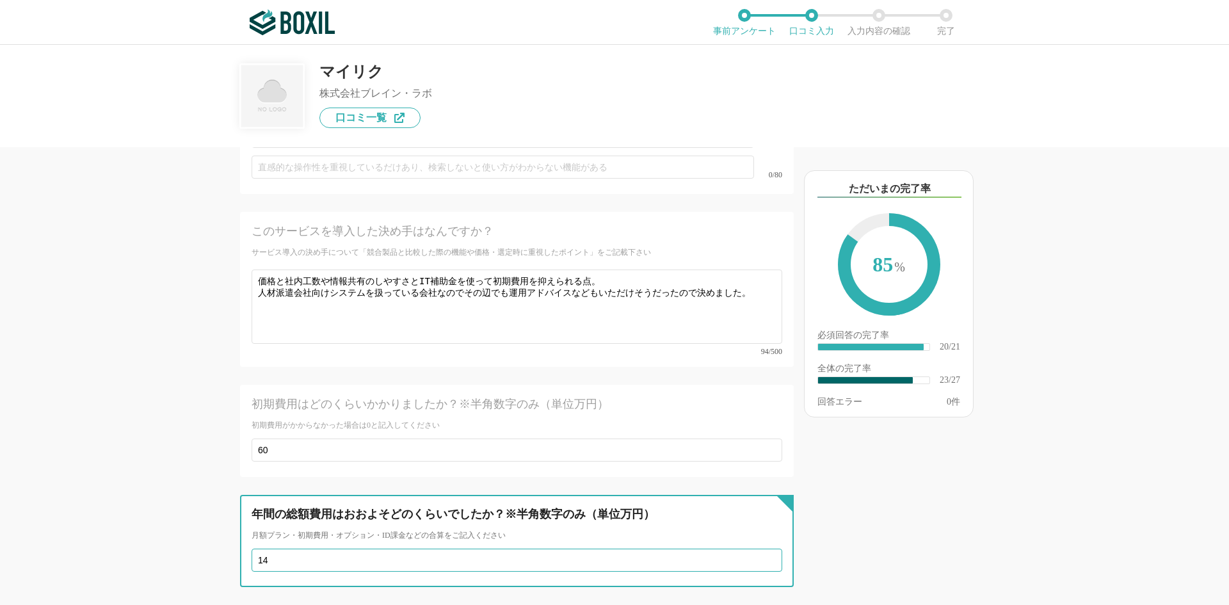
click at [763, 549] on input "14" at bounding box center [517, 560] width 531 height 23
click at [763, 549] on input "15" at bounding box center [517, 560] width 531 height 23
click at [763, 549] on input "16" at bounding box center [517, 560] width 531 height 23
click at [763, 549] on input "17" at bounding box center [517, 560] width 531 height 23
click at [763, 549] on input "18" at bounding box center [517, 560] width 531 height 23
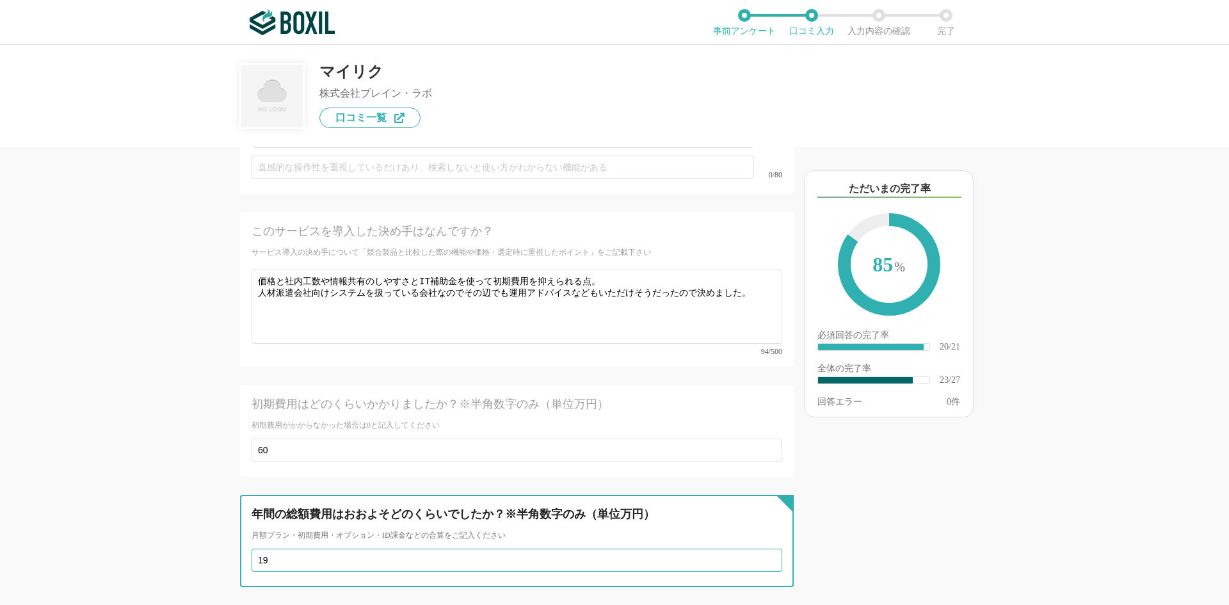
click at [763, 549] on input "19" at bounding box center [517, 560] width 531 height 23
click at [762, 549] on input "20" at bounding box center [517, 560] width 531 height 23
click at [762, 549] on input "21" at bounding box center [517, 560] width 531 height 23
click at [762, 549] on input "22" at bounding box center [517, 560] width 531 height 23
click at [762, 549] on input "23" at bounding box center [517, 560] width 531 height 23
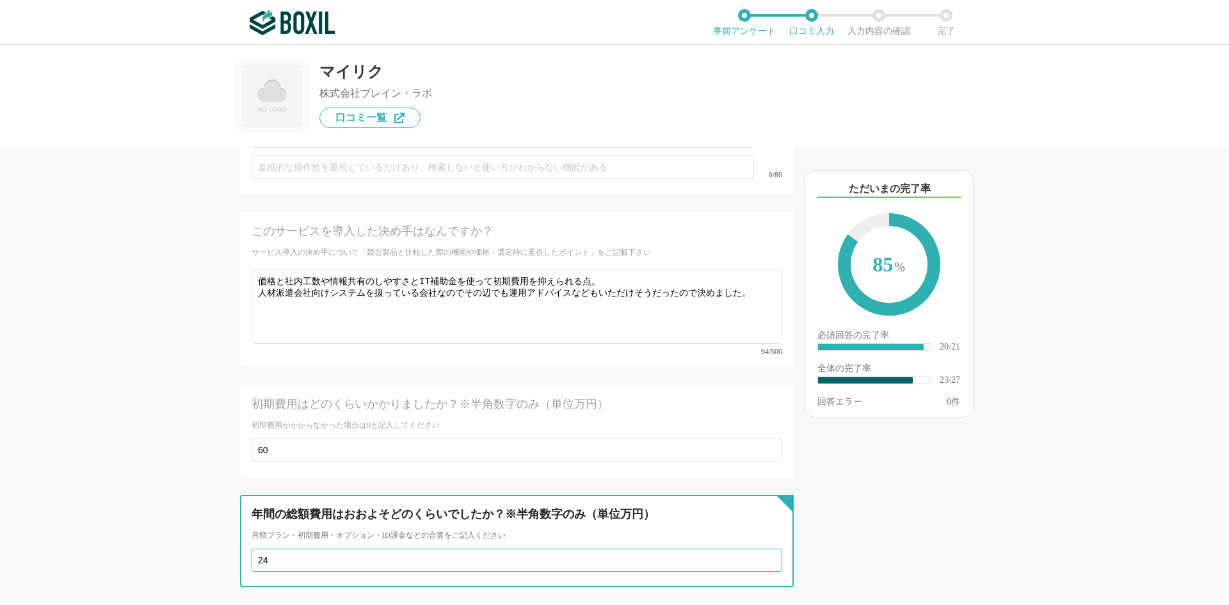
click at [762, 549] on input "24" at bounding box center [517, 560] width 531 height 23
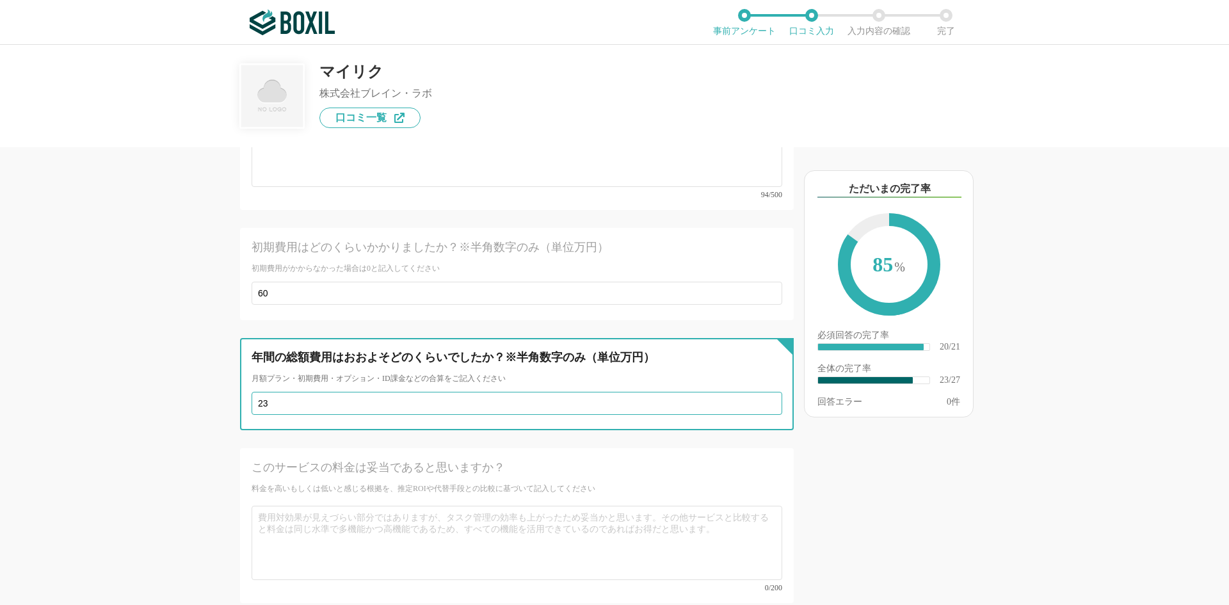
scroll to position [3158, 0]
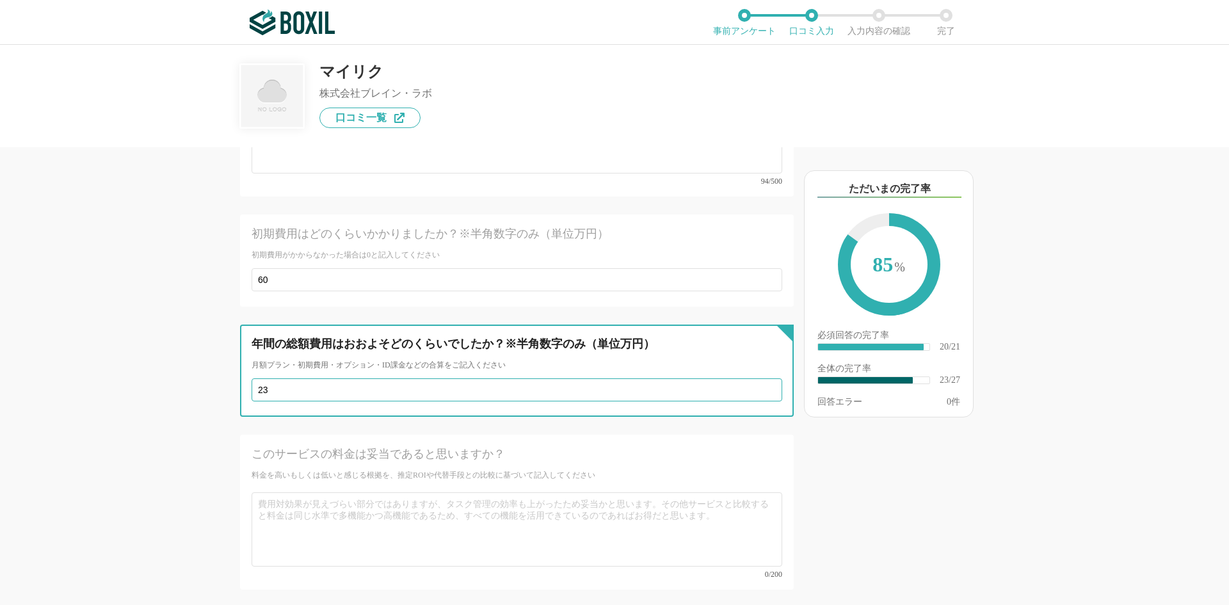
type input "23"
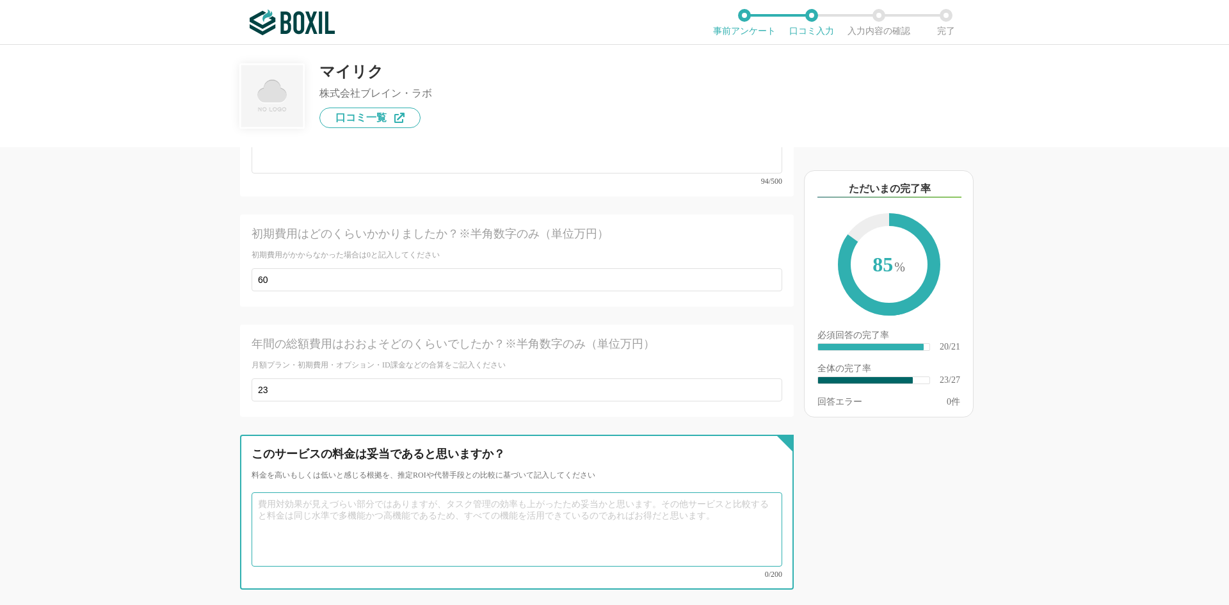
click at [270, 492] on textarea at bounding box center [517, 529] width 531 height 74
type textarea "i"
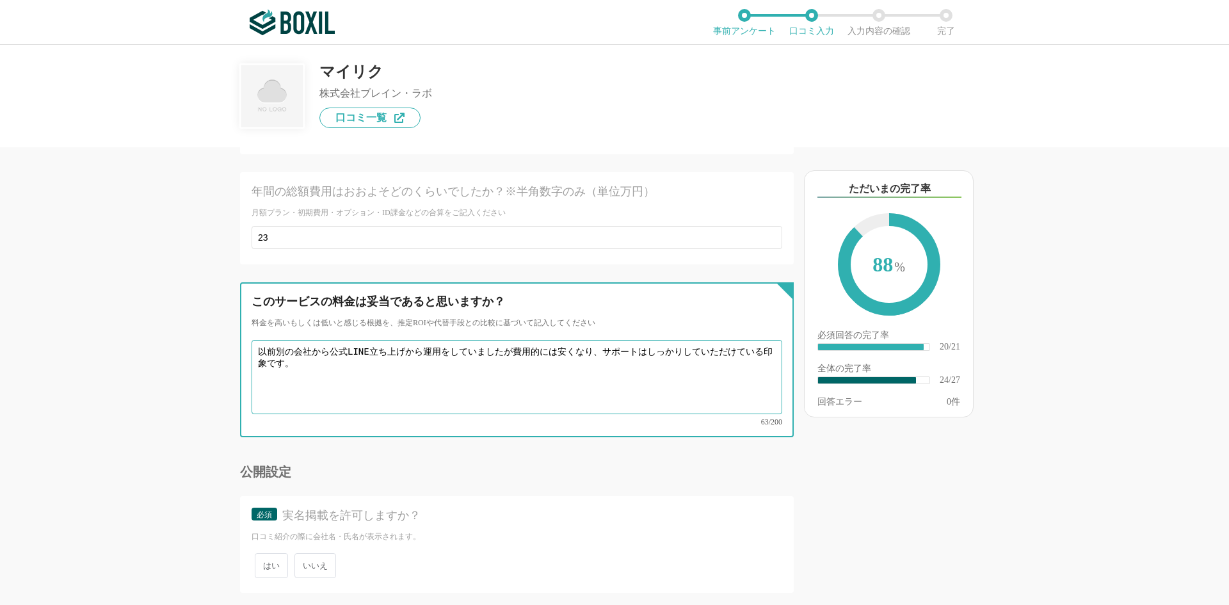
scroll to position [3335, 0]
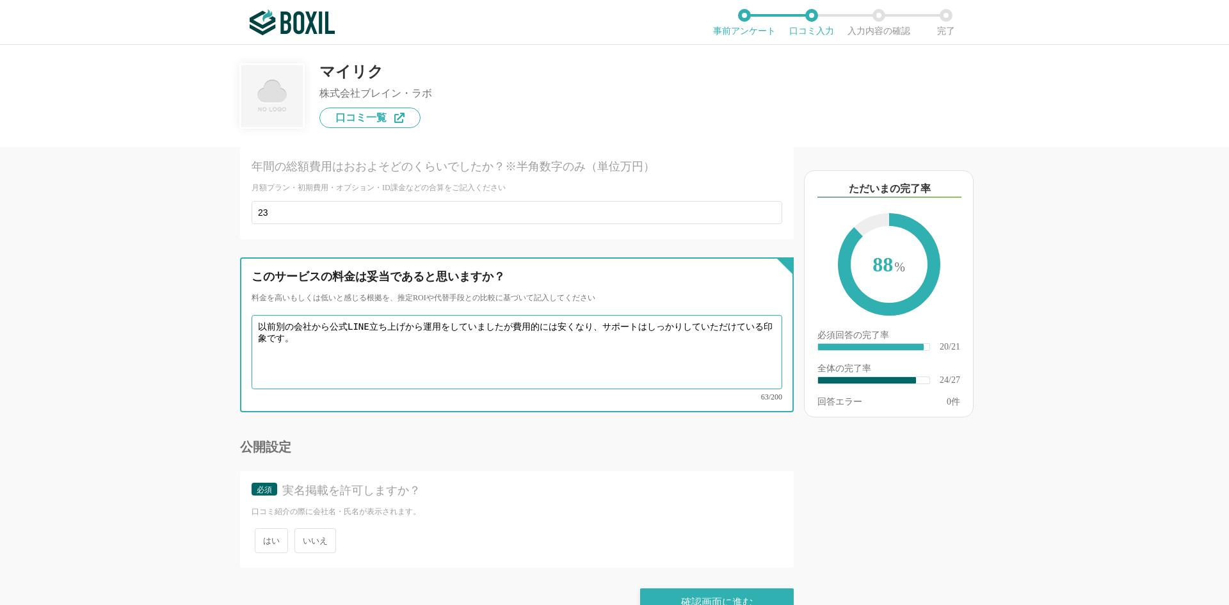
type textarea "以前別の会社から公式LINE立ち上げから運用をしていましたが費用的には安くなり、サポートはしっかりしていただけている印象です。"
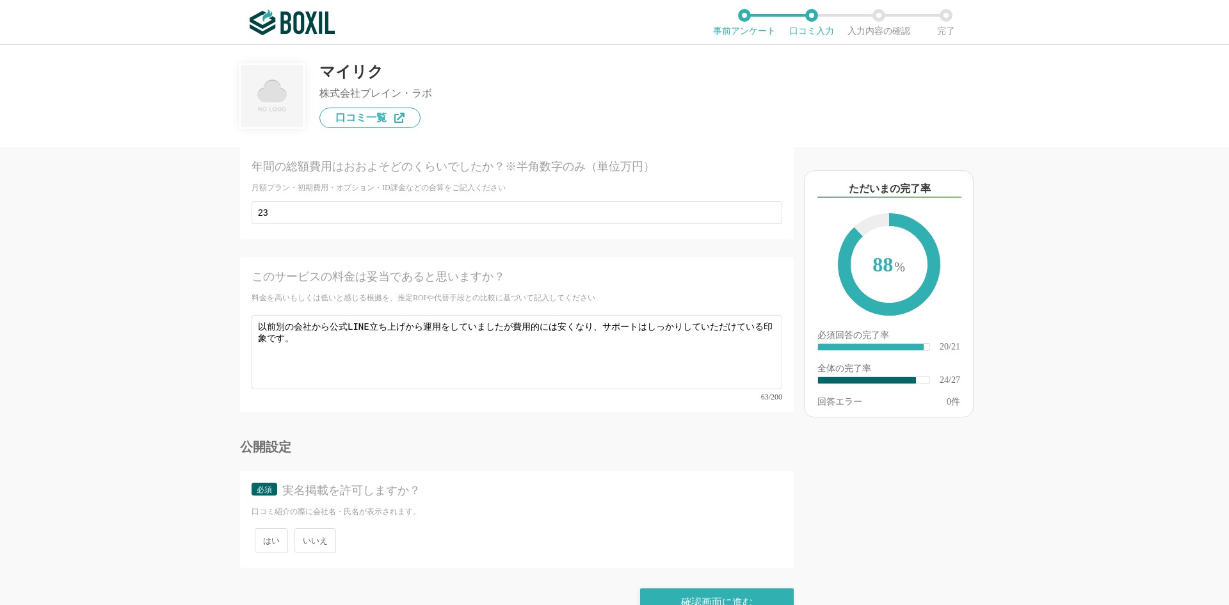
click at [326, 528] on span "いいえ" at bounding box center [315, 540] width 42 height 25
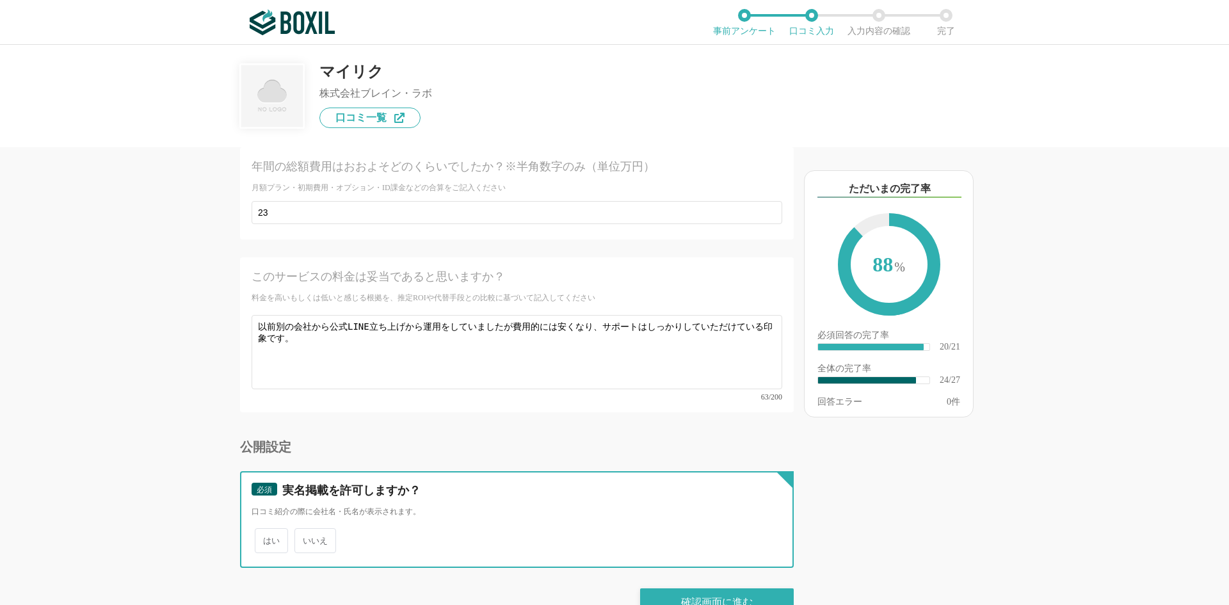
click at [306, 530] on input "いいえ" at bounding box center [302, 534] width 8 height 8
radio input "true"
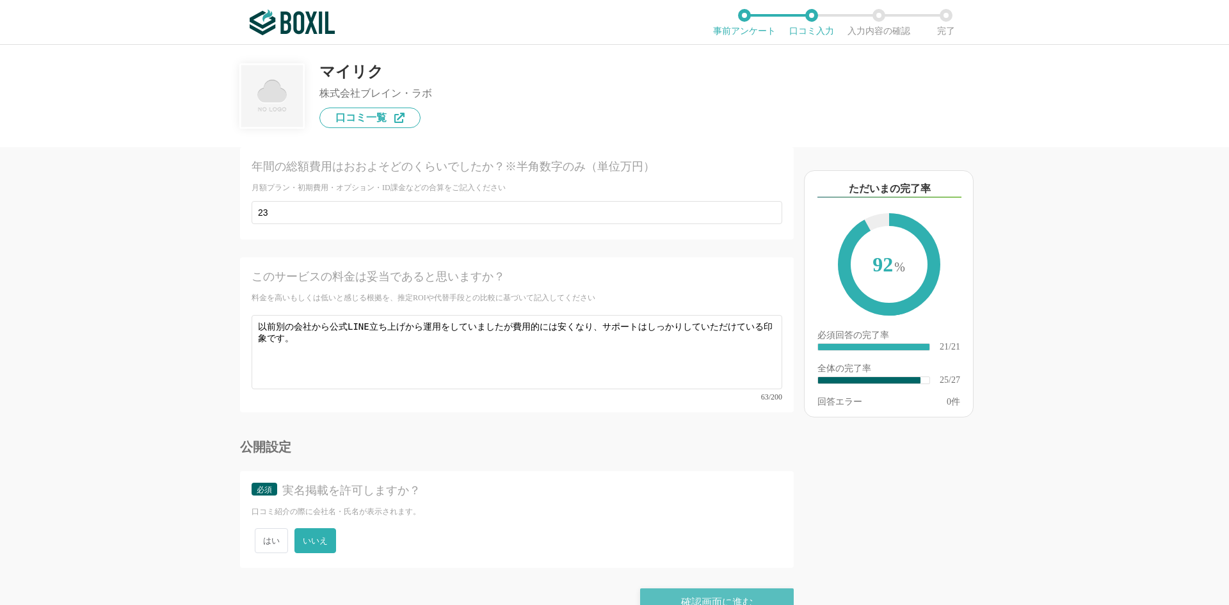
click at [686, 588] on div "確認画面に進む" at bounding box center [717, 602] width 154 height 28
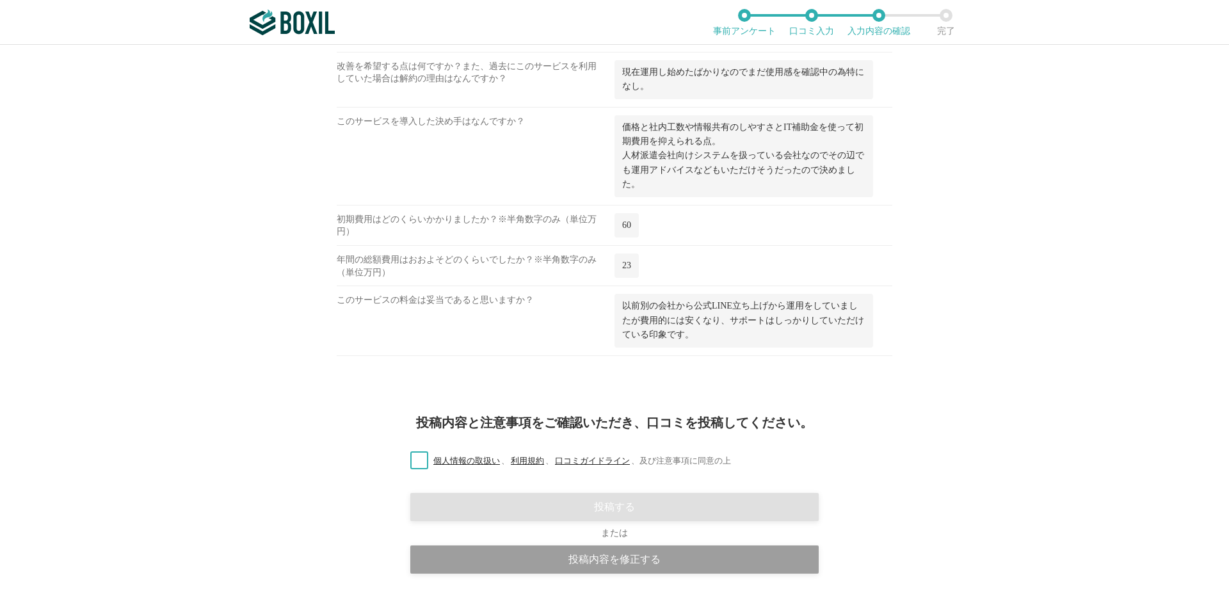
scroll to position [1398, 0]
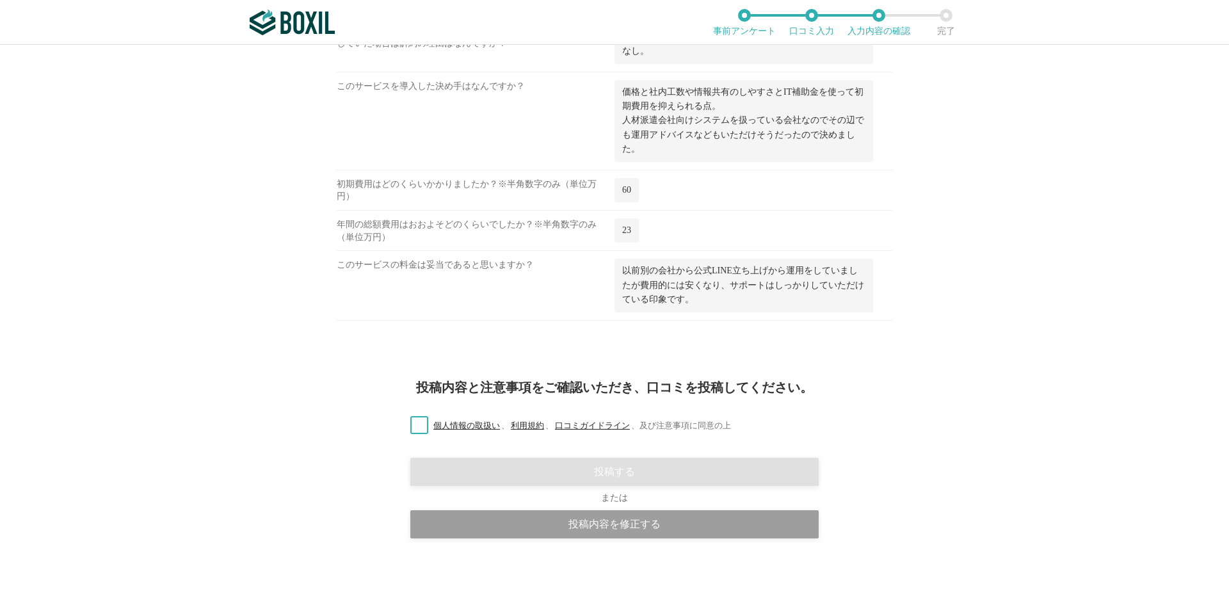
click at [421, 422] on label "個人情報の取扱い 、 利用規約 、 口コミガイドライン 、 及び注意事項に同意の上" at bounding box center [565, 425] width 331 height 13
click at [0, 0] on input "個人情報の取扱い 、 利用規約 、 口コミガイドライン 、 及び注意事項に同意の上" at bounding box center [0, 0] width 0 height 0
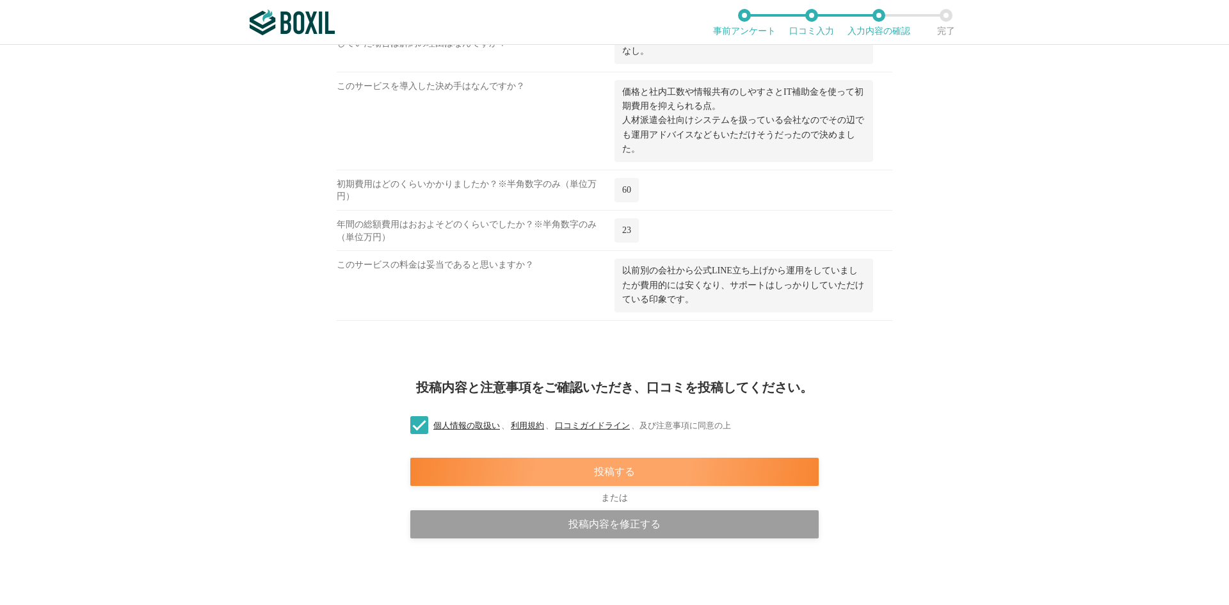
click at [598, 465] on div "投稿する" at bounding box center [614, 472] width 408 height 28
